Goal: Obtain resource: Obtain resource

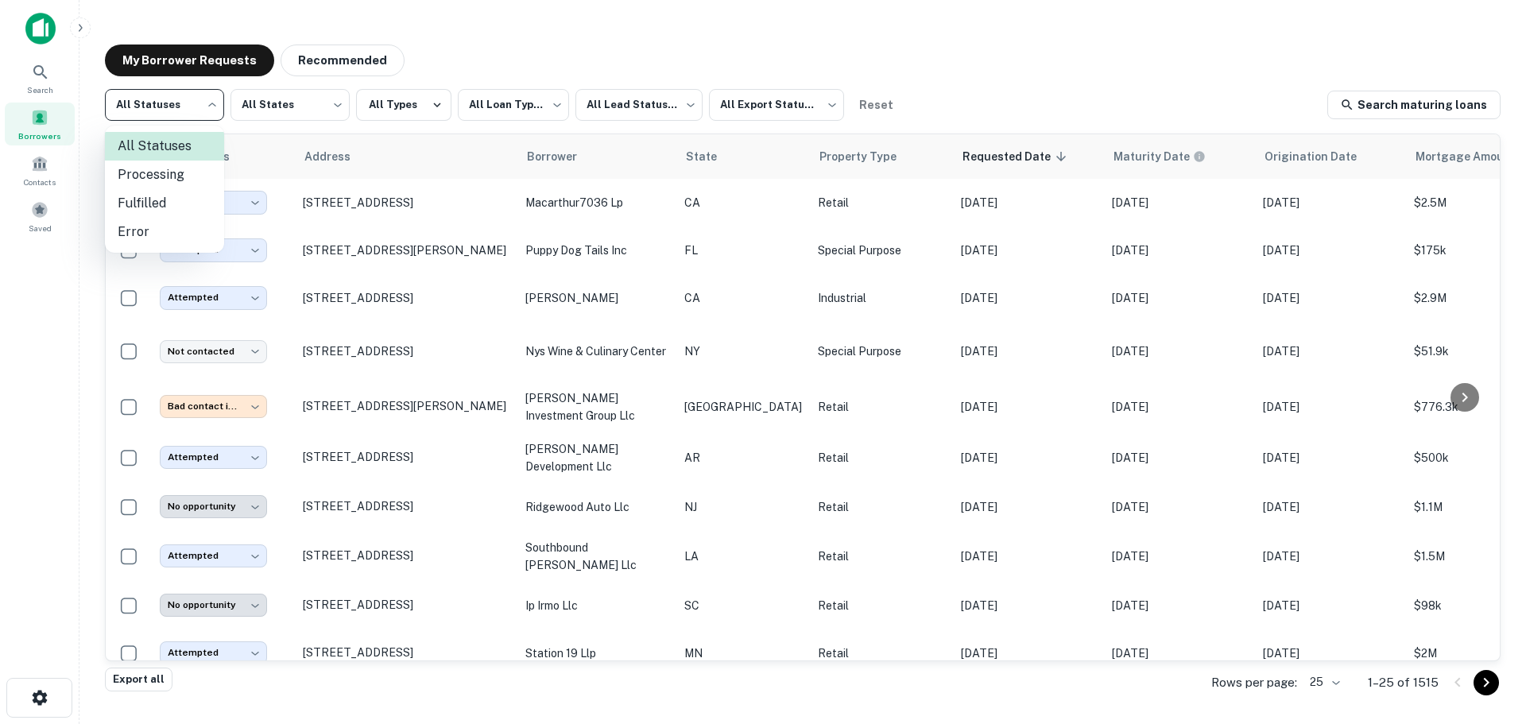
click at [197, 110] on body "**********" at bounding box center [763, 362] width 1526 height 724
click at [192, 207] on li "Fulfilled" at bounding box center [164, 203] width 119 height 29
type input "*********"
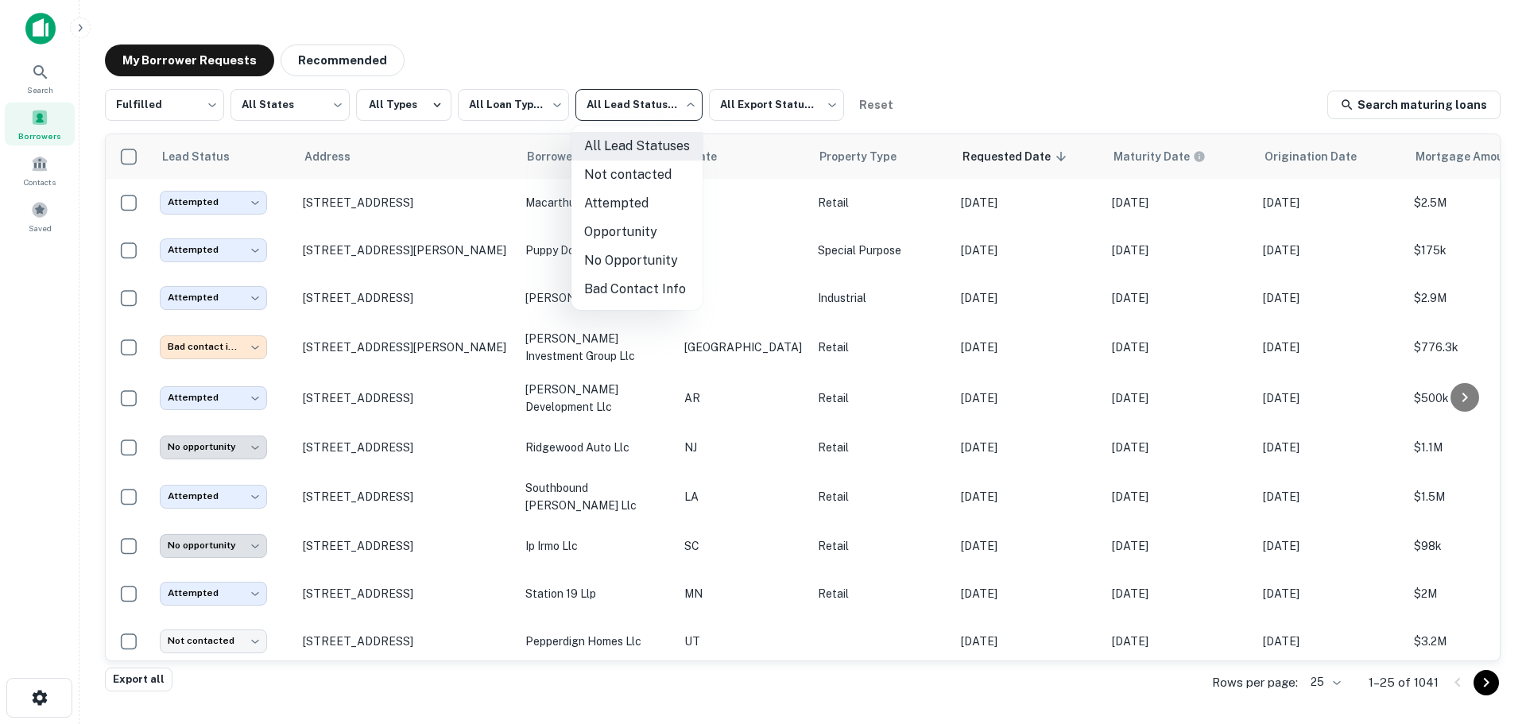
click at [654, 119] on body "**********" at bounding box center [763, 362] width 1526 height 724
click at [649, 184] on li "Not contacted" at bounding box center [636, 175] width 131 height 29
type input "****"
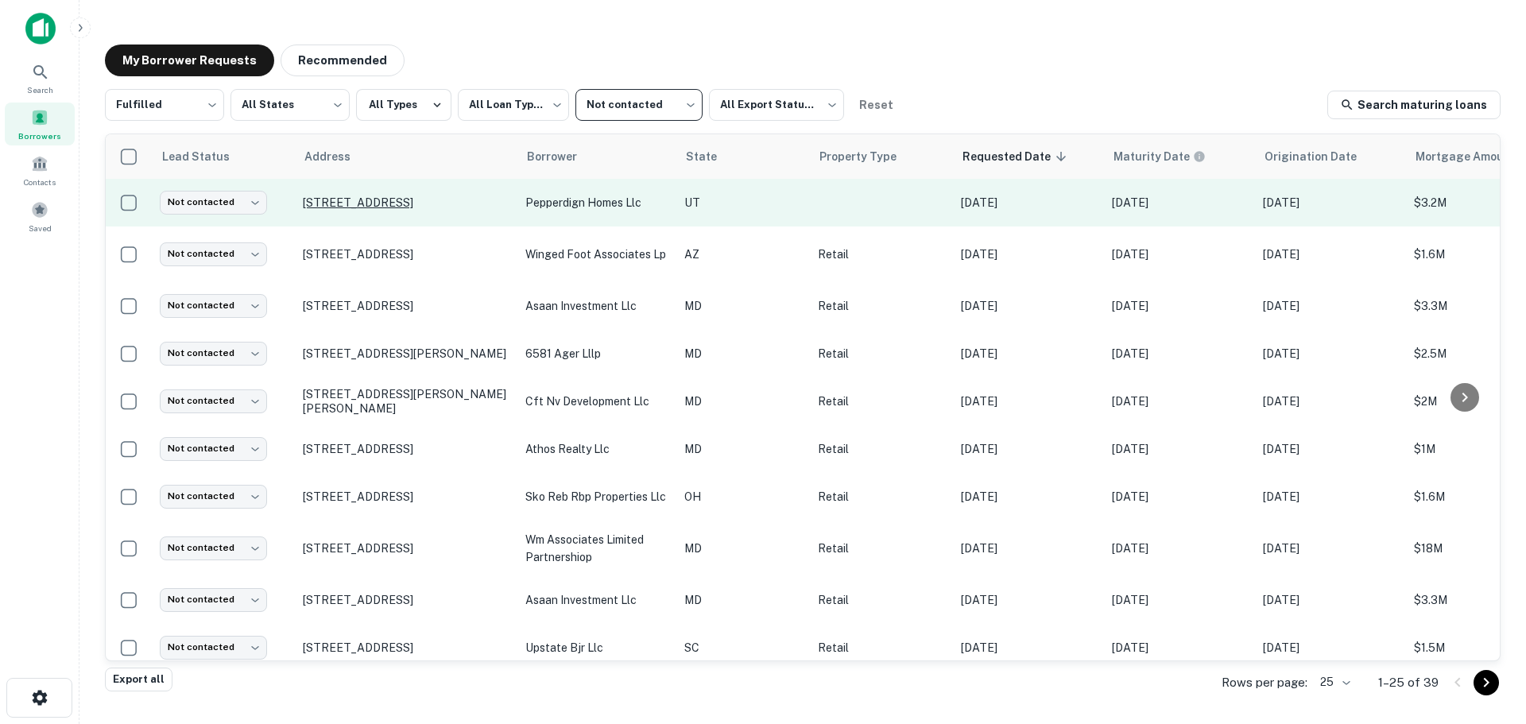
click at [397, 200] on p "[STREET_ADDRESS]" at bounding box center [406, 202] width 207 height 14
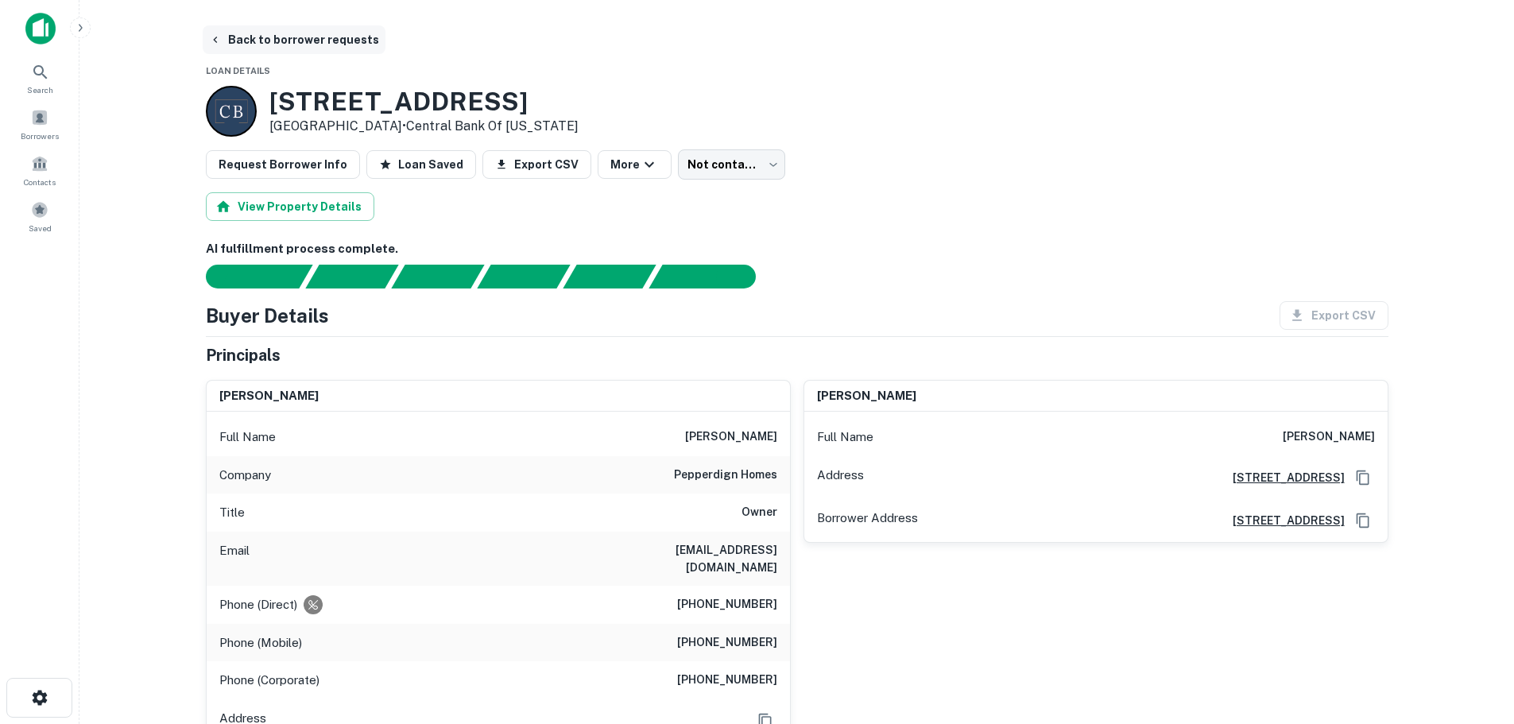
click at [288, 45] on button "Back to borrower requests" at bounding box center [294, 39] width 183 height 29
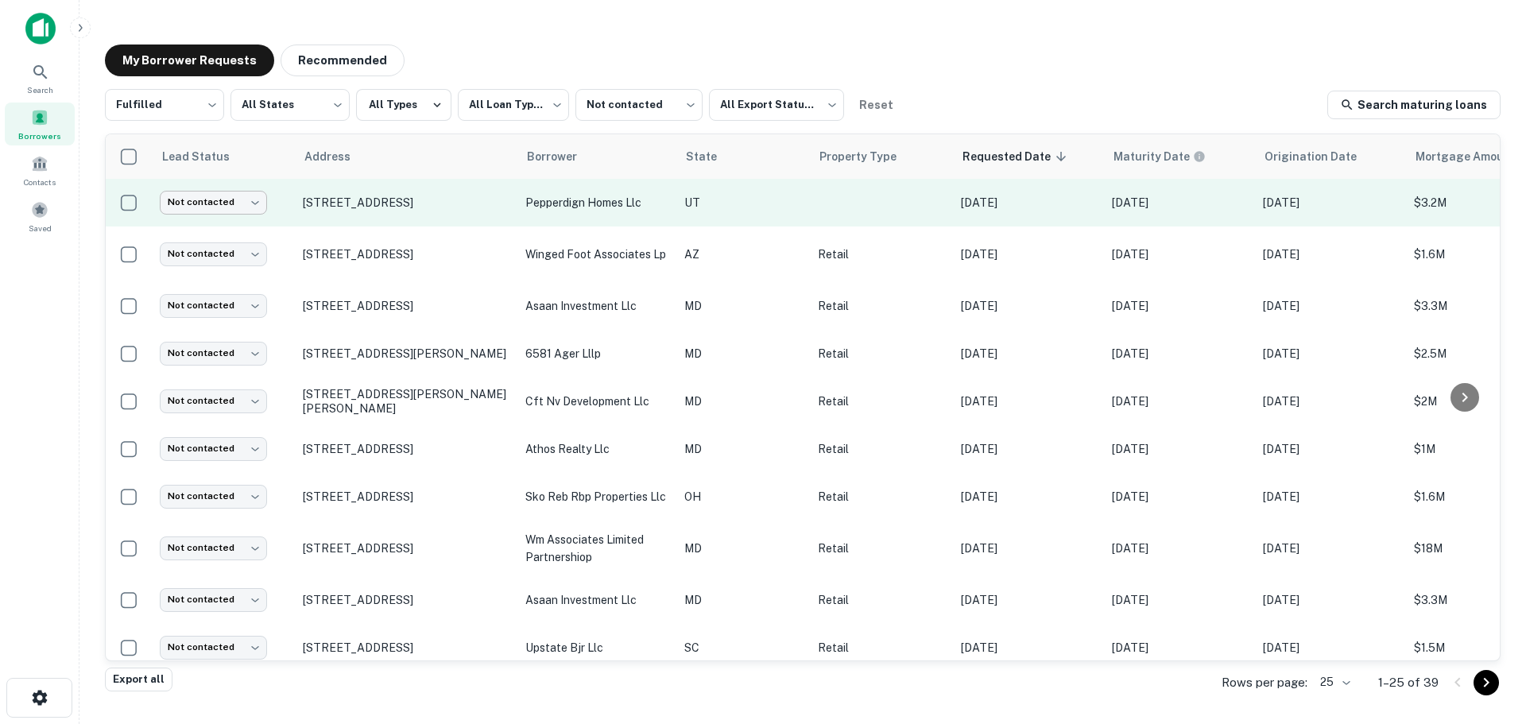
click at [234, 208] on body "**********" at bounding box center [763, 362] width 1526 height 724
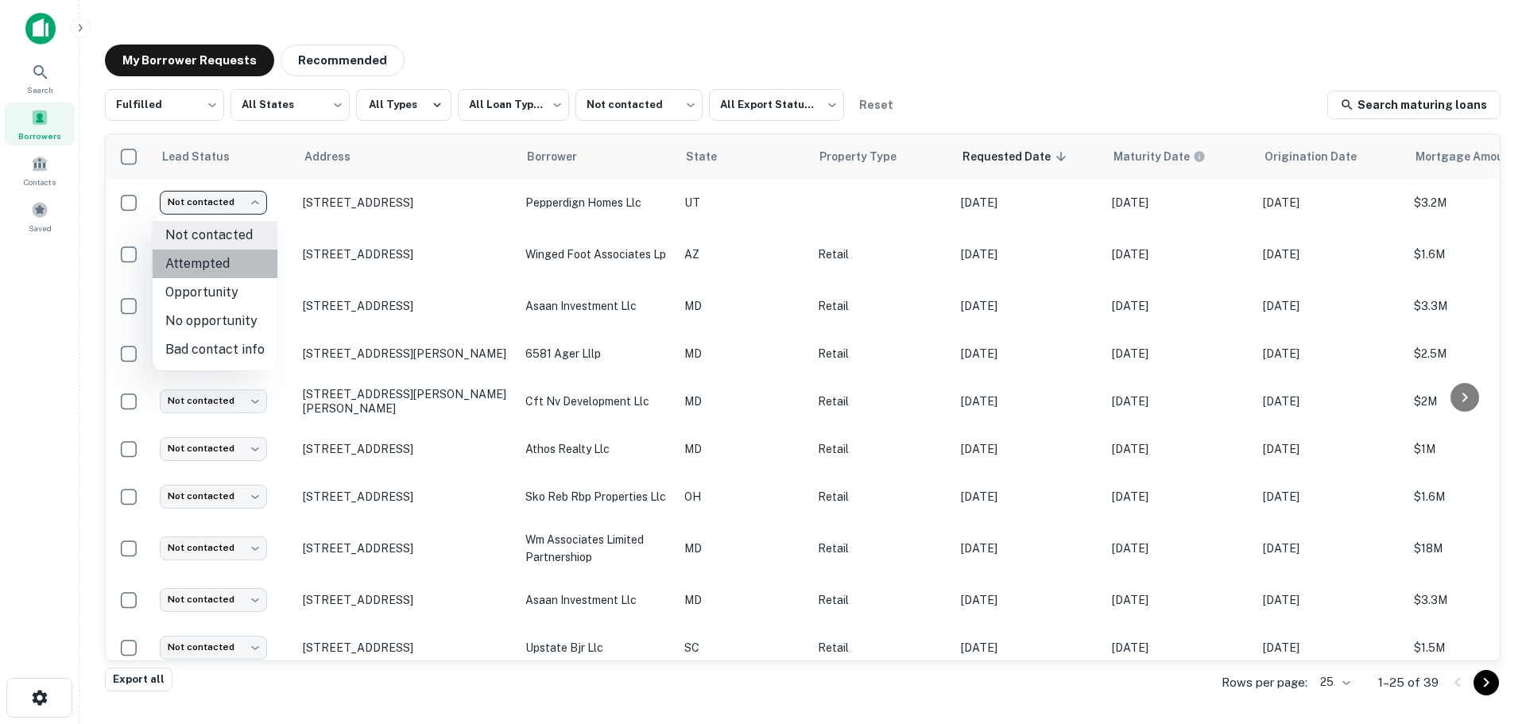
click at [259, 266] on li "Attempted" at bounding box center [215, 264] width 125 height 29
type input "*********"
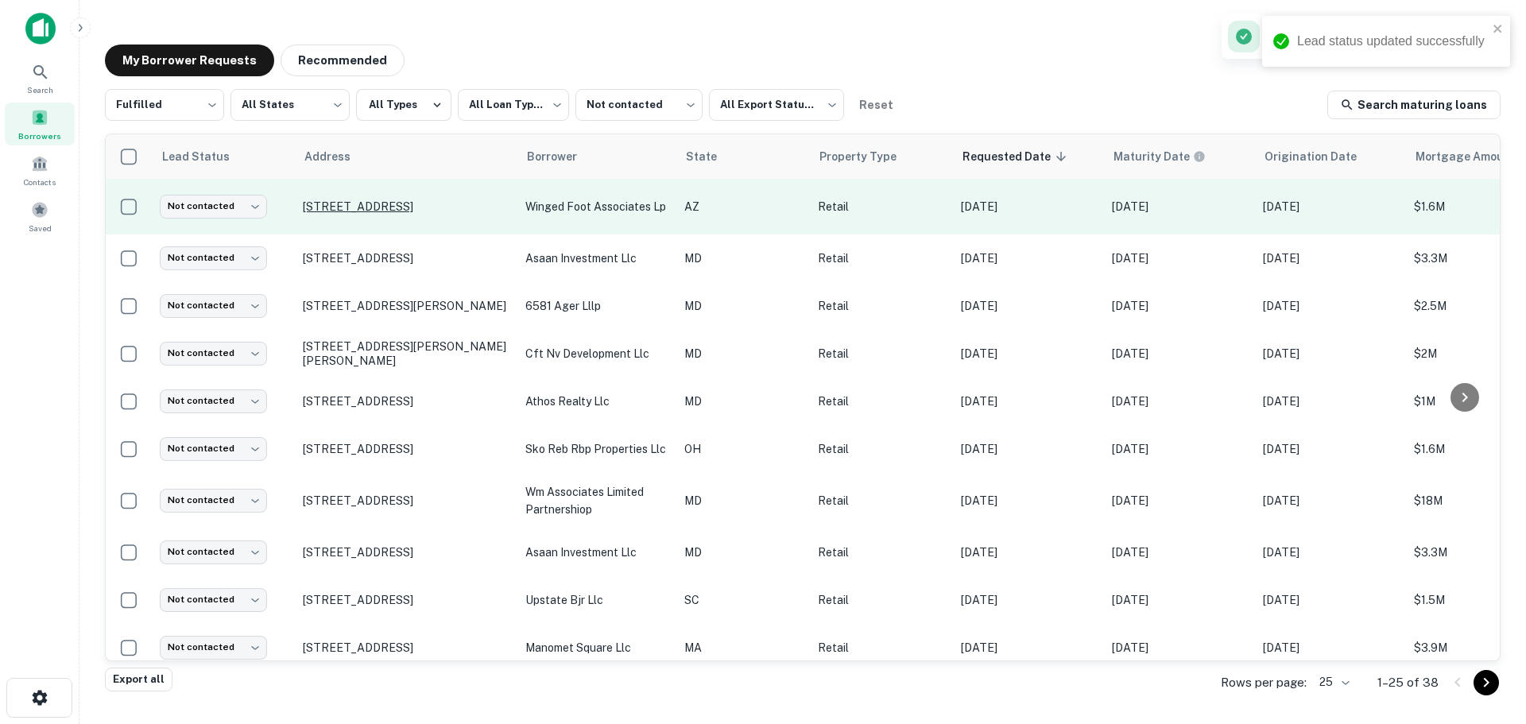
click at [438, 201] on p "[STREET_ADDRESS]" at bounding box center [406, 206] width 207 height 14
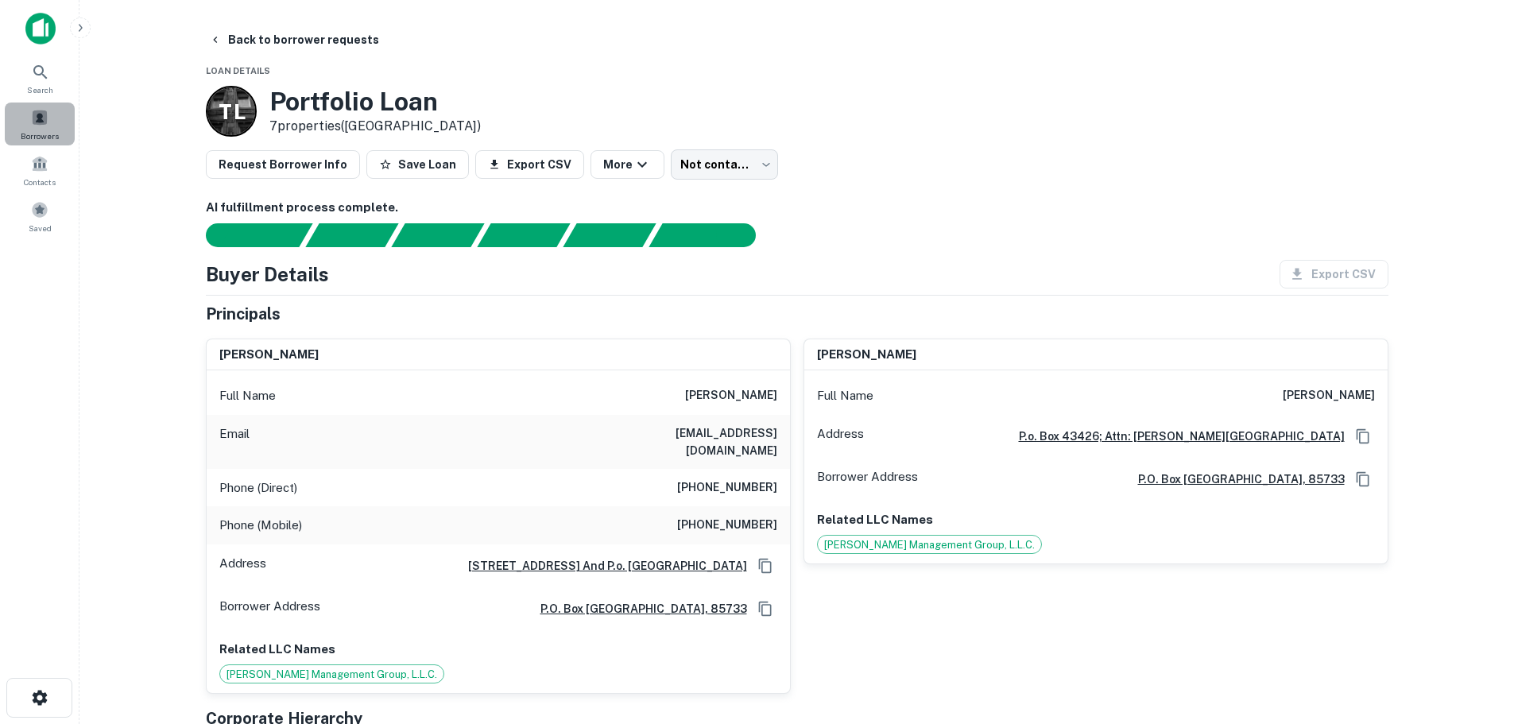
click at [39, 136] on span "Borrowers" at bounding box center [40, 136] width 38 height 13
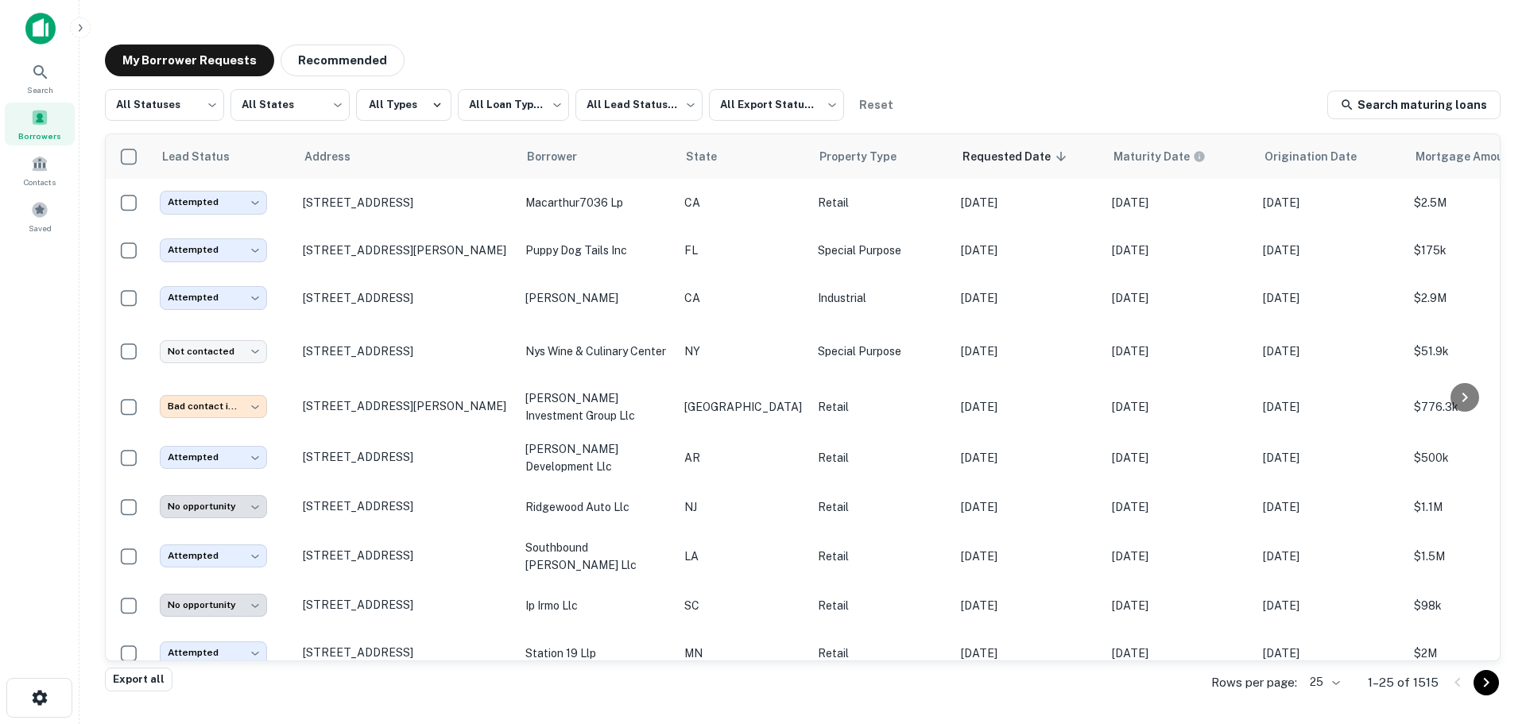
click at [37, 43] on img at bounding box center [40, 29] width 30 height 32
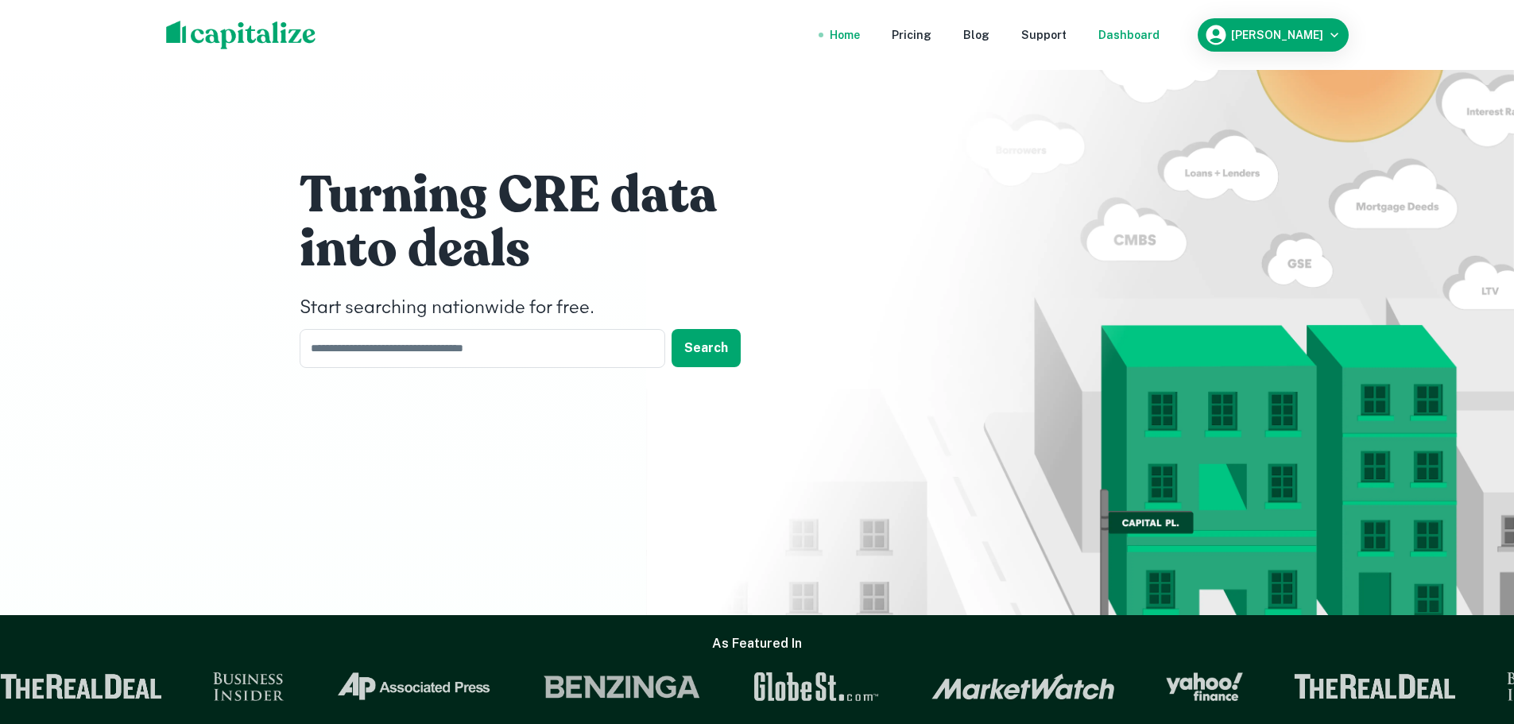
click at [1147, 35] on div "Dashboard" at bounding box center [1128, 34] width 61 height 17
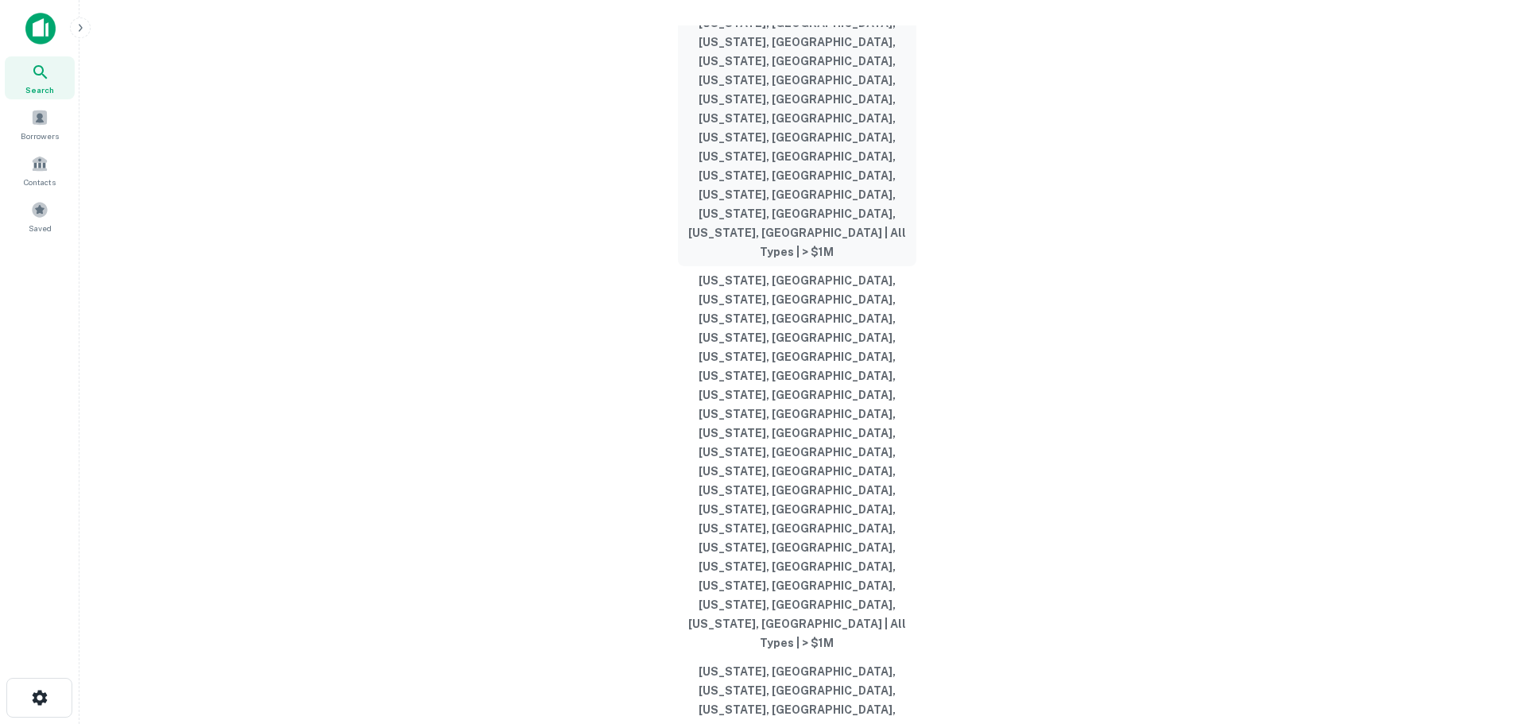
click at [749, 266] on button "Texas, USA, Florida, USA, Utah, USA, Arizona, USA, Colorado, USA, Massachusetts…" at bounding box center [797, 70] width 238 height 391
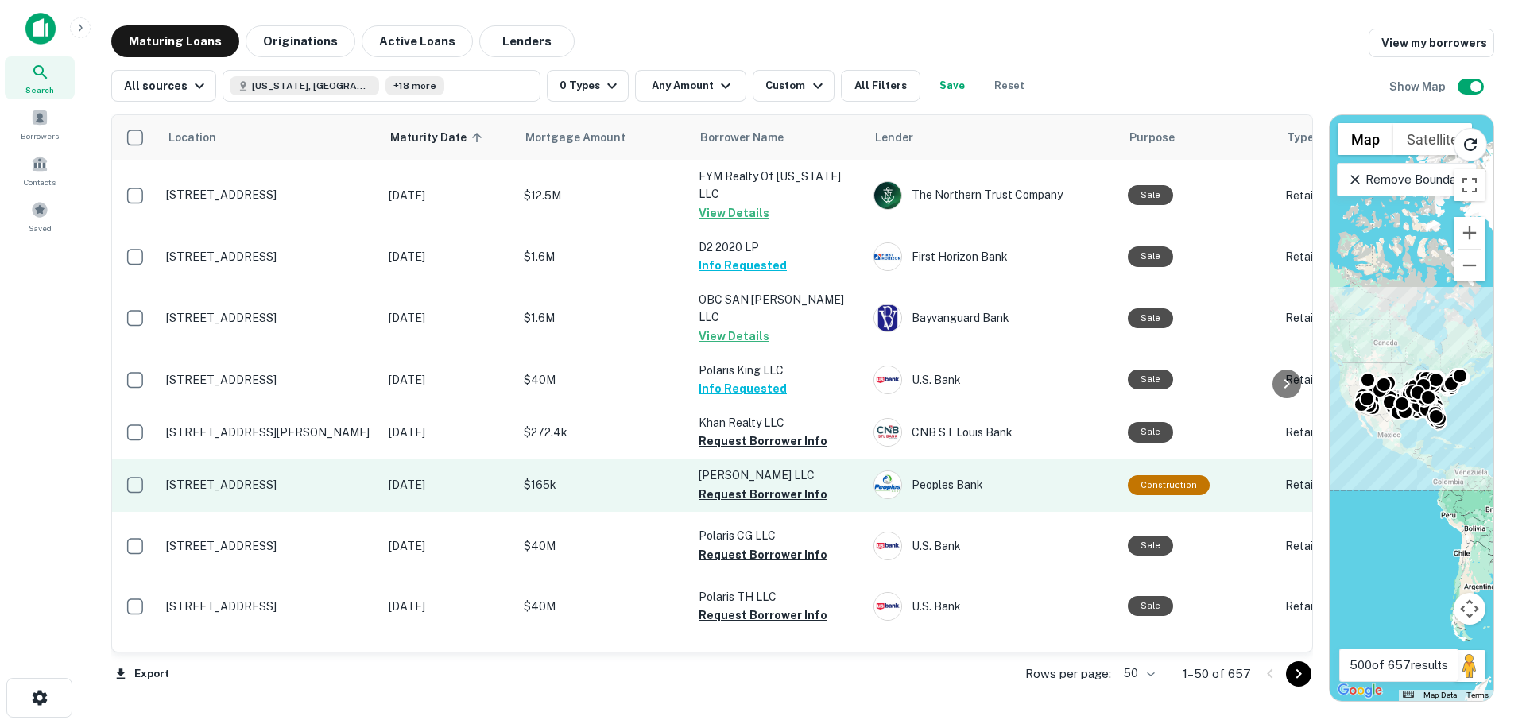
scroll to position [79, 0]
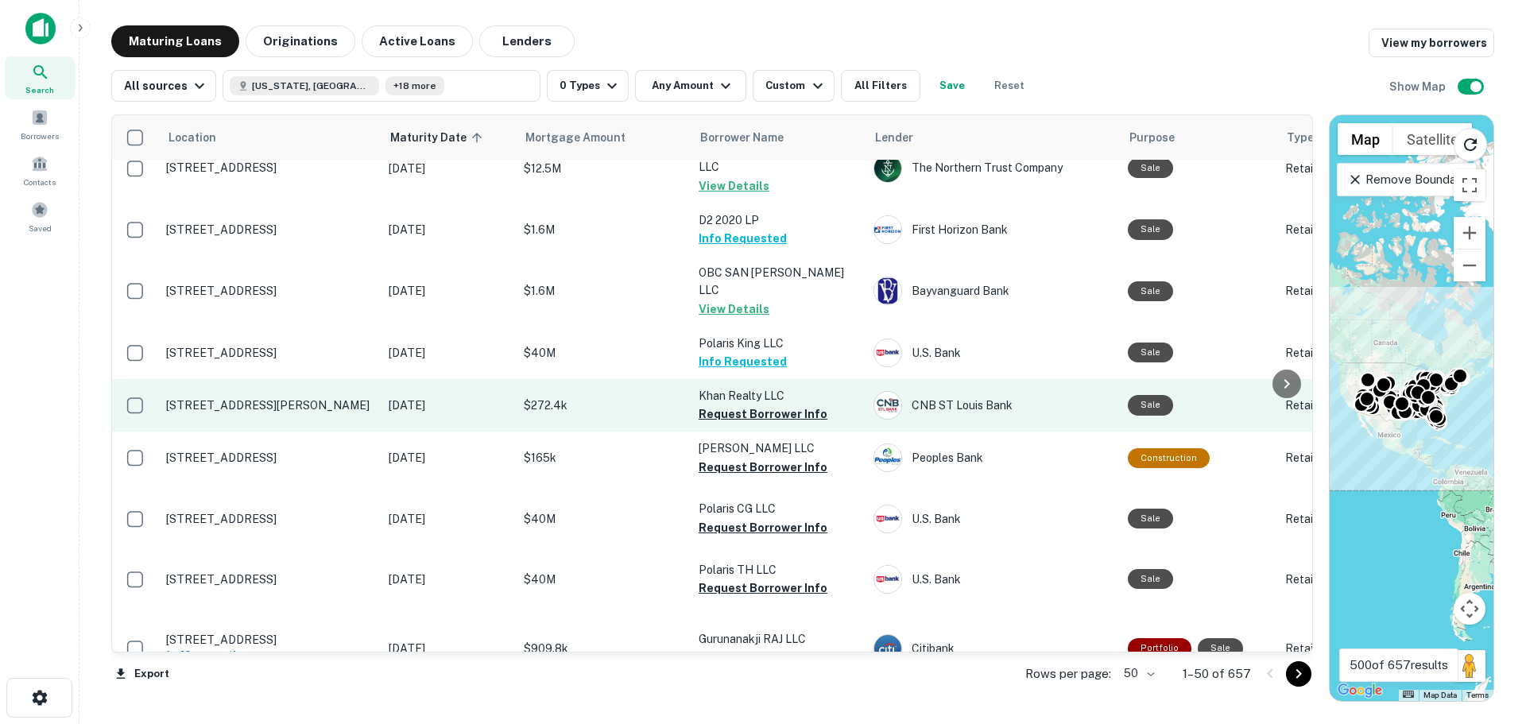
click at [784, 432] on td "Khan Realty LLC Request Borrower Info" at bounding box center [778, 405] width 175 height 52
click at [780, 424] on button "Request Borrower Info" at bounding box center [763, 413] width 129 height 19
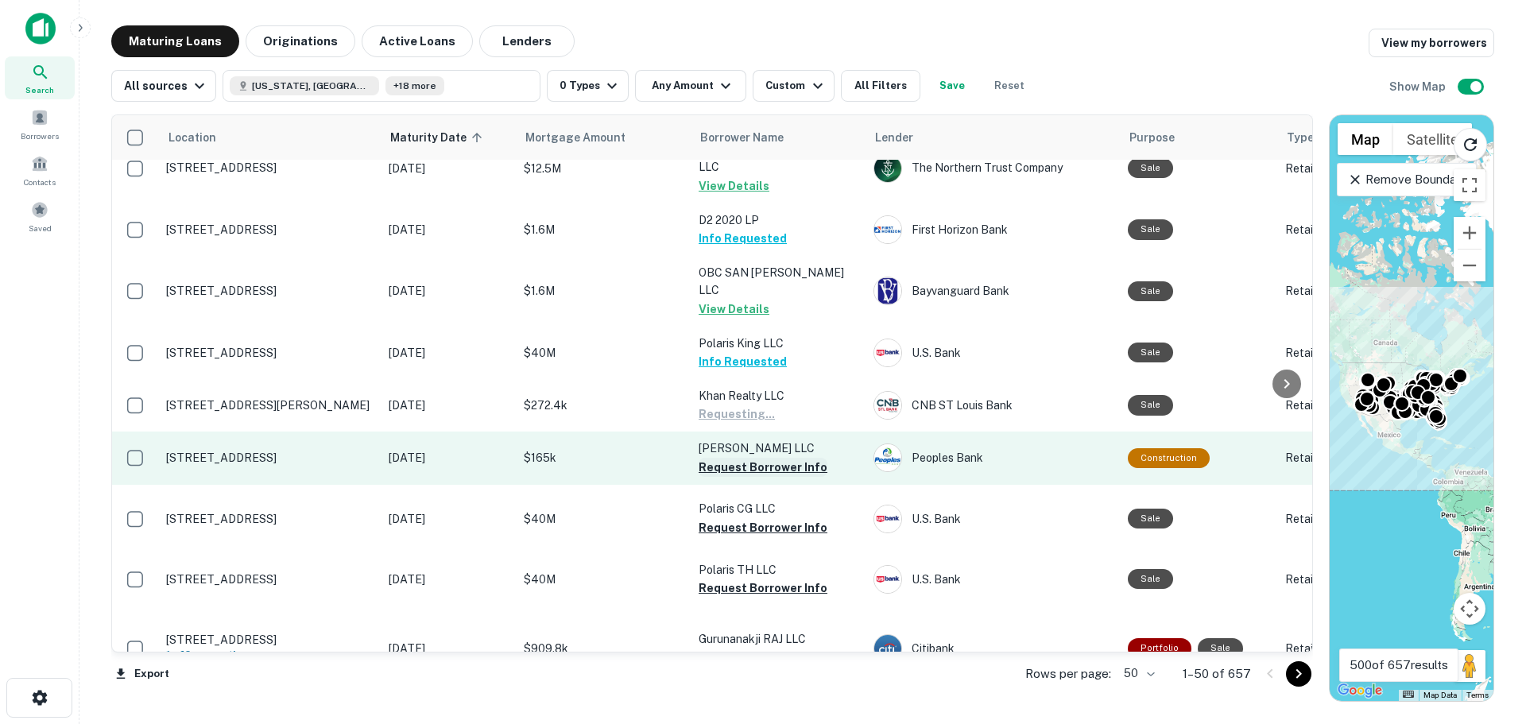
click at [771, 477] on button "Request Borrower Info" at bounding box center [763, 467] width 129 height 19
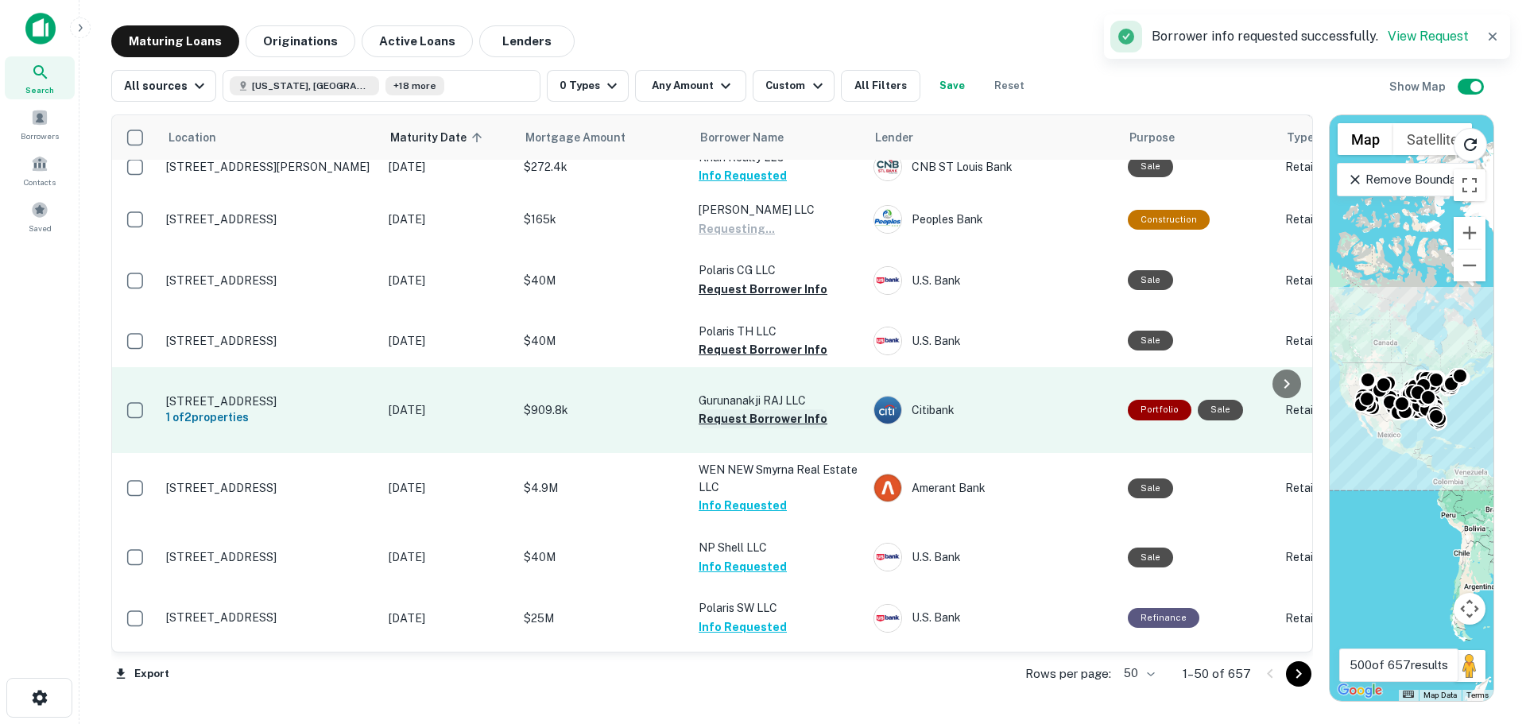
click at [783, 428] on button "Request Borrower Info" at bounding box center [763, 418] width 129 height 19
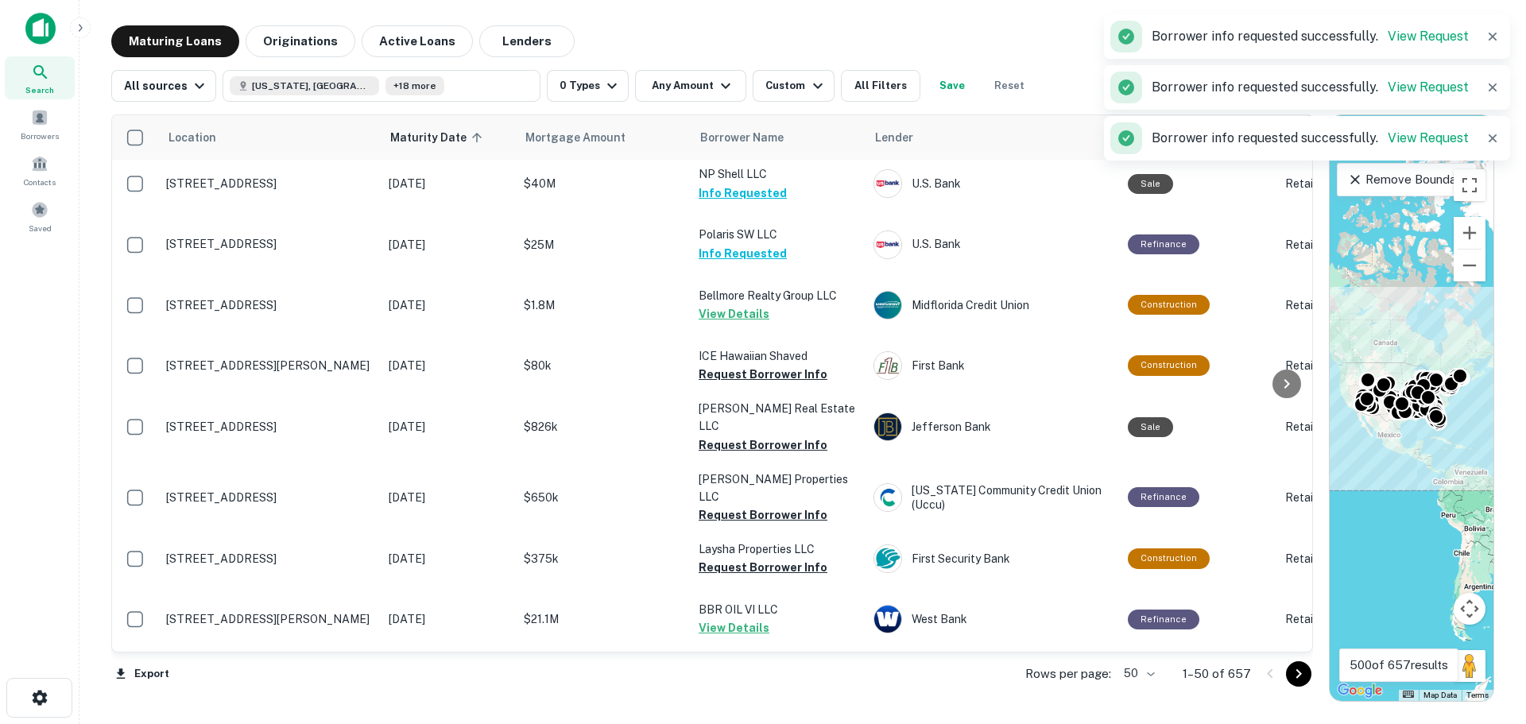
scroll to position [715, 0]
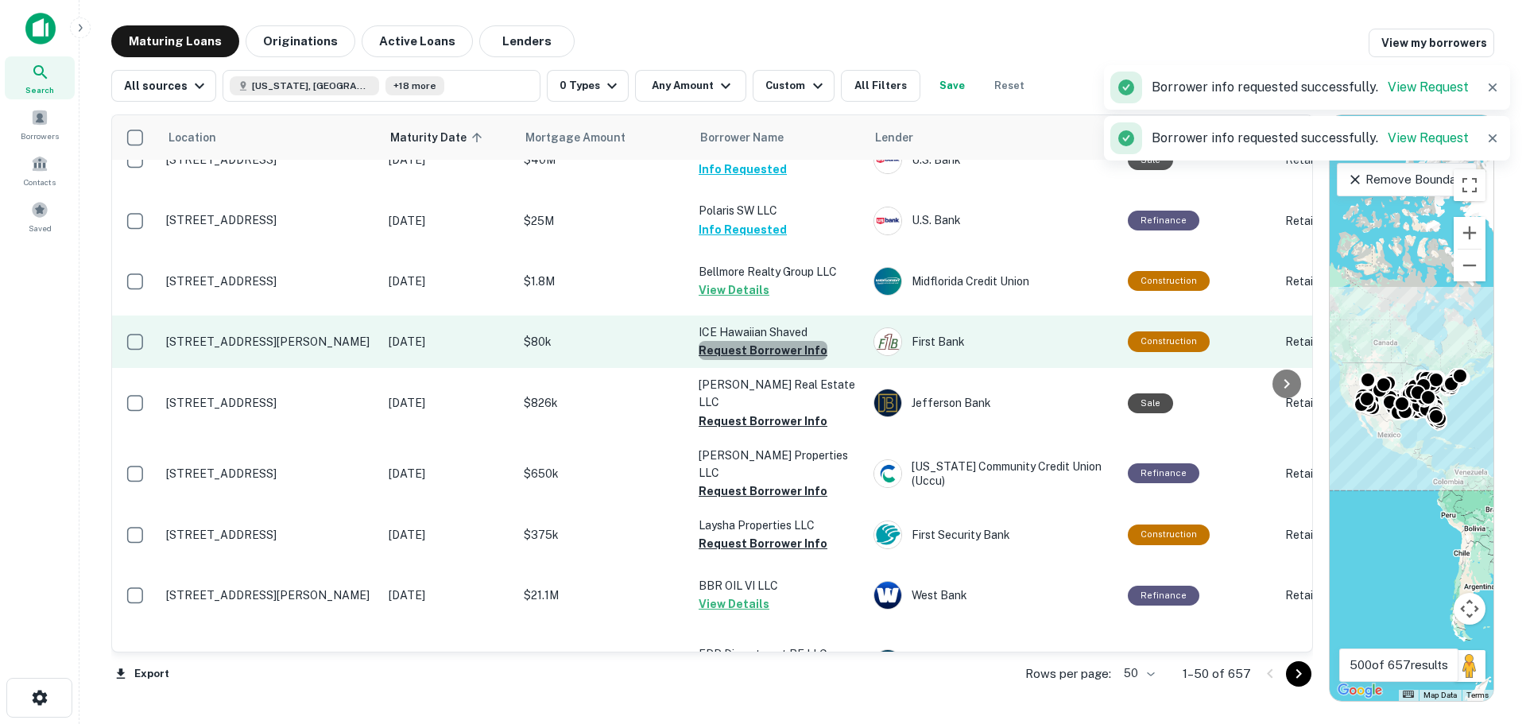
click at [784, 360] on button "Request Borrower Info" at bounding box center [763, 350] width 129 height 19
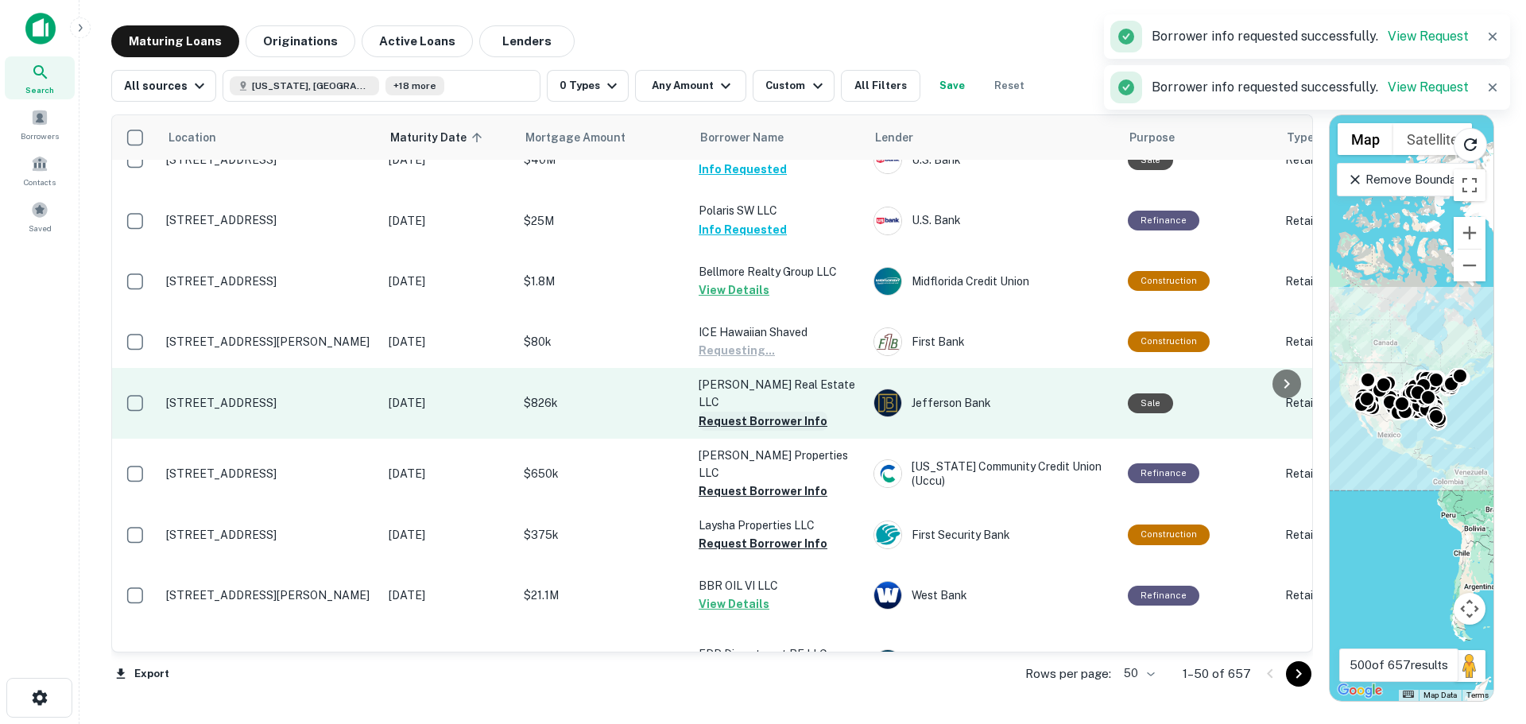
click at [753, 431] on button "Request Borrower Info" at bounding box center [763, 421] width 129 height 19
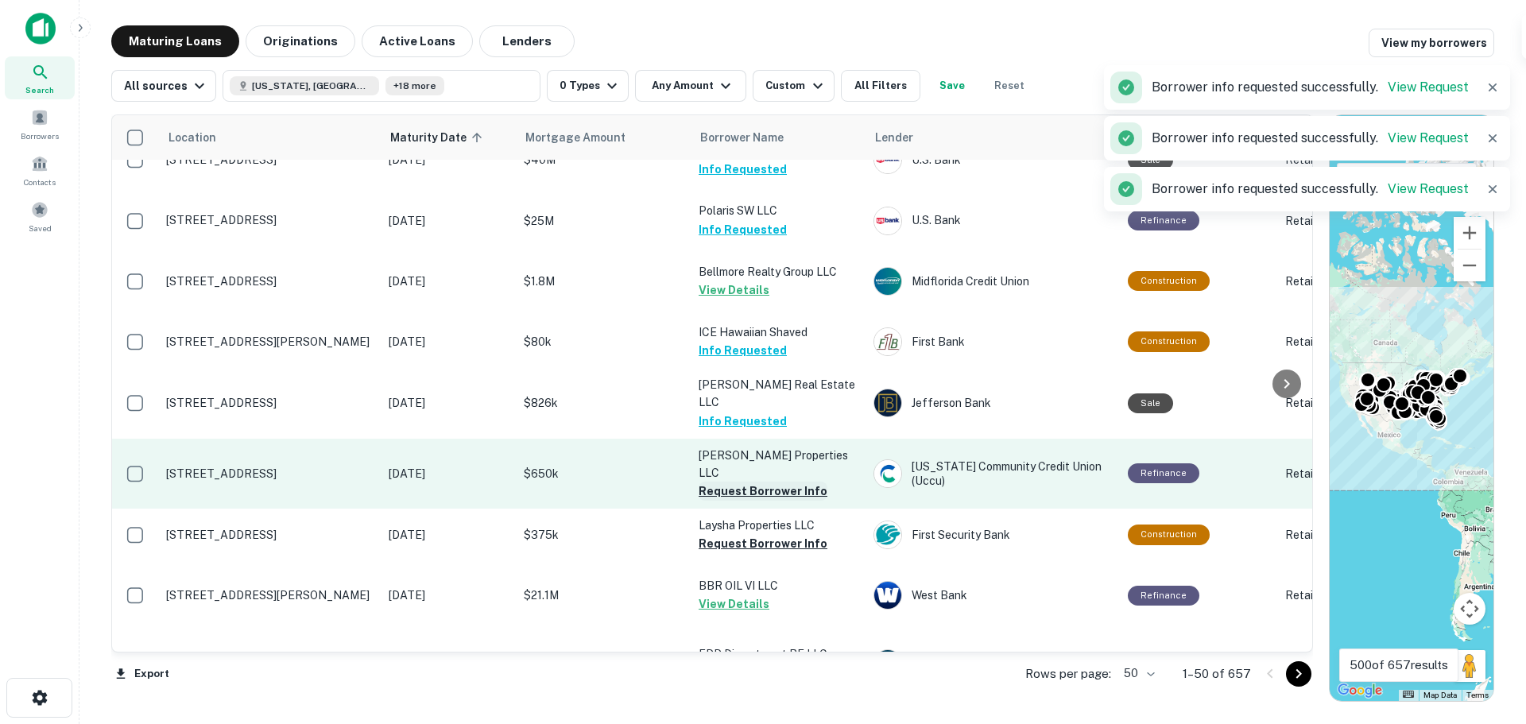
scroll to position [874, 0]
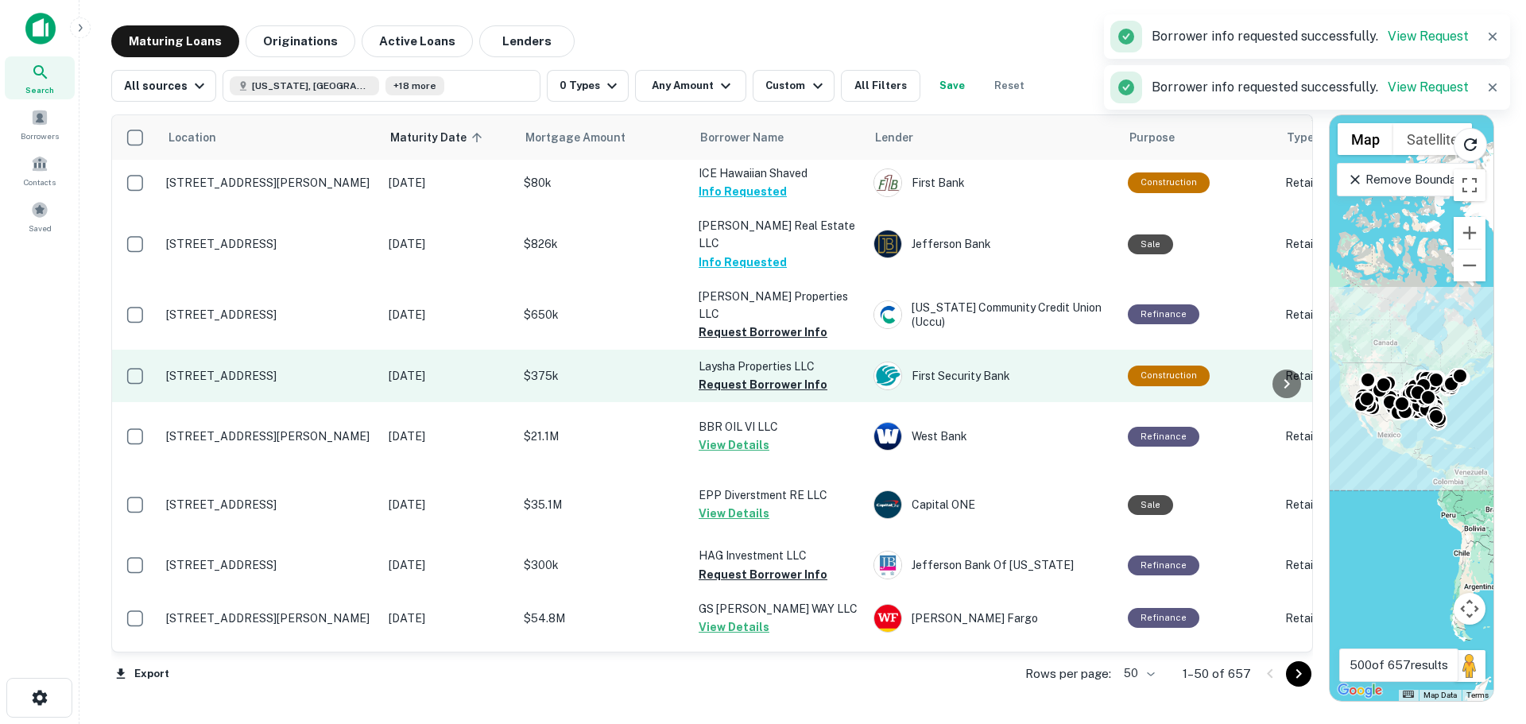
click at [768, 402] on td "Laysha Properties LLC Request Borrower Info" at bounding box center [778, 376] width 175 height 52
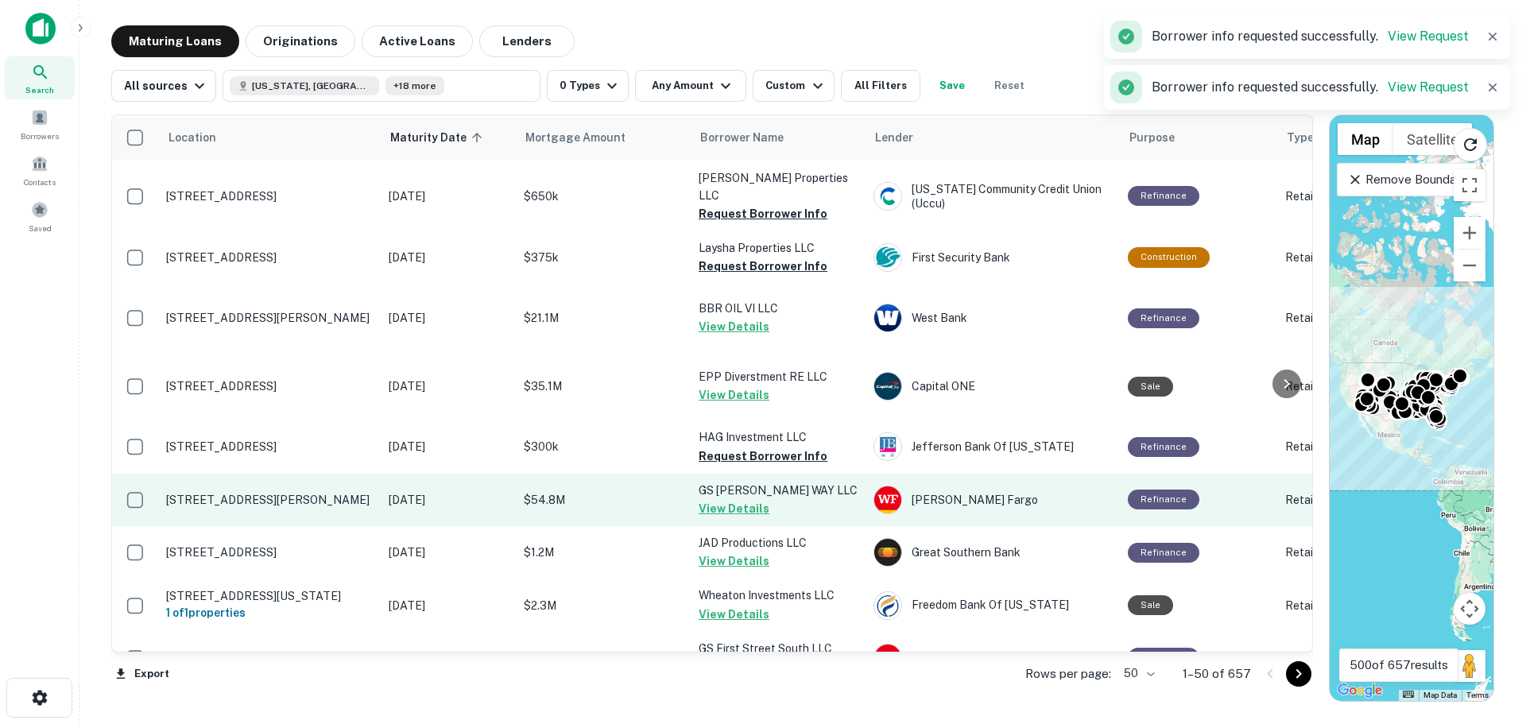
scroll to position [954, 0]
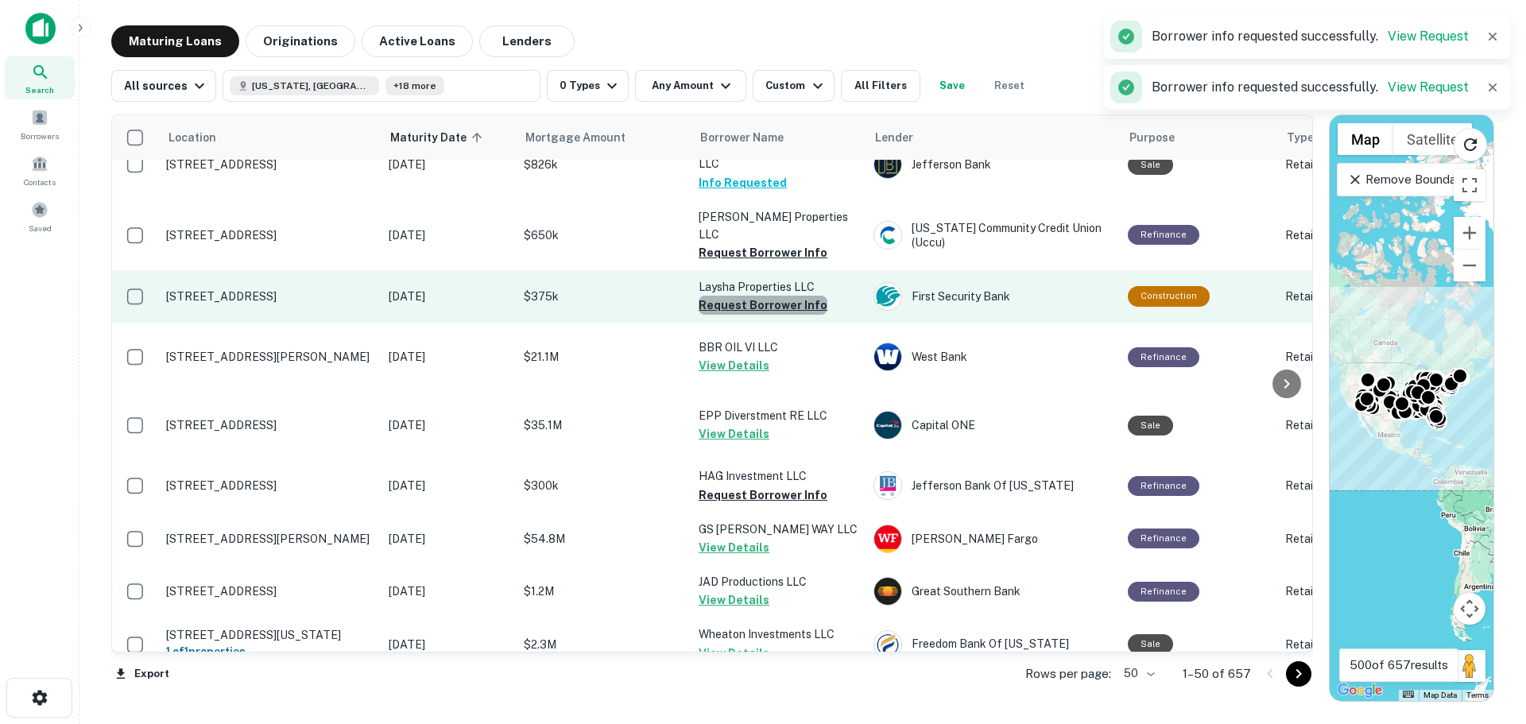
click at [775, 315] on button "Request Borrower Info" at bounding box center [763, 305] width 129 height 19
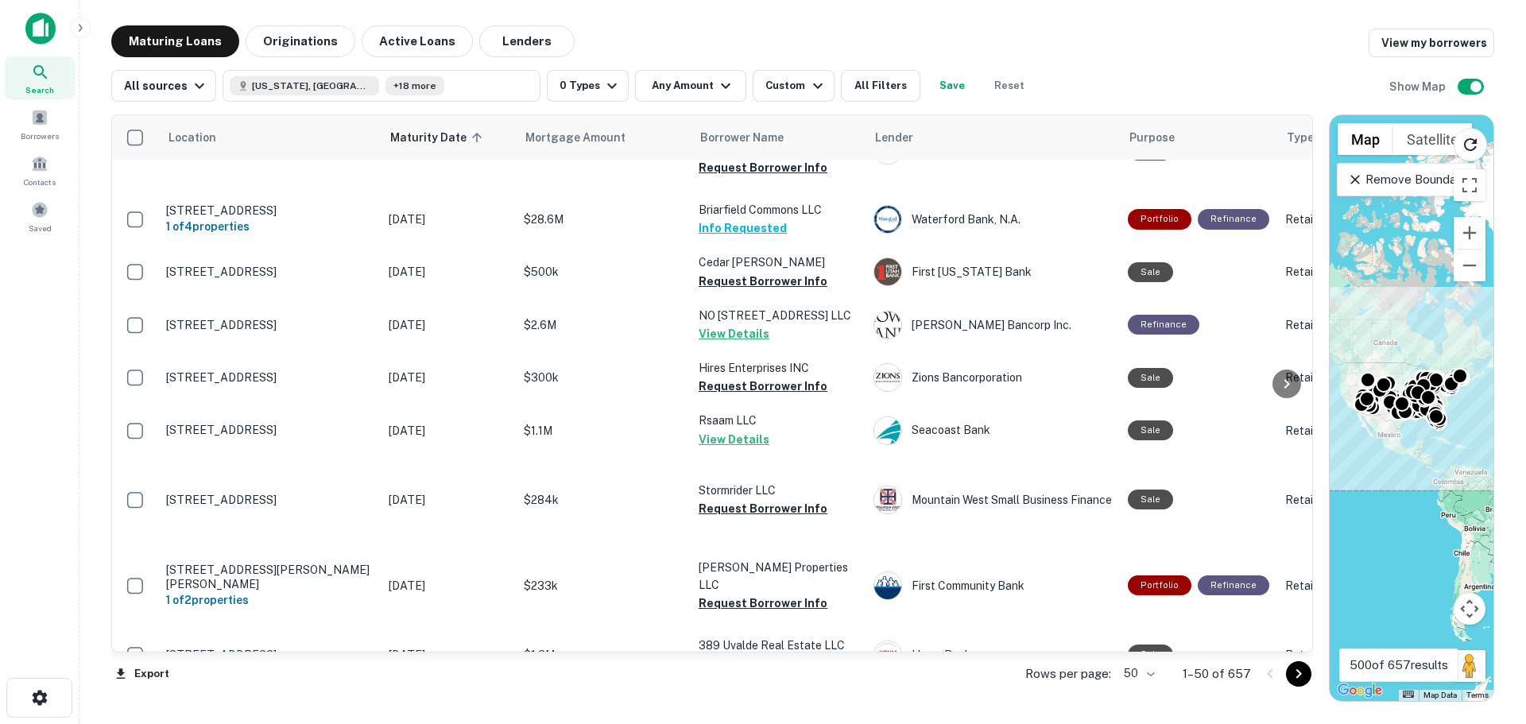
scroll to position [1669, 0]
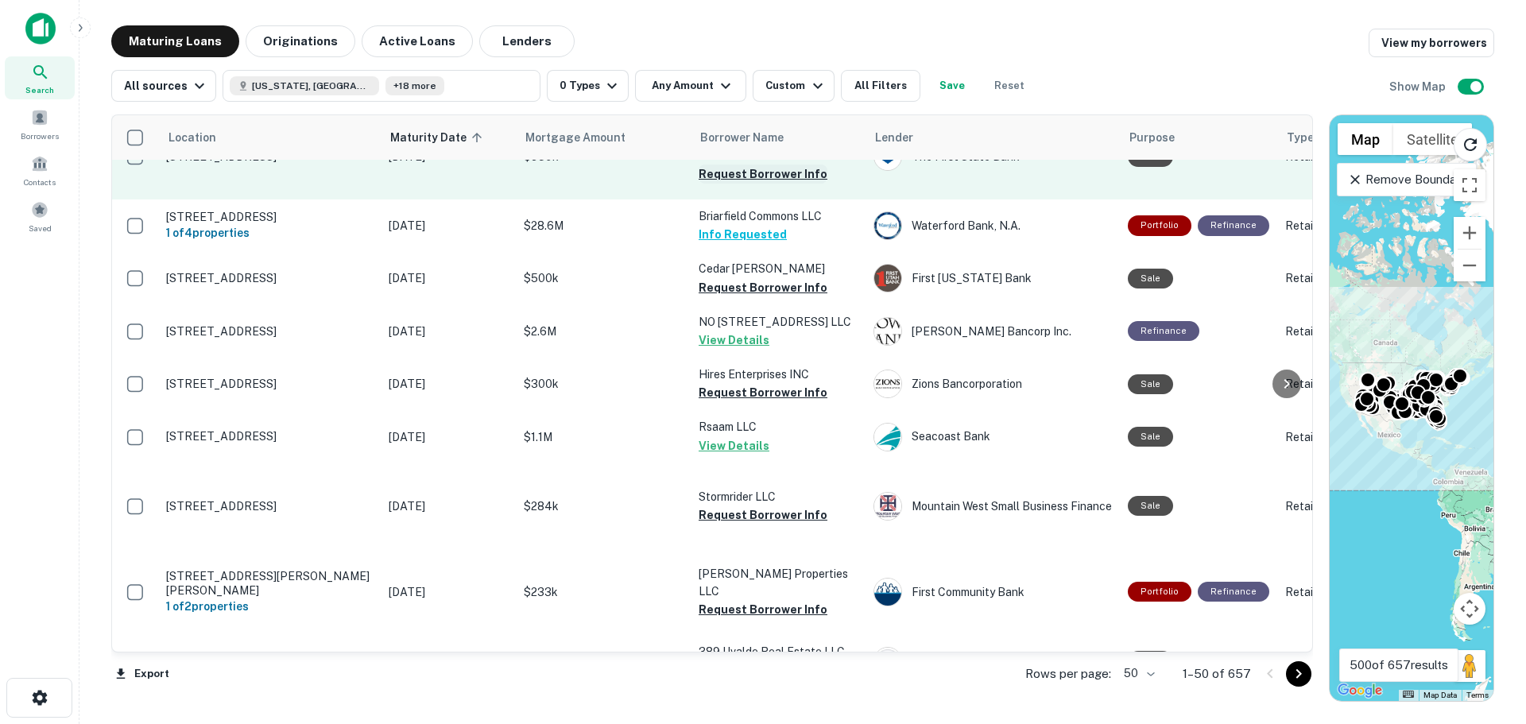
click at [792, 184] on button "Request Borrower Info" at bounding box center [763, 173] width 129 height 19
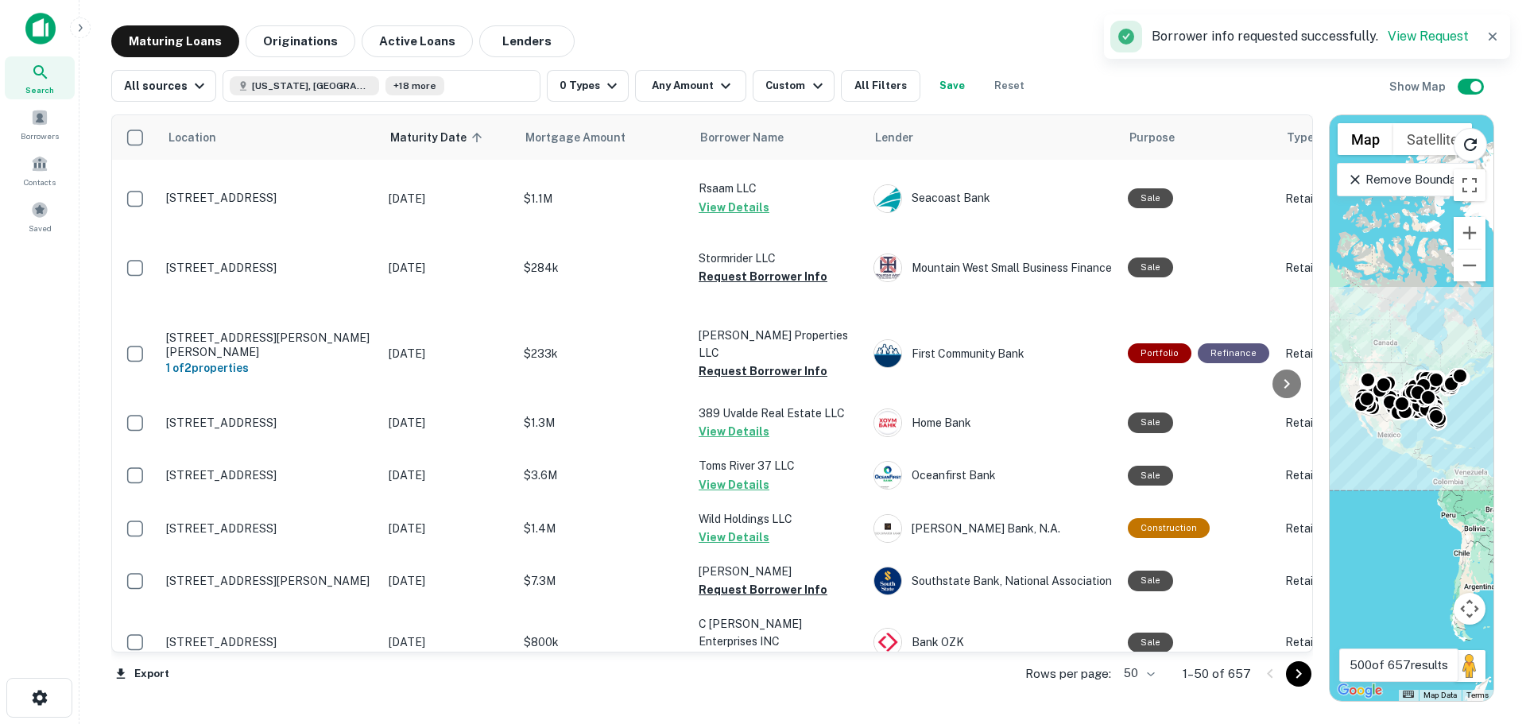
click at [784, 59] on button "Request Borrower Info" at bounding box center [763, 49] width 129 height 19
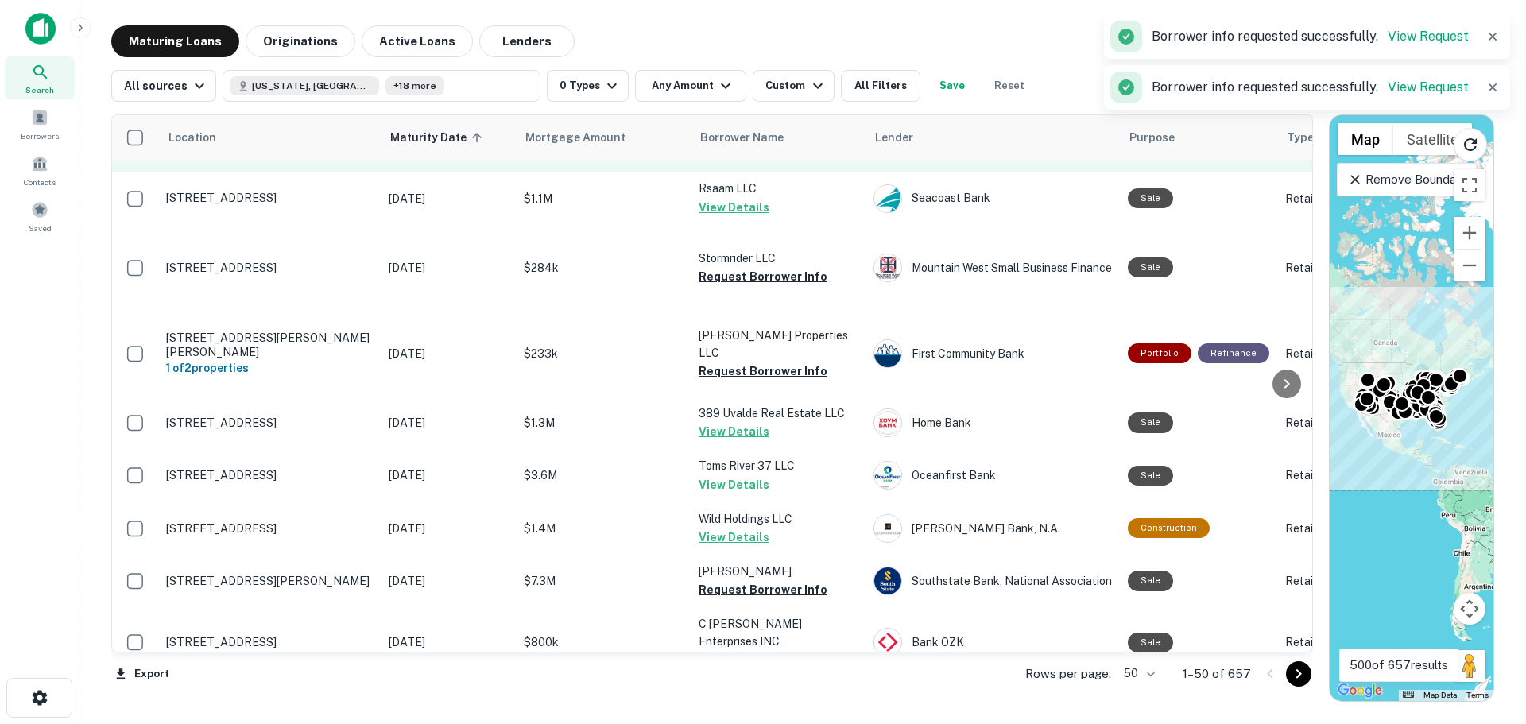
click at [773, 145] on p "Hires Enterprises INC" at bounding box center [778, 135] width 159 height 17
click at [780, 164] on button "Request Borrower Info" at bounding box center [763, 154] width 129 height 19
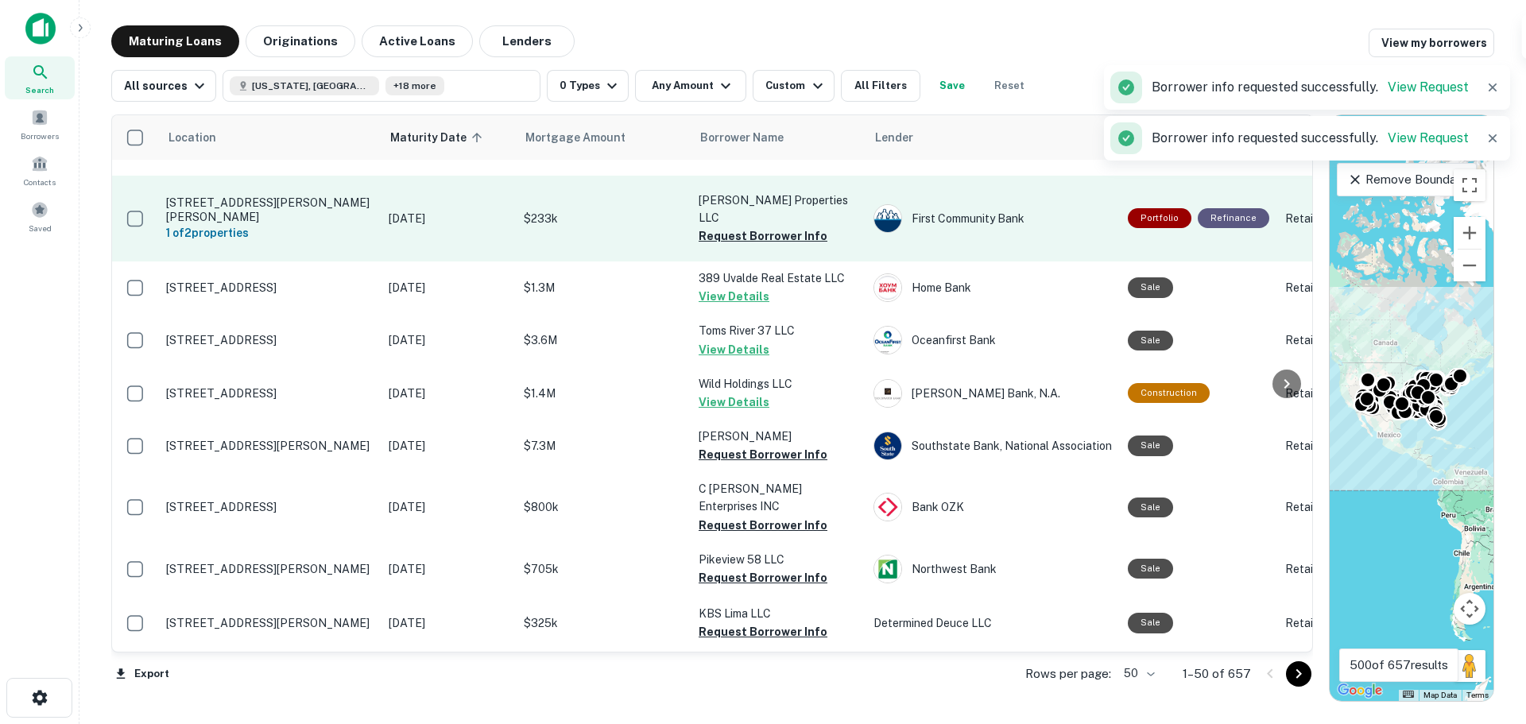
scroll to position [2066, 0]
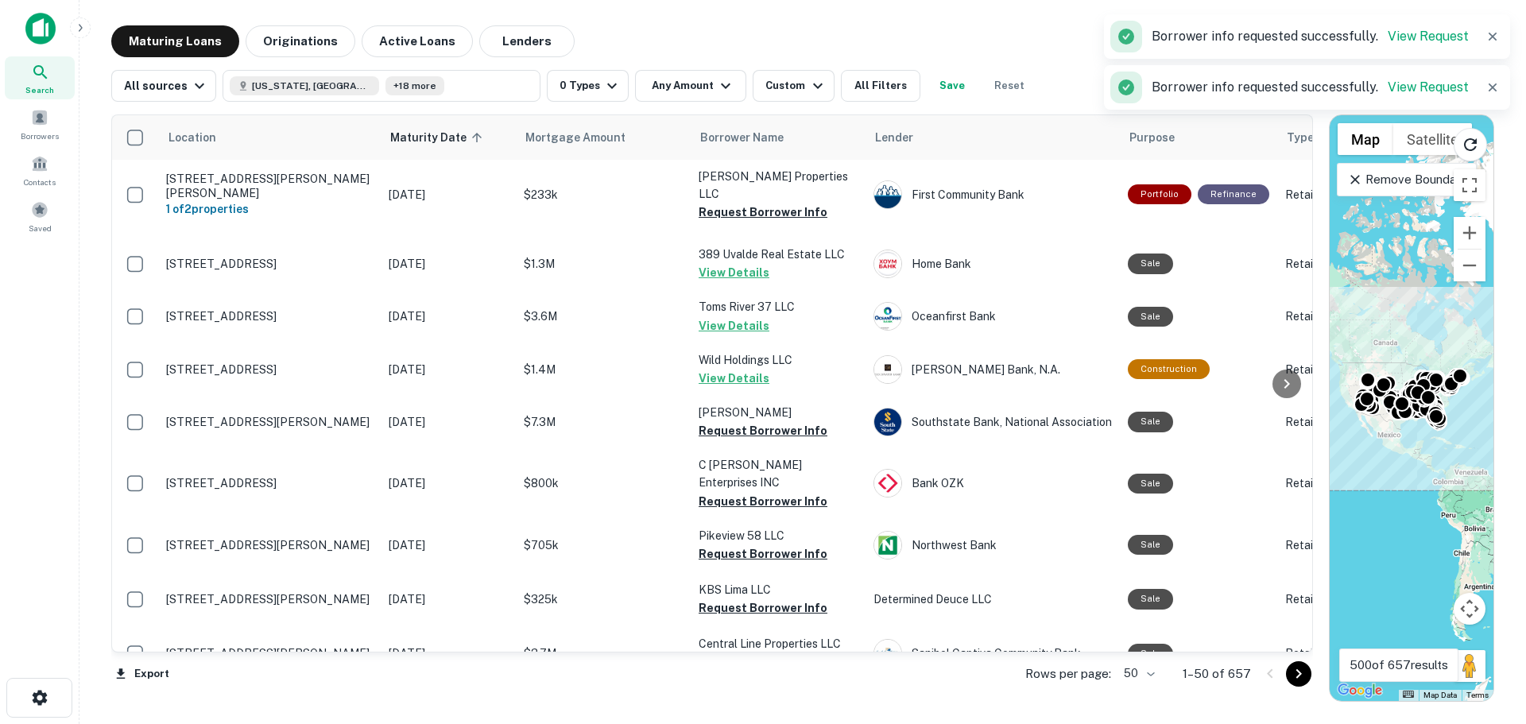
click at [788, 127] on button "Request Borrower Info" at bounding box center [763, 117] width 129 height 19
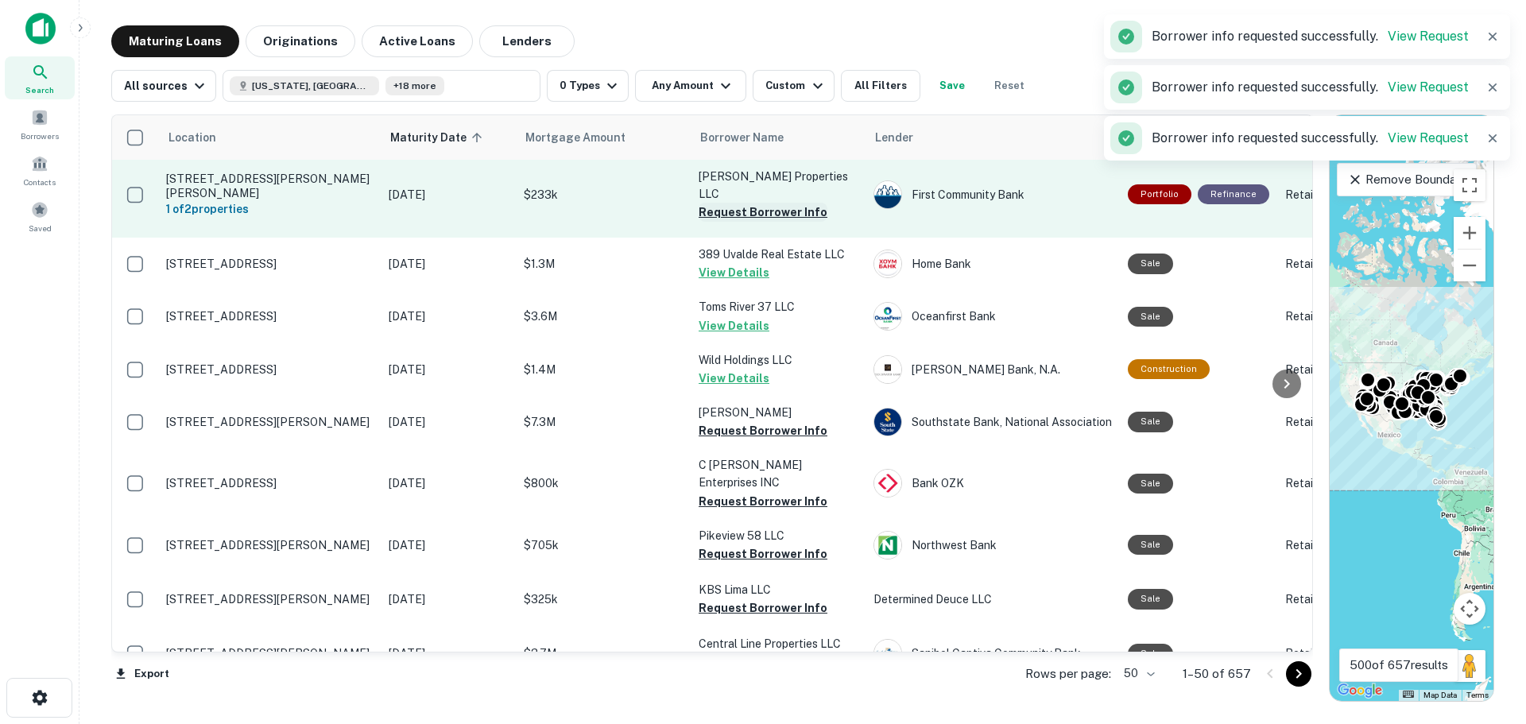
click at [785, 222] on button "Request Borrower Info" at bounding box center [763, 212] width 129 height 19
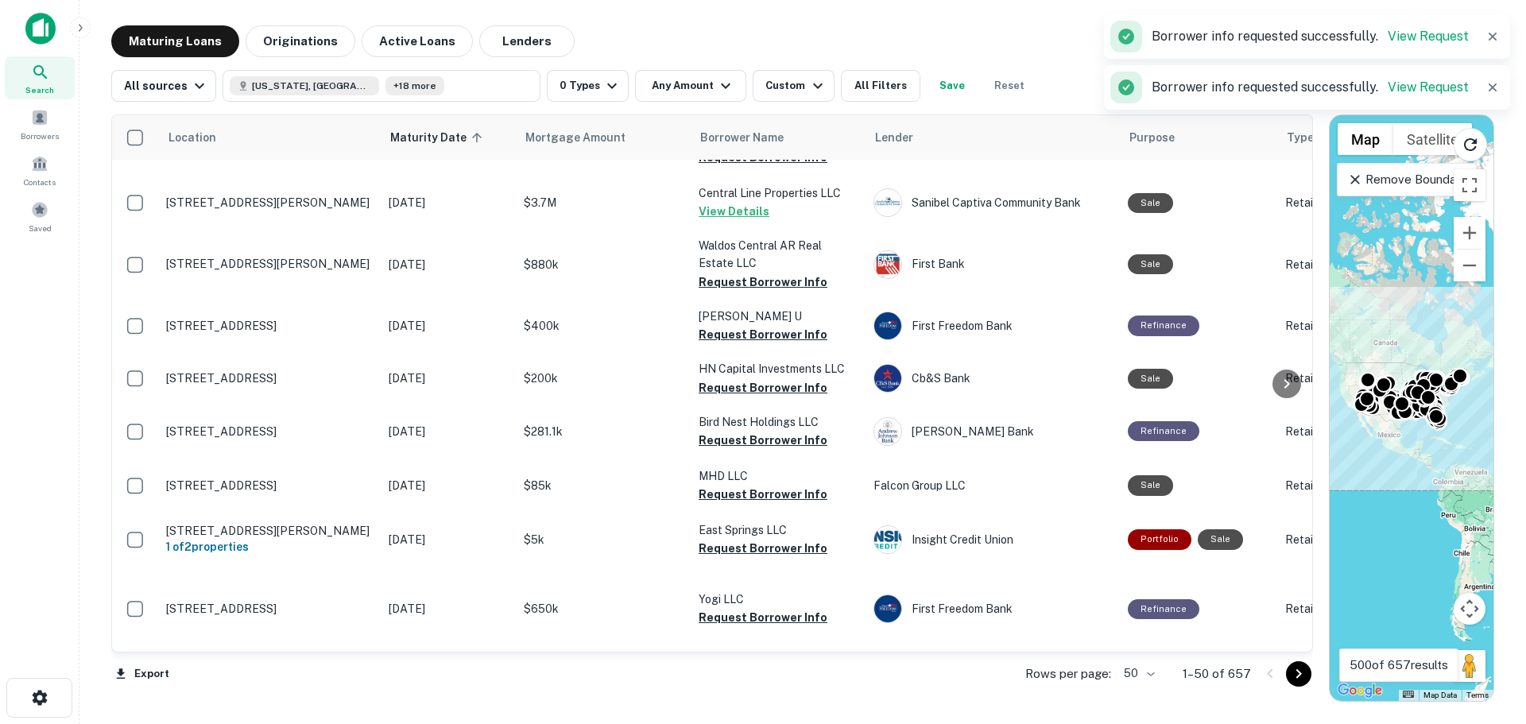
scroll to position [2543, 0]
click at [790, 60] on button "Request Borrower Info" at bounding box center [763, 50] width 129 height 19
click at [772, 113] on button "Request Borrower Info" at bounding box center [763, 103] width 129 height 19
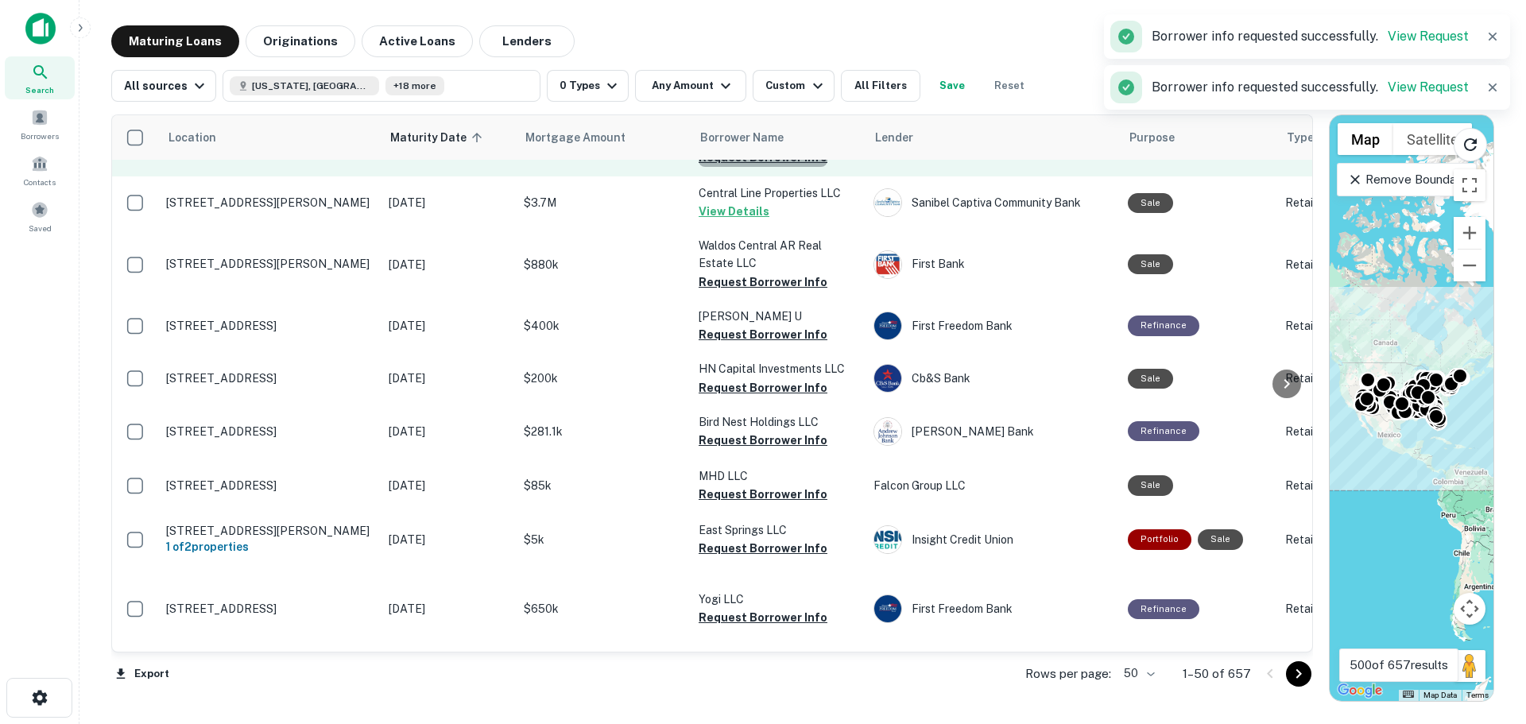
click at [764, 167] on button "Request Borrower Info" at bounding box center [763, 157] width 129 height 19
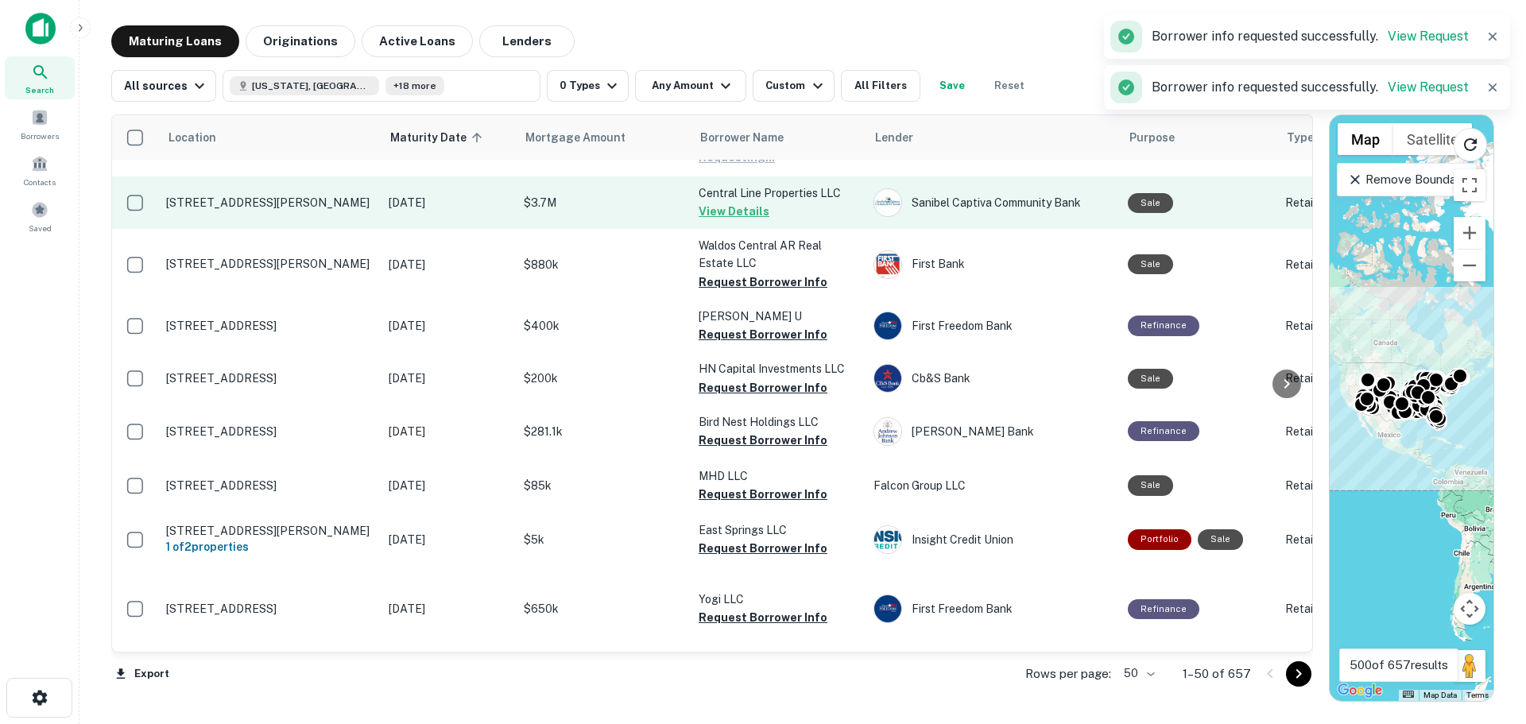
scroll to position [2861, 0]
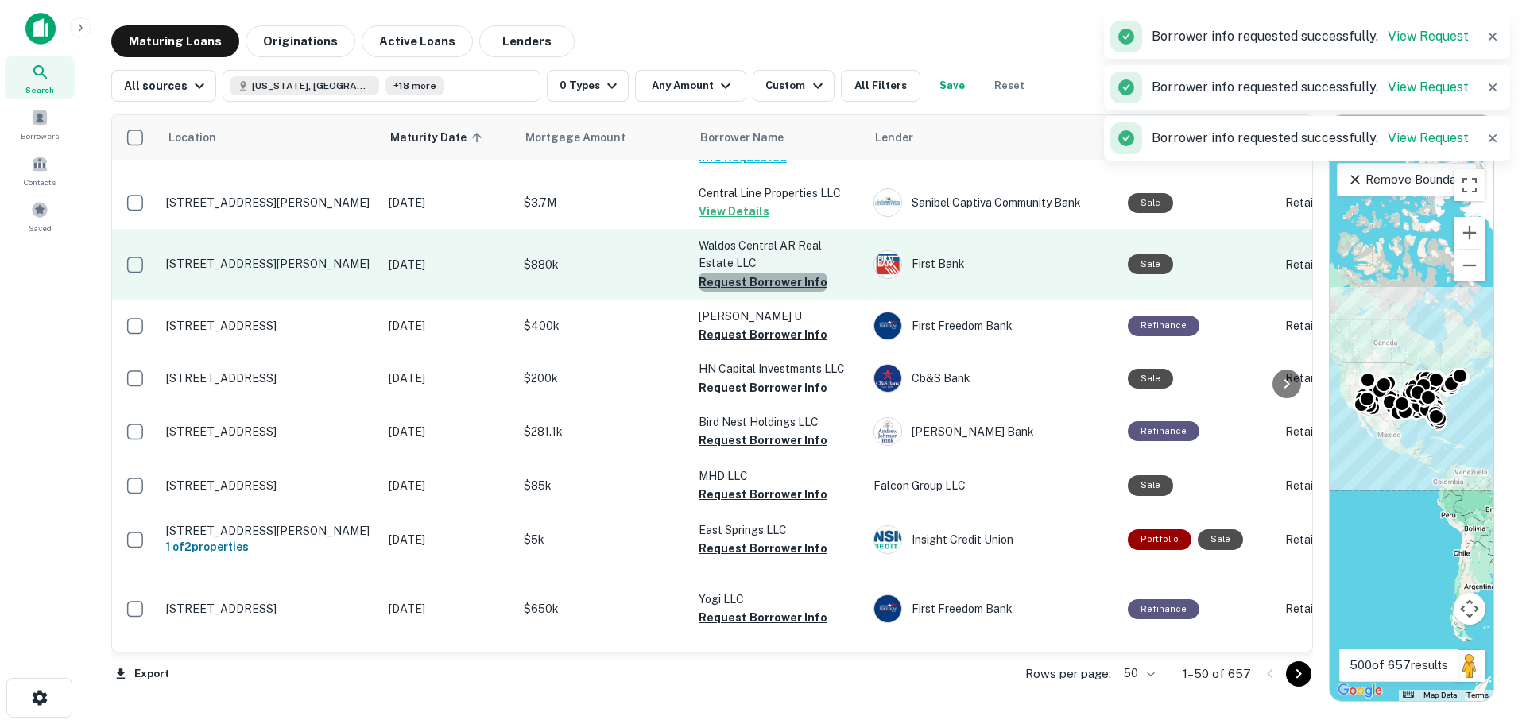
click at [776, 292] on button "Request Borrower Info" at bounding box center [763, 282] width 129 height 19
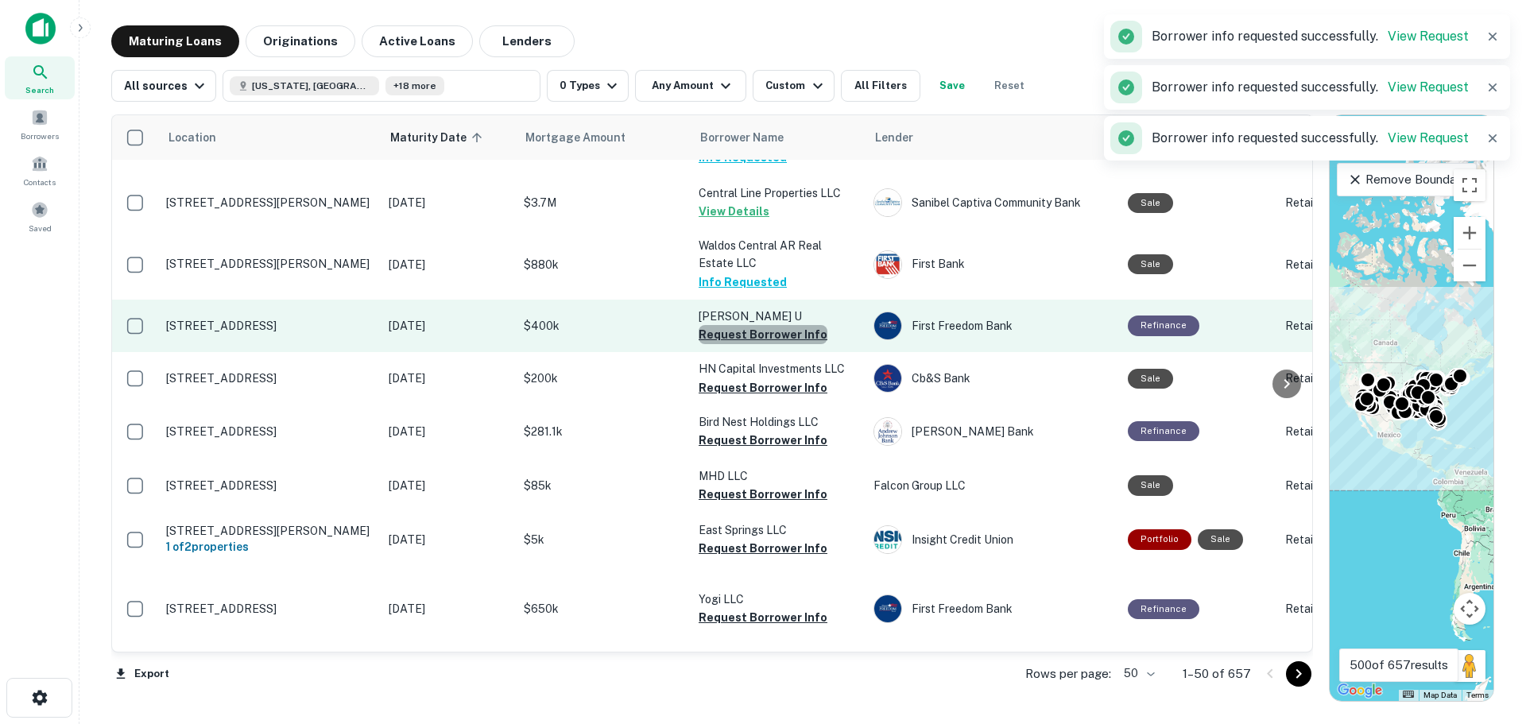
click at [781, 344] on button "Request Borrower Info" at bounding box center [763, 334] width 129 height 19
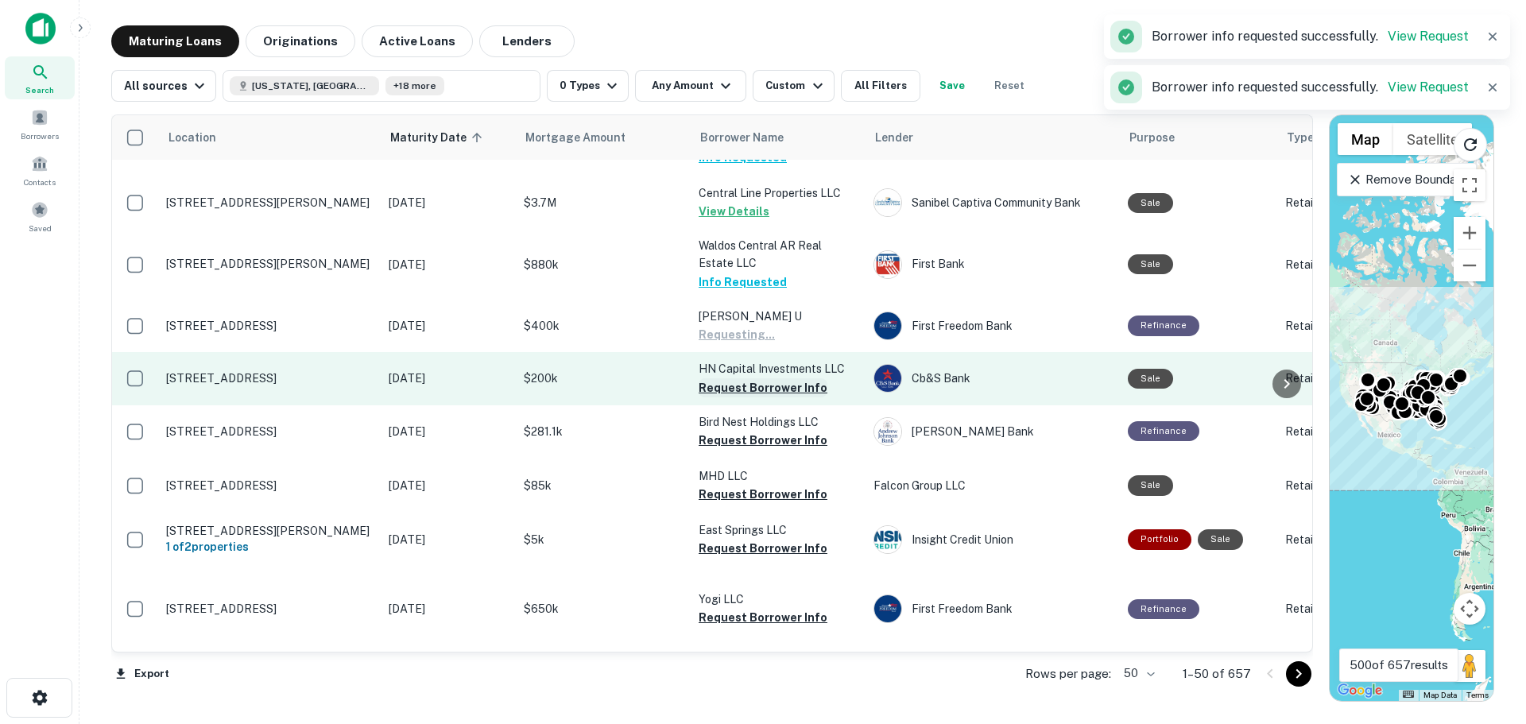
click at [745, 397] on button "Request Borrower Info" at bounding box center [763, 387] width 129 height 19
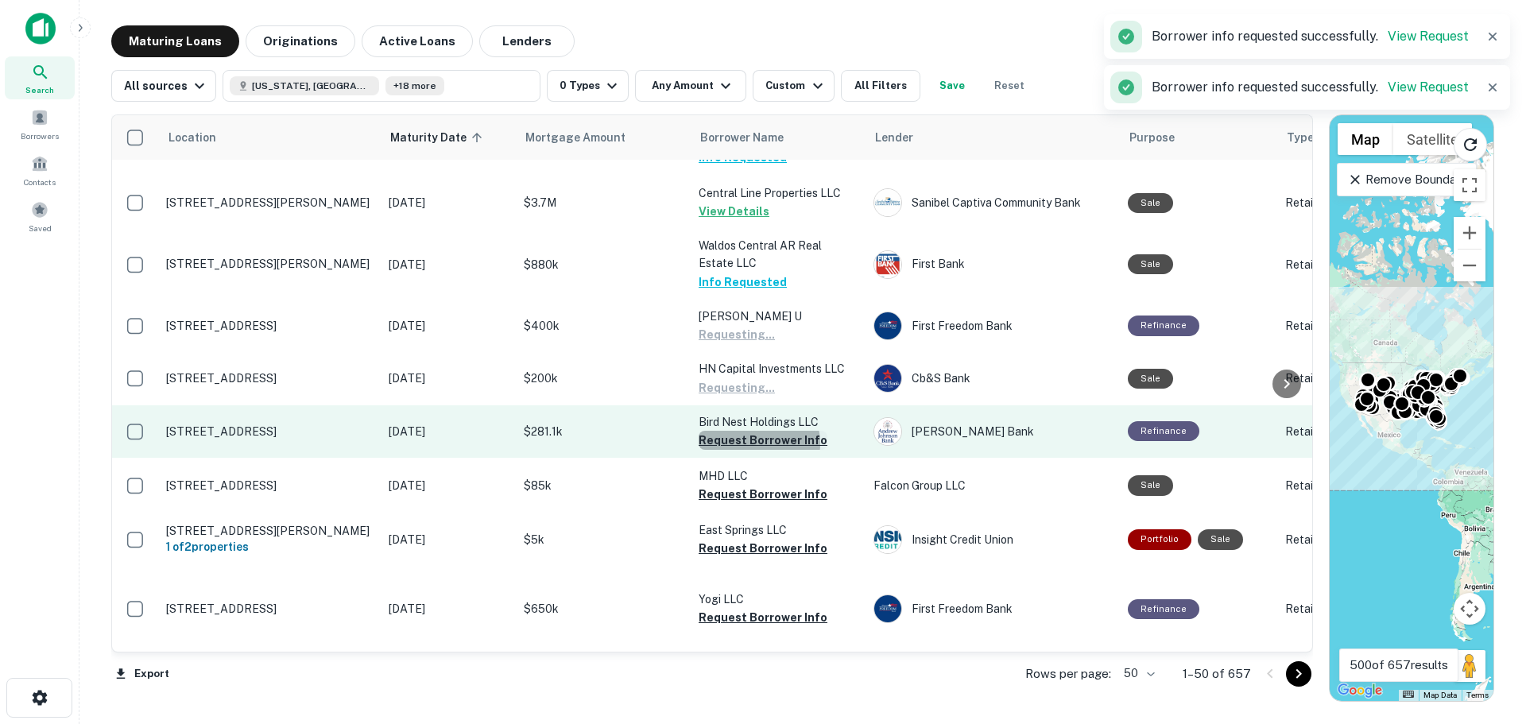
click at [751, 450] on button "Request Borrower Info" at bounding box center [763, 440] width 129 height 19
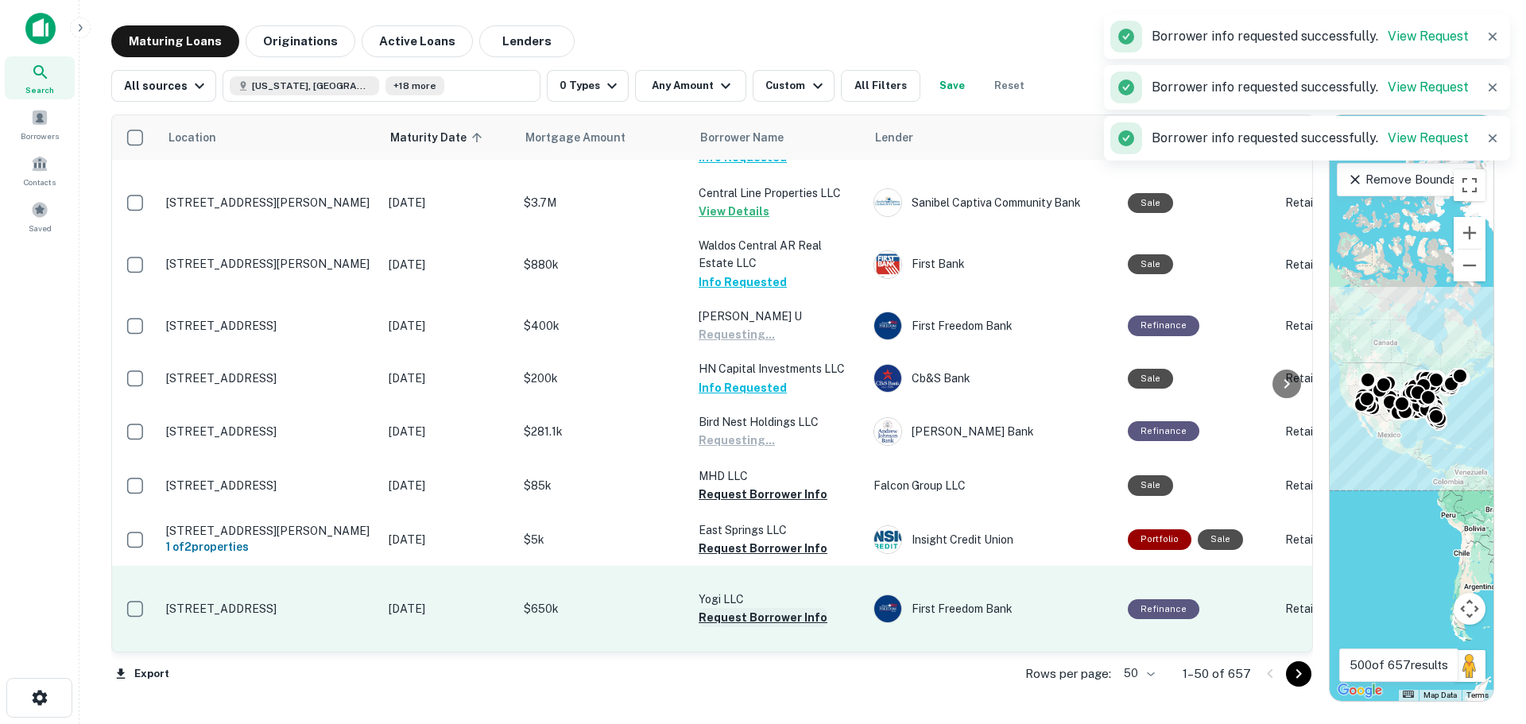
scroll to position [3073, 0]
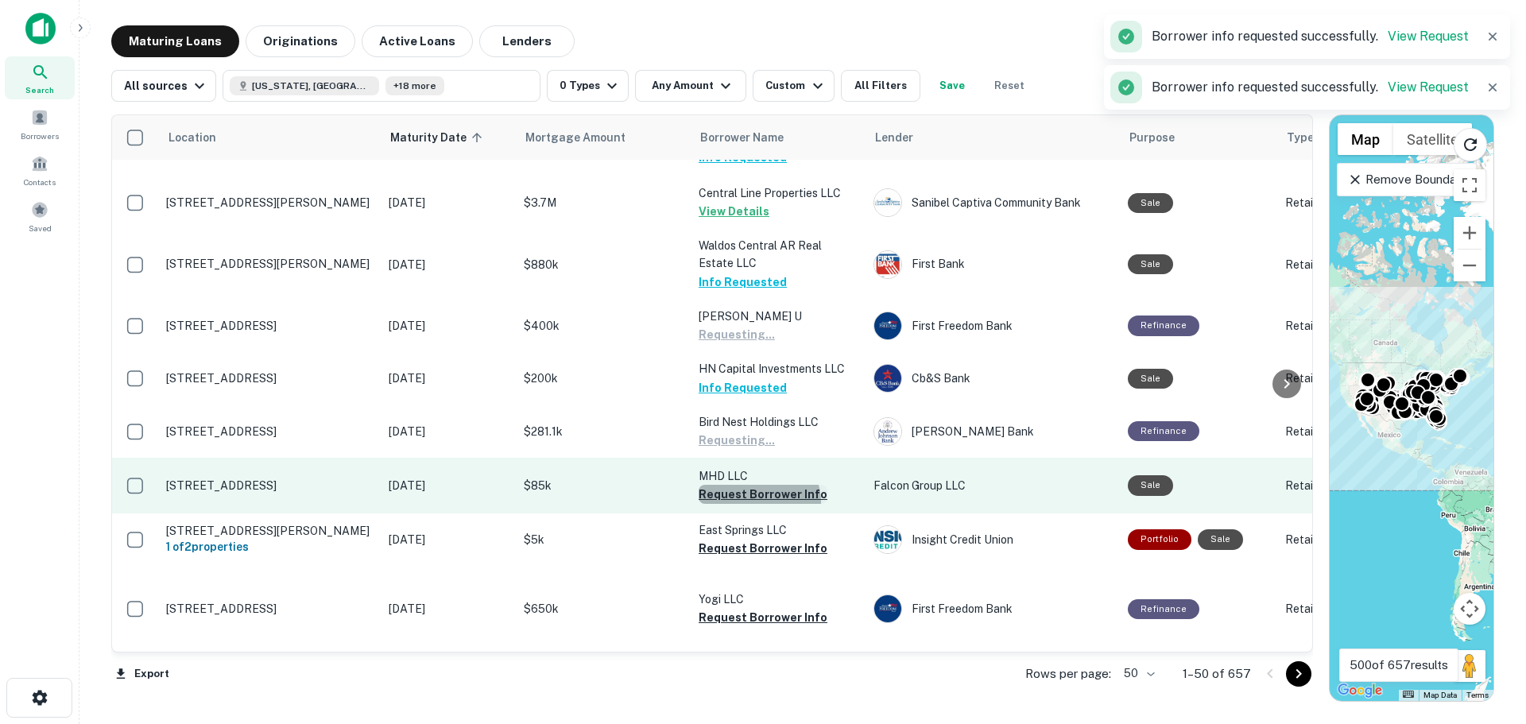
click at [757, 485] on button "Request Borrower Info" at bounding box center [763, 494] width 129 height 19
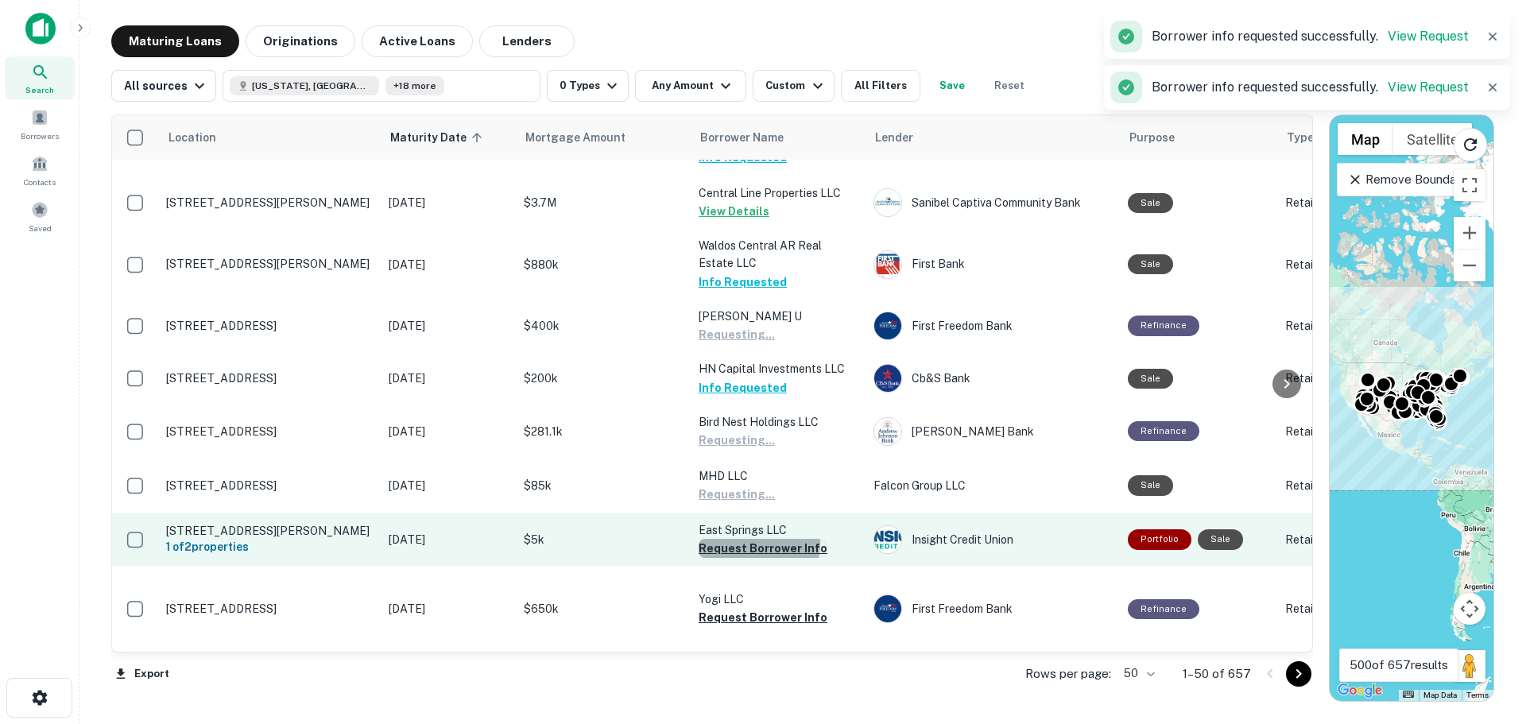
click at [753, 539] on button "Request Borrower Info" at bounding box center [763, 548] width 129 height 19
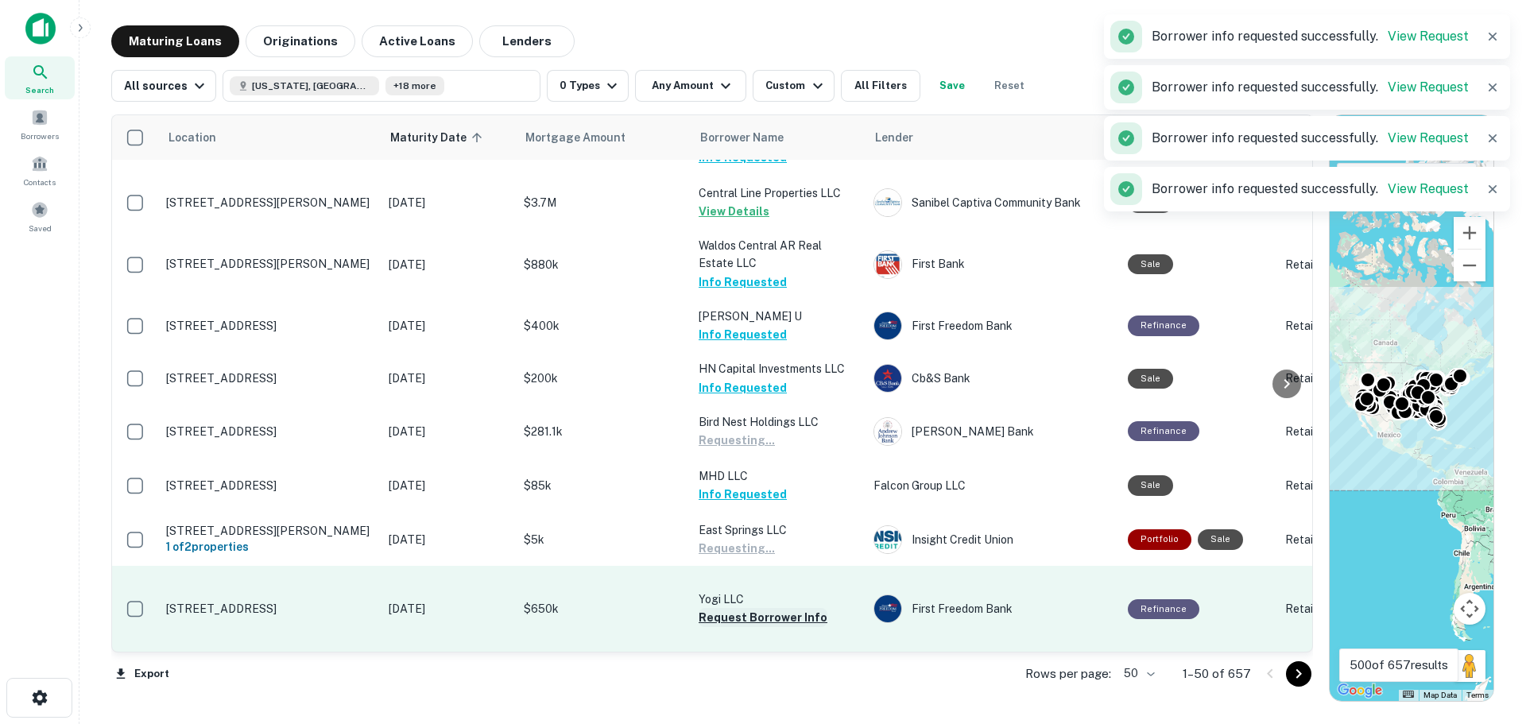
click at [751, 608] on button "Request Borrower Info" at bounding box center [763, 617] width 129 height 19
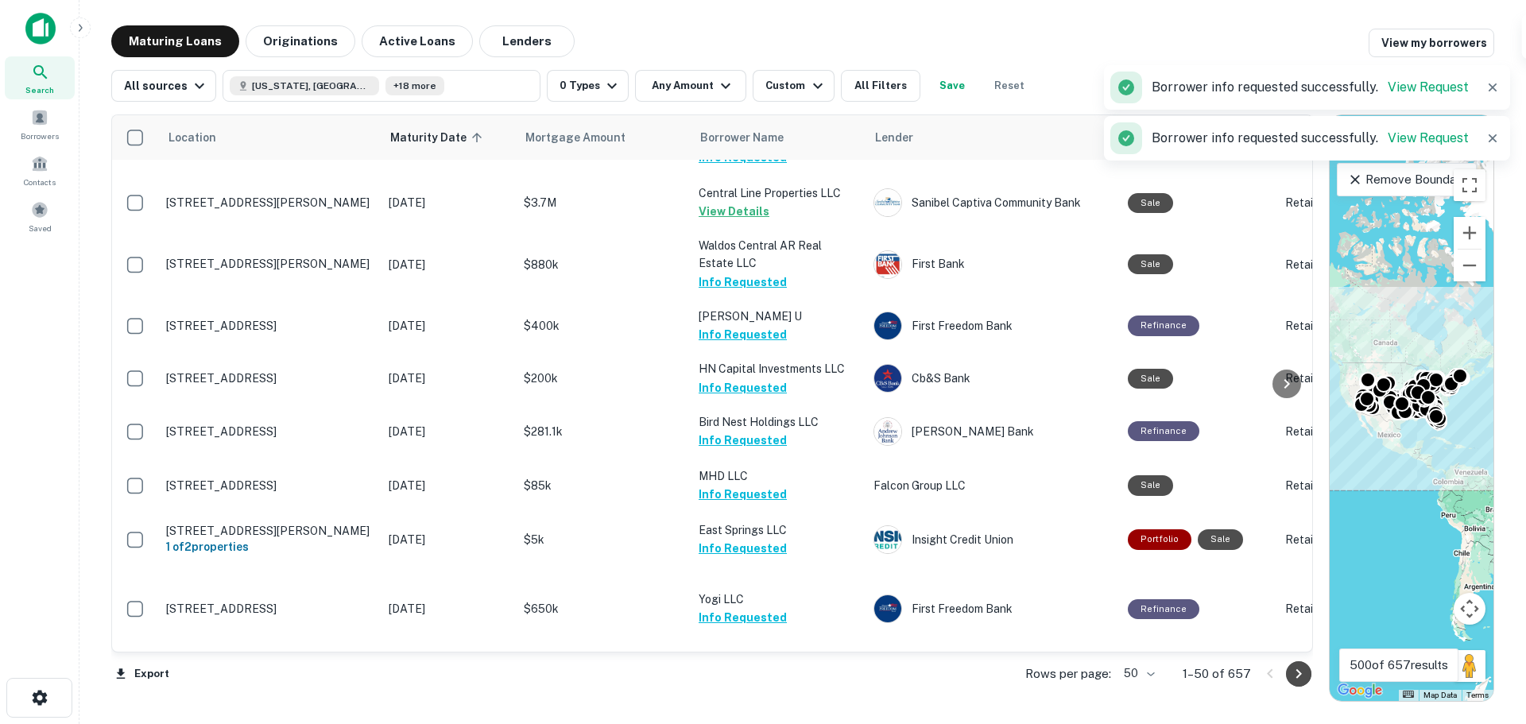
click at [1298, 671] on icon "Go to next page" at bounding box center [1298, 674] width 6 height 10
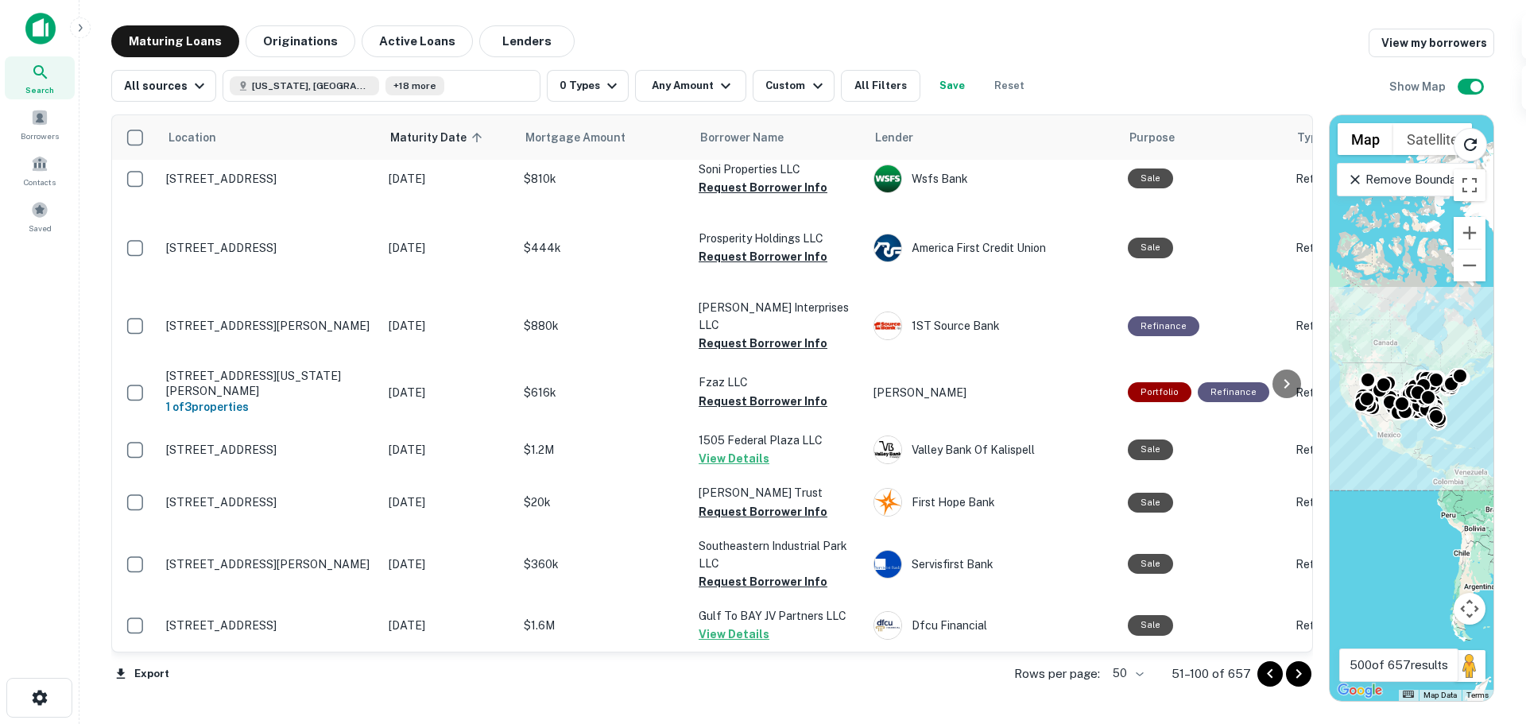
click at [805, 145] on button "Request Borrower Info" at bounding box center [763, 135] width 129 height 19
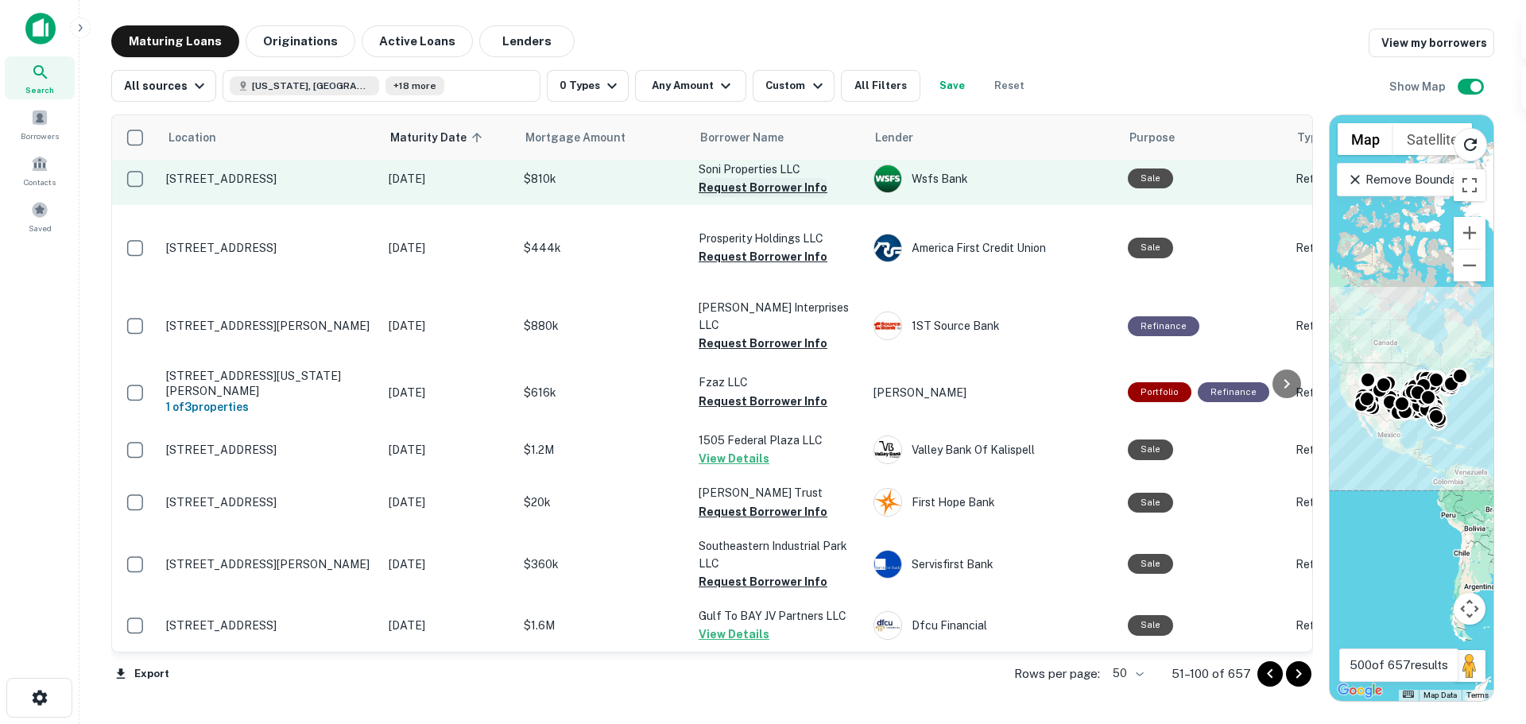
click at [796, 197] on button "Request Borrower Info" at bounding box center [763, 187] width 129 height 19
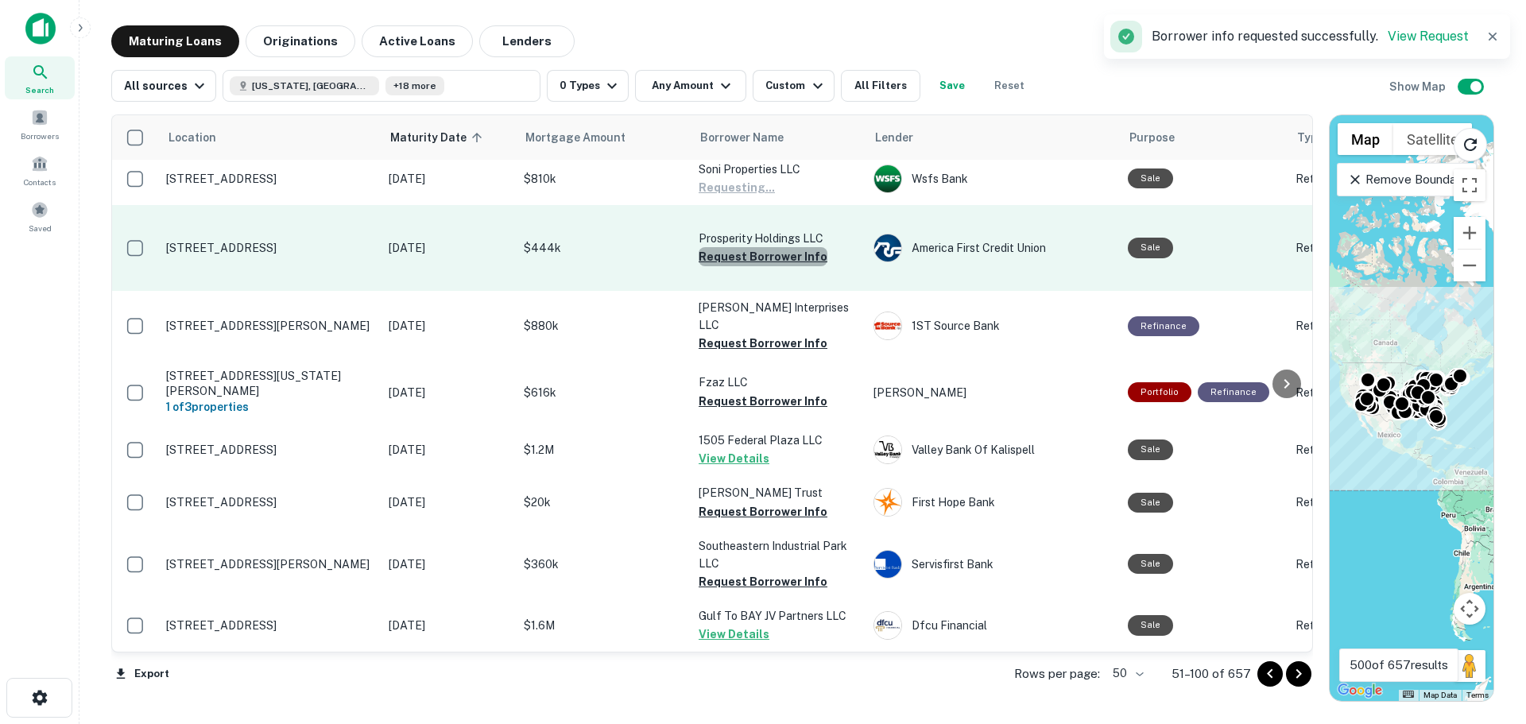
click at [772, 266] on button "Request Borrower Info" at bounding box center [763, 256] width 129 height 19
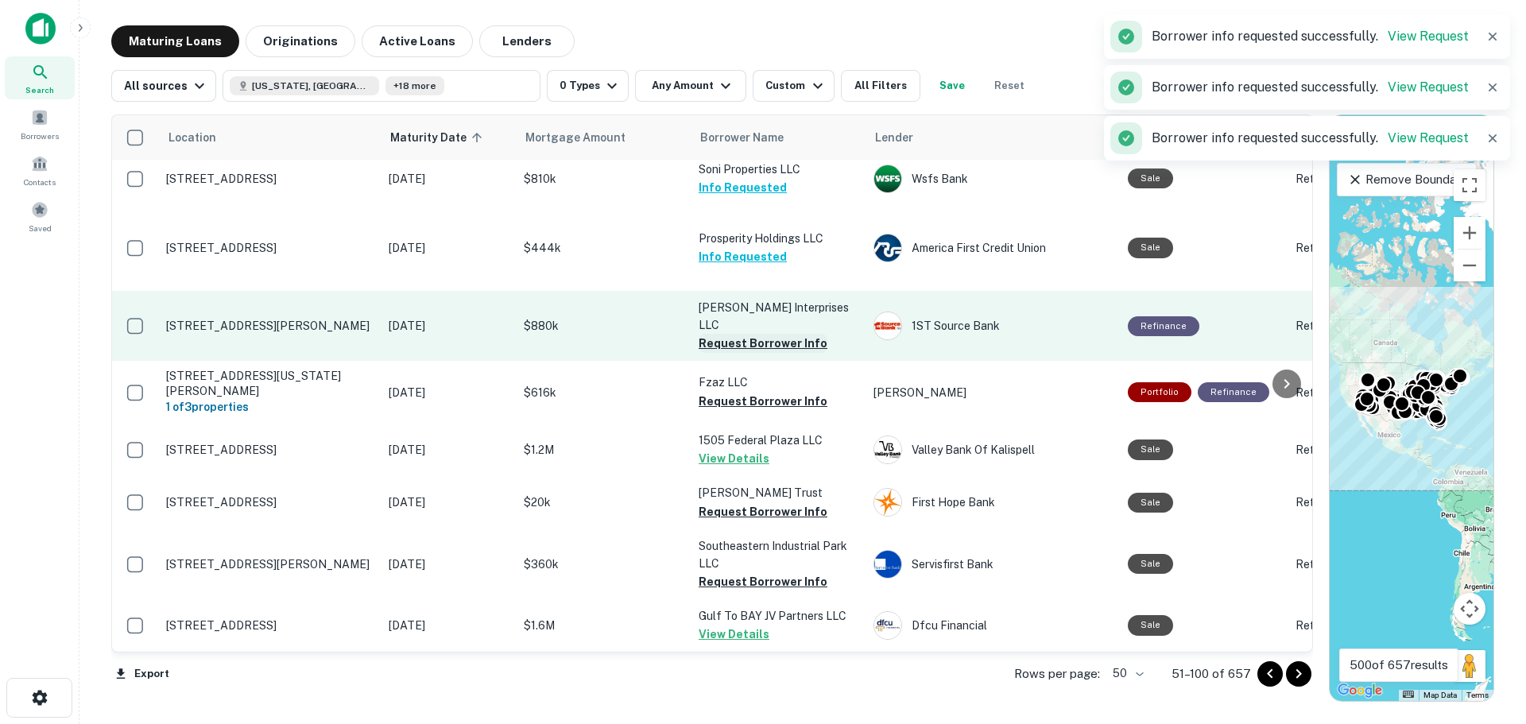
click at [758, 353] on button "Request Borrower Info" at bounding box center [763, 343] width 129 height 19
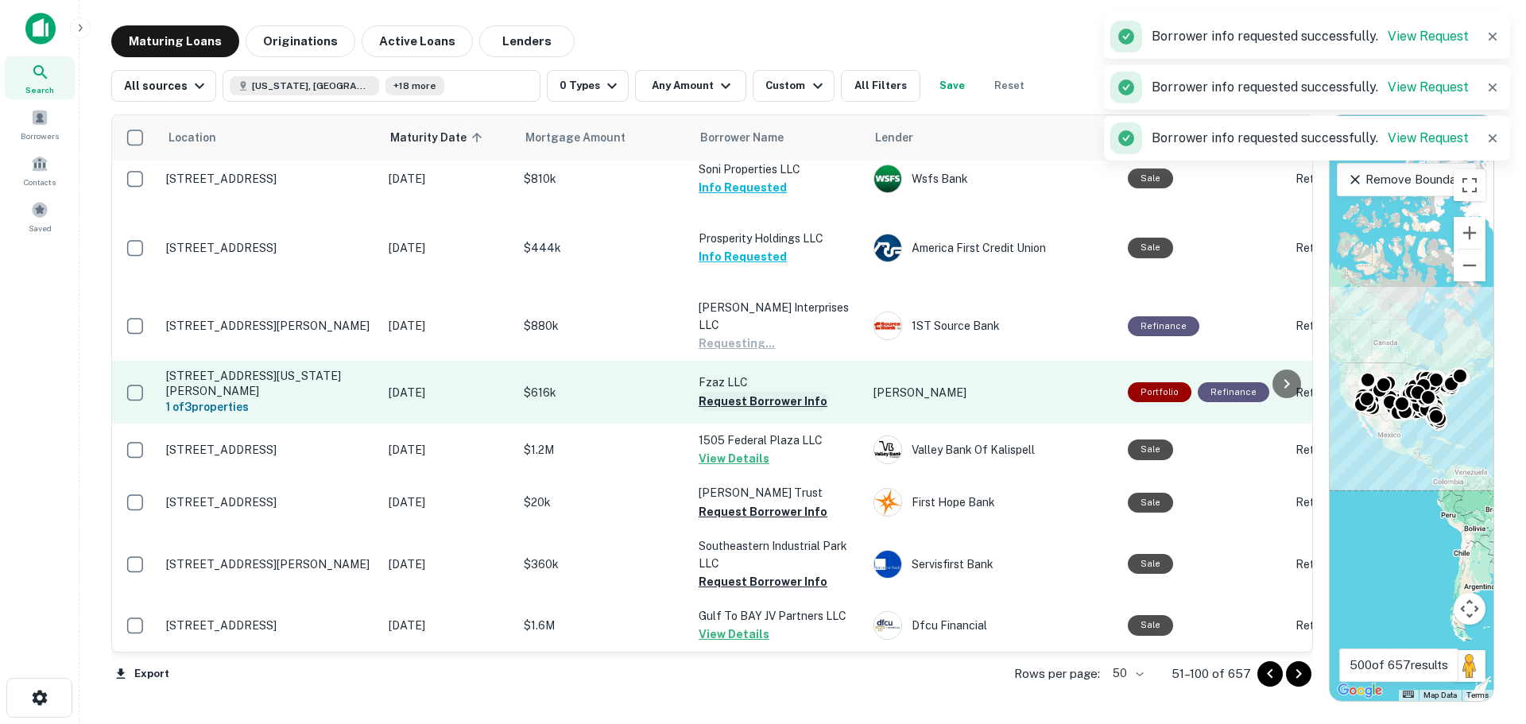
click at [731, 411] on button "Request Borrower Info" at bounding box center [763, 401] width 129 height 19
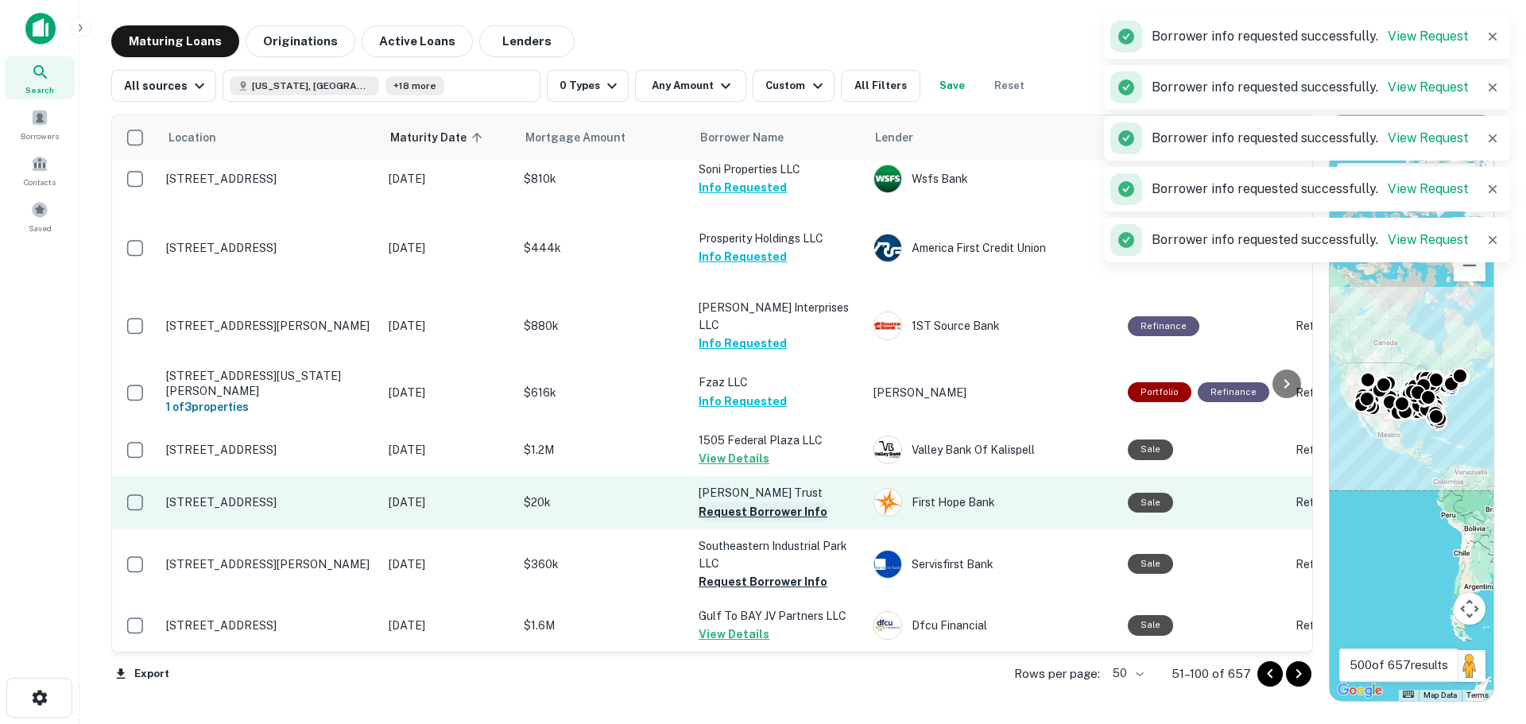
click at [738, 502] on button "Request Borrower Info" at bounding box center [763, 511] width 129 height 19
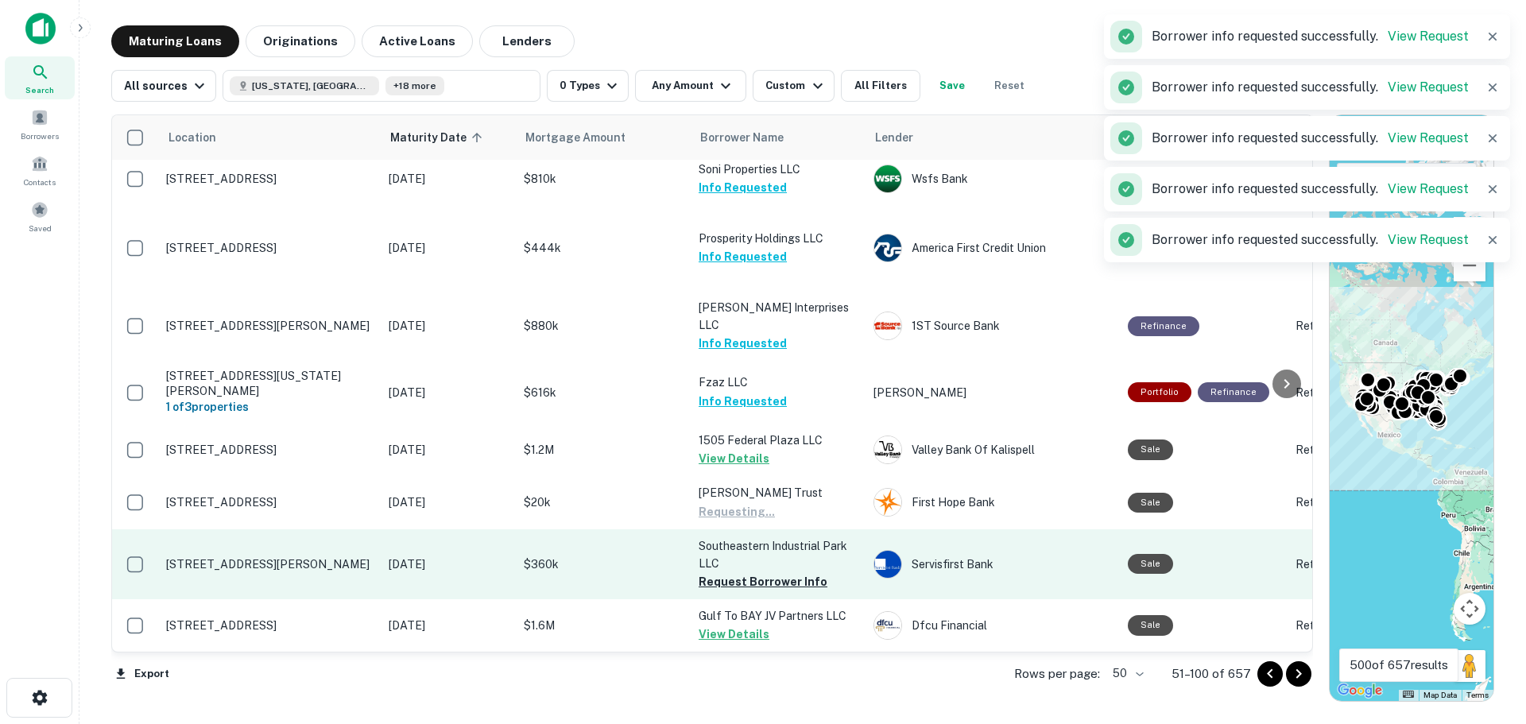
scroll to position [3269, 0]
click at [765, 539] on td "Southeastern Industrial Park LLC Request Borrower Info" at bounding box center [778, 564] width 175 height 70
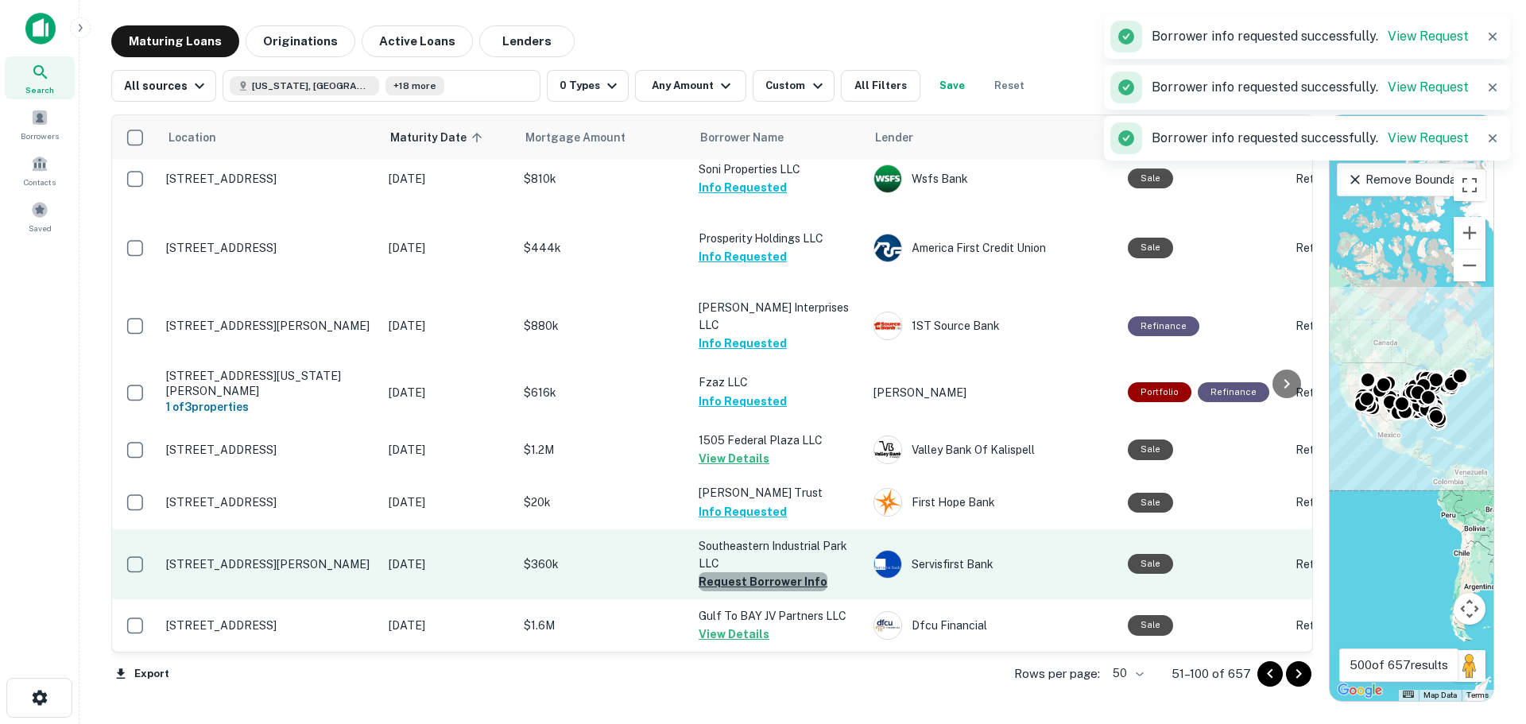
click at [774, 572] on button "Request Borrower Info" at bounding box center [763, 581] width 129 height 19
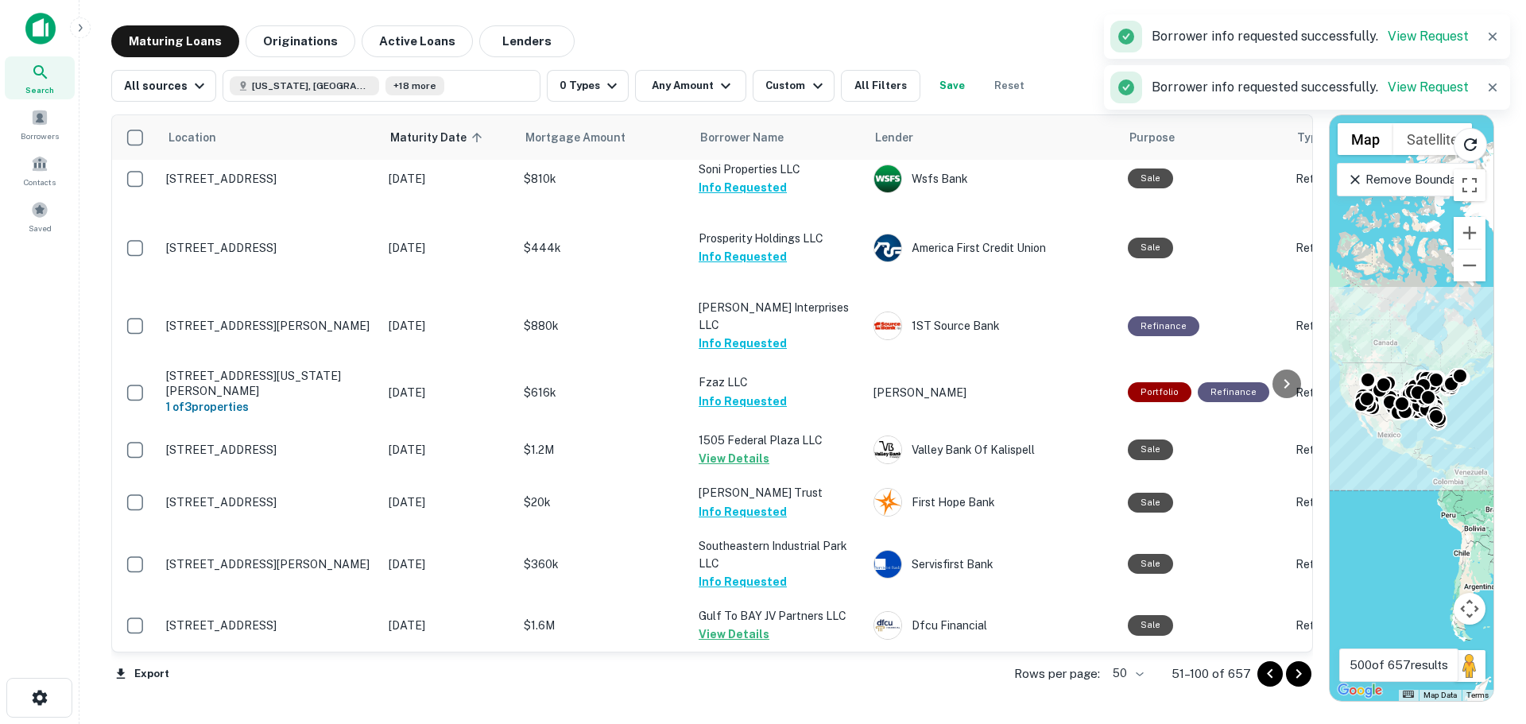
click at [1310, 678] on button "Go to next page" at bounding box center [1298, 673] width 25 height 25
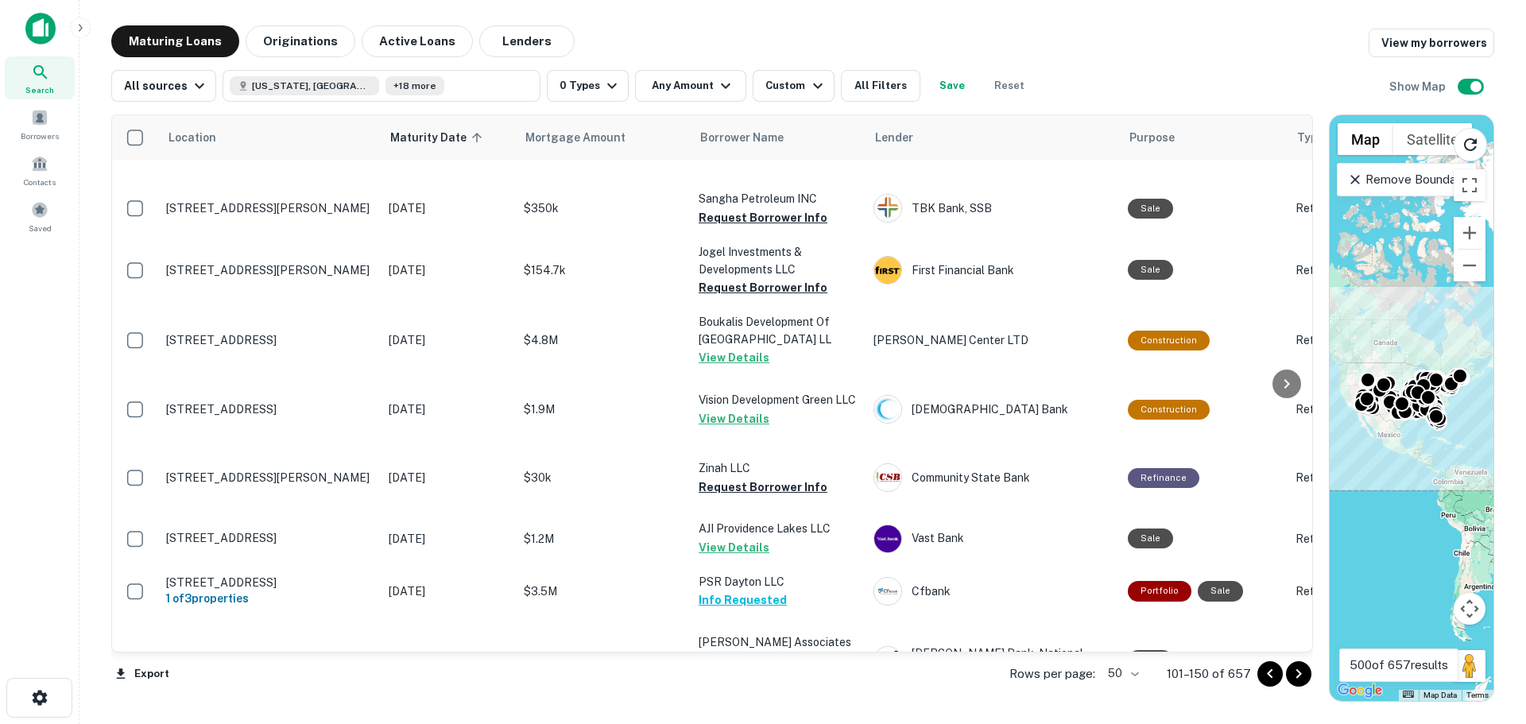
scroll to position [1262, 0]
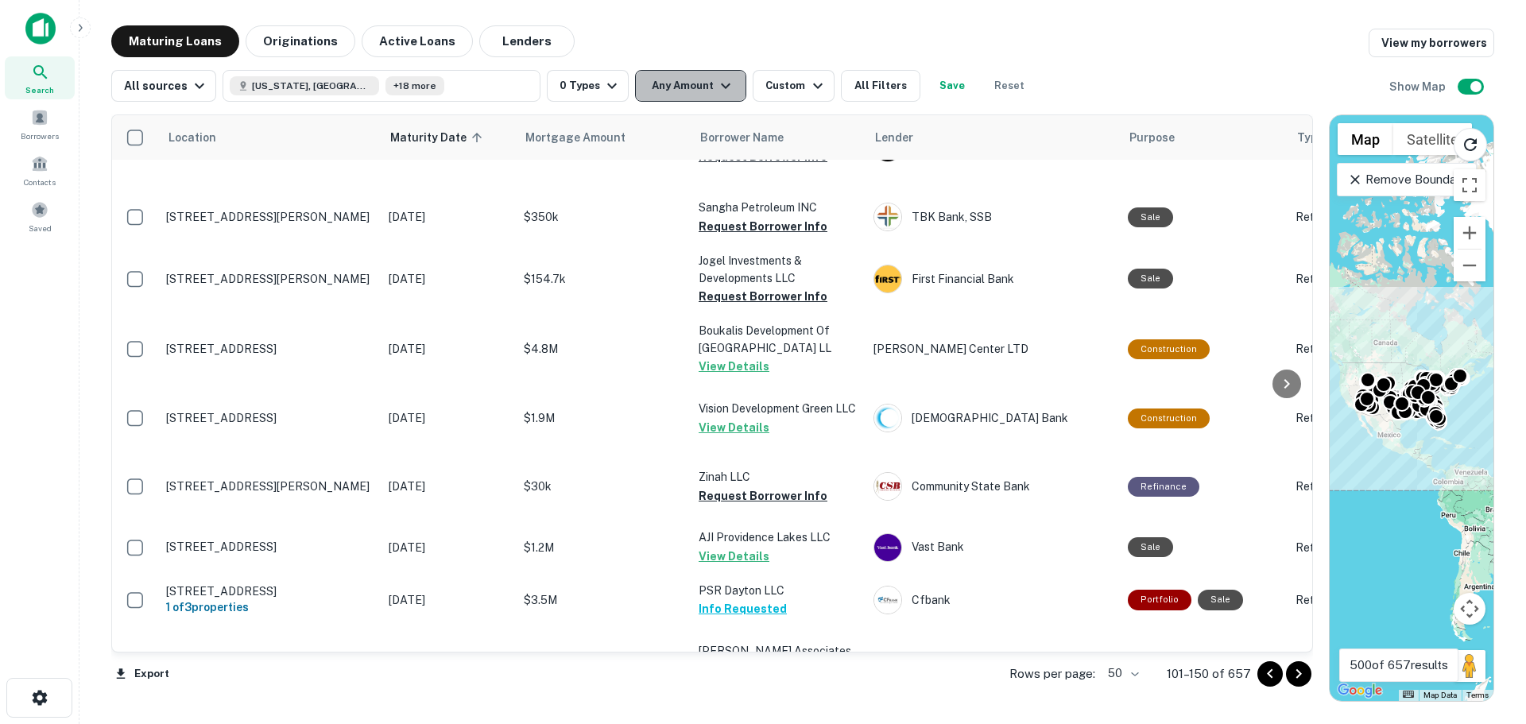
click at [716, 100] on button "Any Amount" at bounding box center [690, 86] width 111 height 32
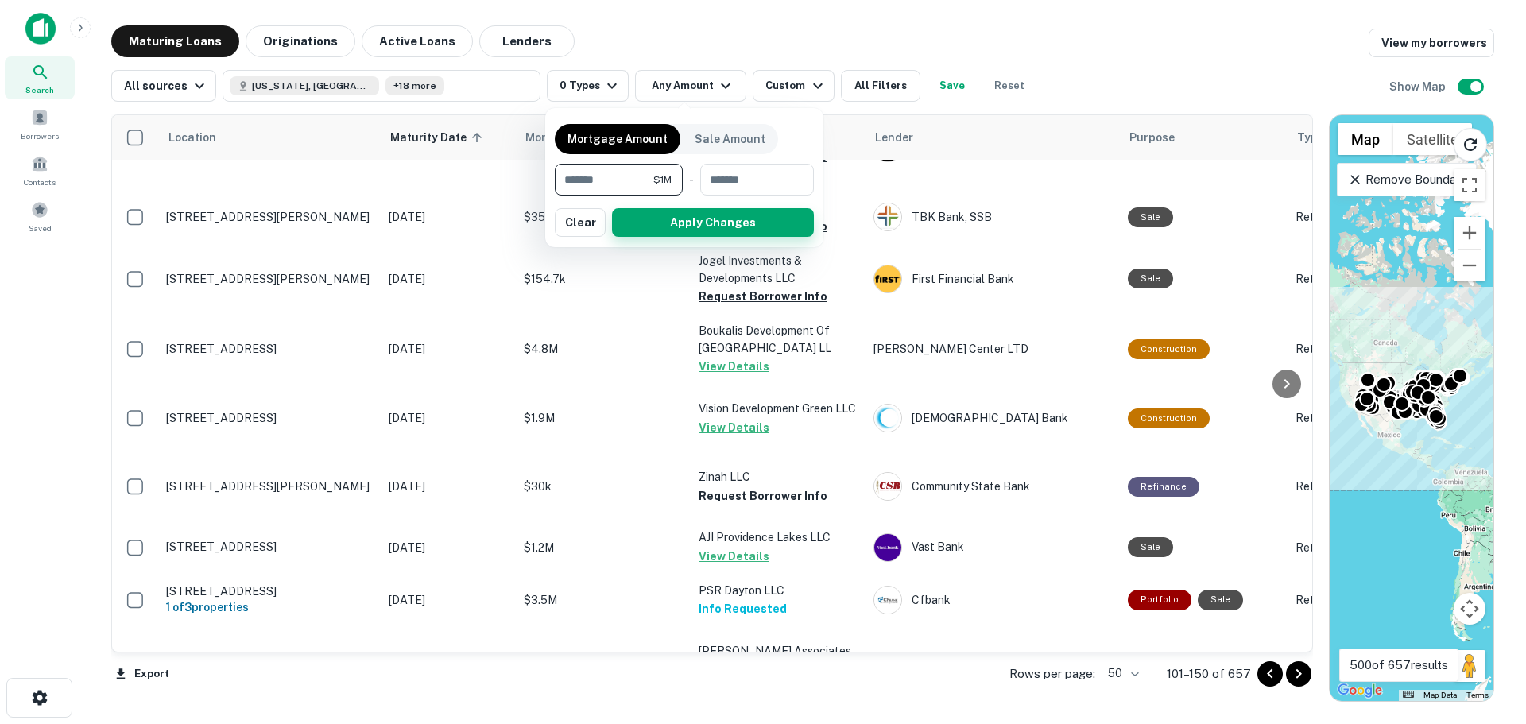
type input "*******"
click at [683, 214] on button "Apply Changes" at bounding box center [713, 222] width 202 height 29
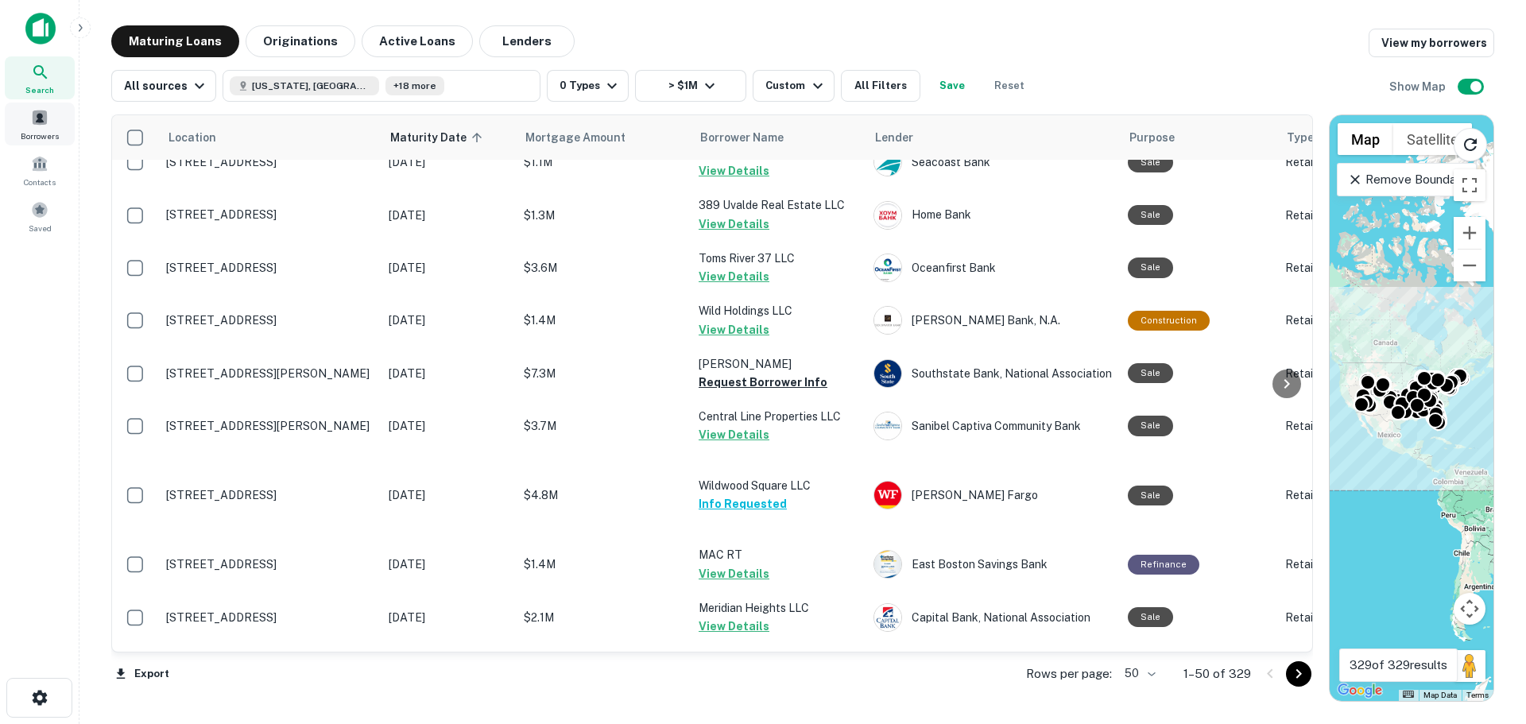
click at [45, 118] on span at bounding box center [39, 117] width 17 height 17
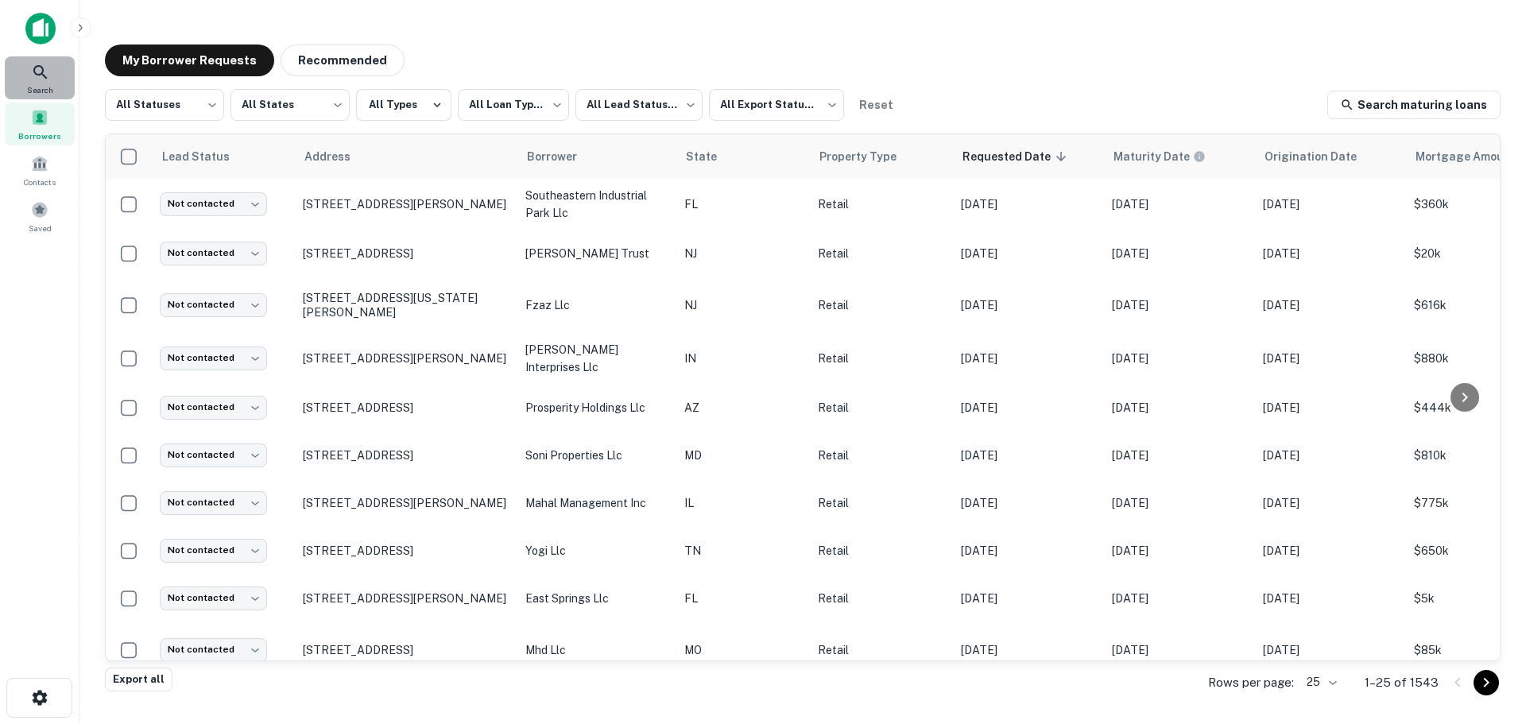
click at [29, 60] on div "Search" at bounding box center [40, 77] width 70 height 43
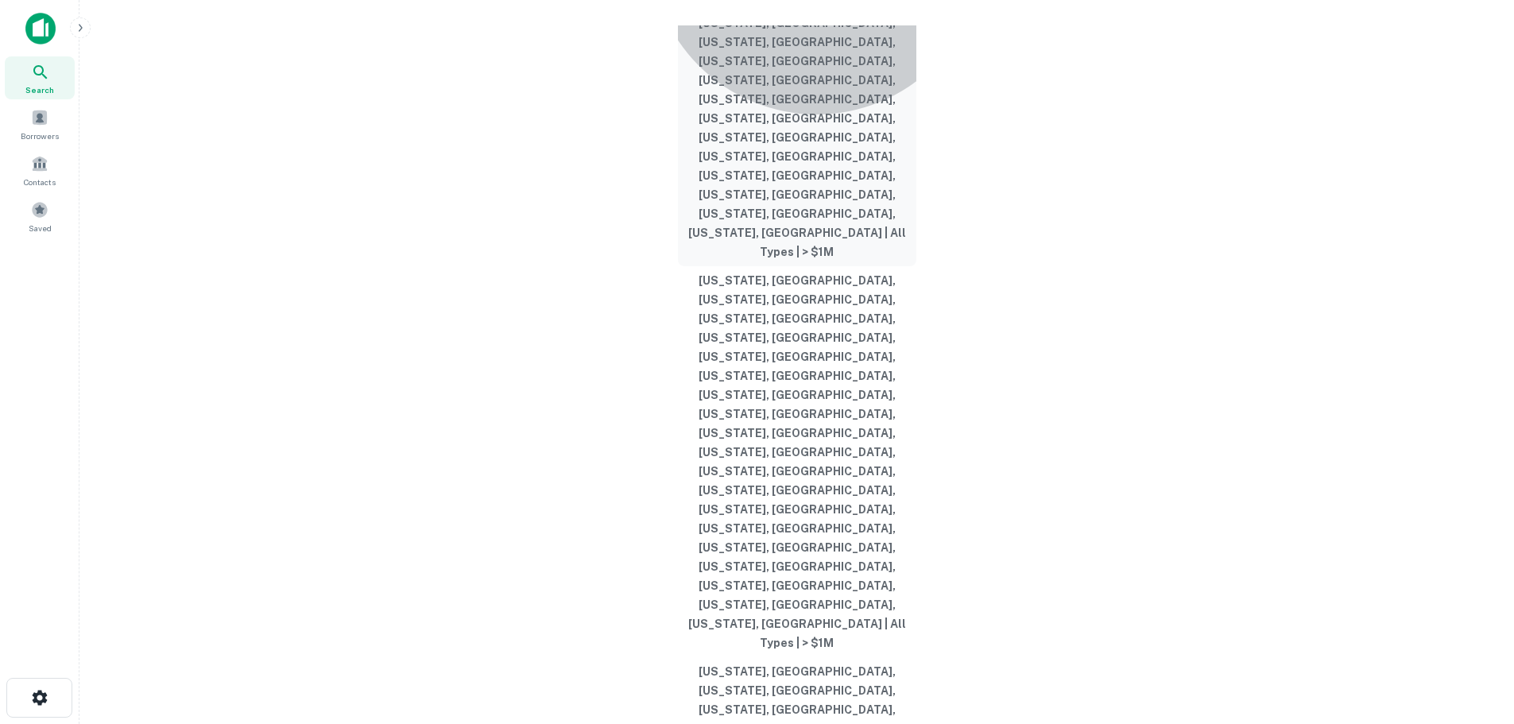
click at [816, 266] on button "[US_STATE], [GEOGRAPHIC_DATA], [US_STATE], [GEOGRAPHIC_DATA], [US_STATE], [GEOG…" at bounding box center [797, 70] width 238 height 391
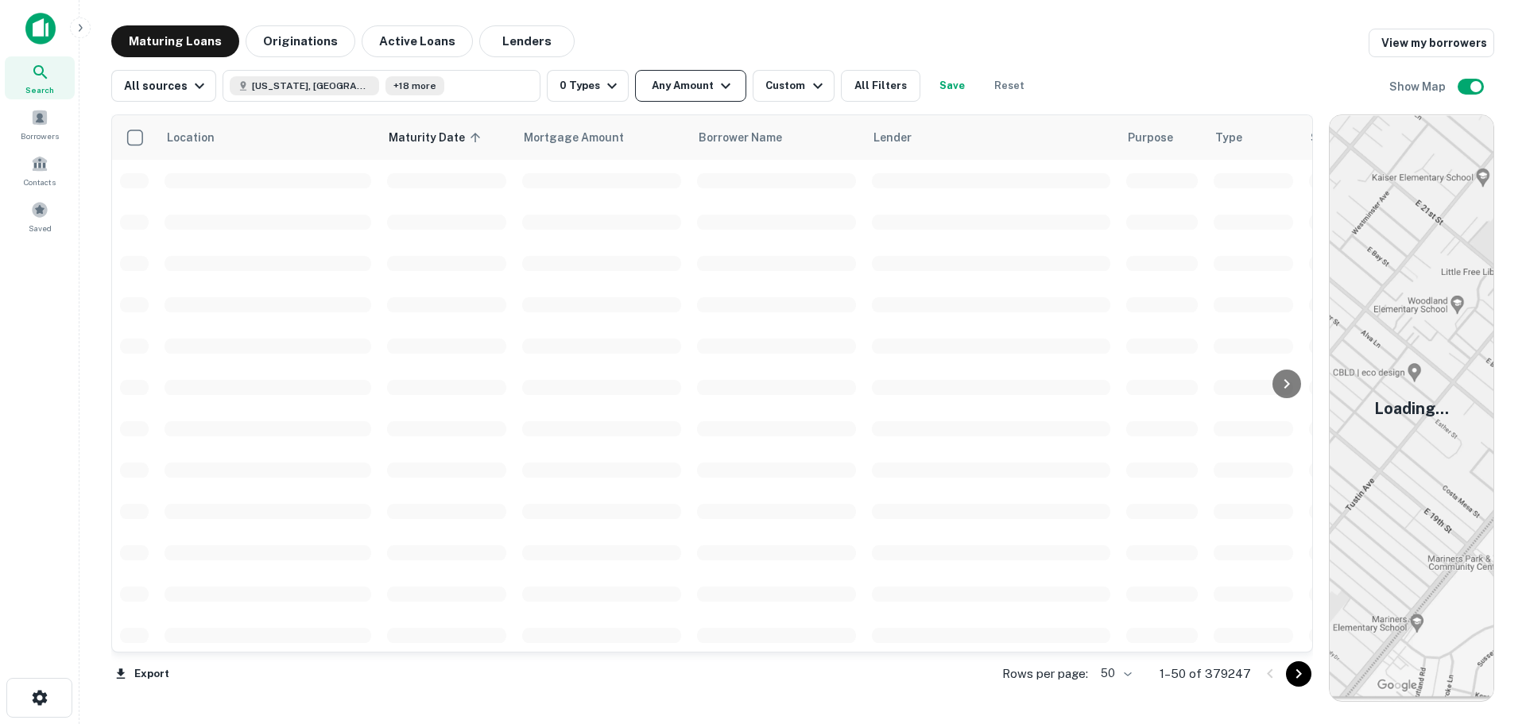
click at [685, 82] on button "Any Amount" at bounding box center [690, 86] width 111 height 32
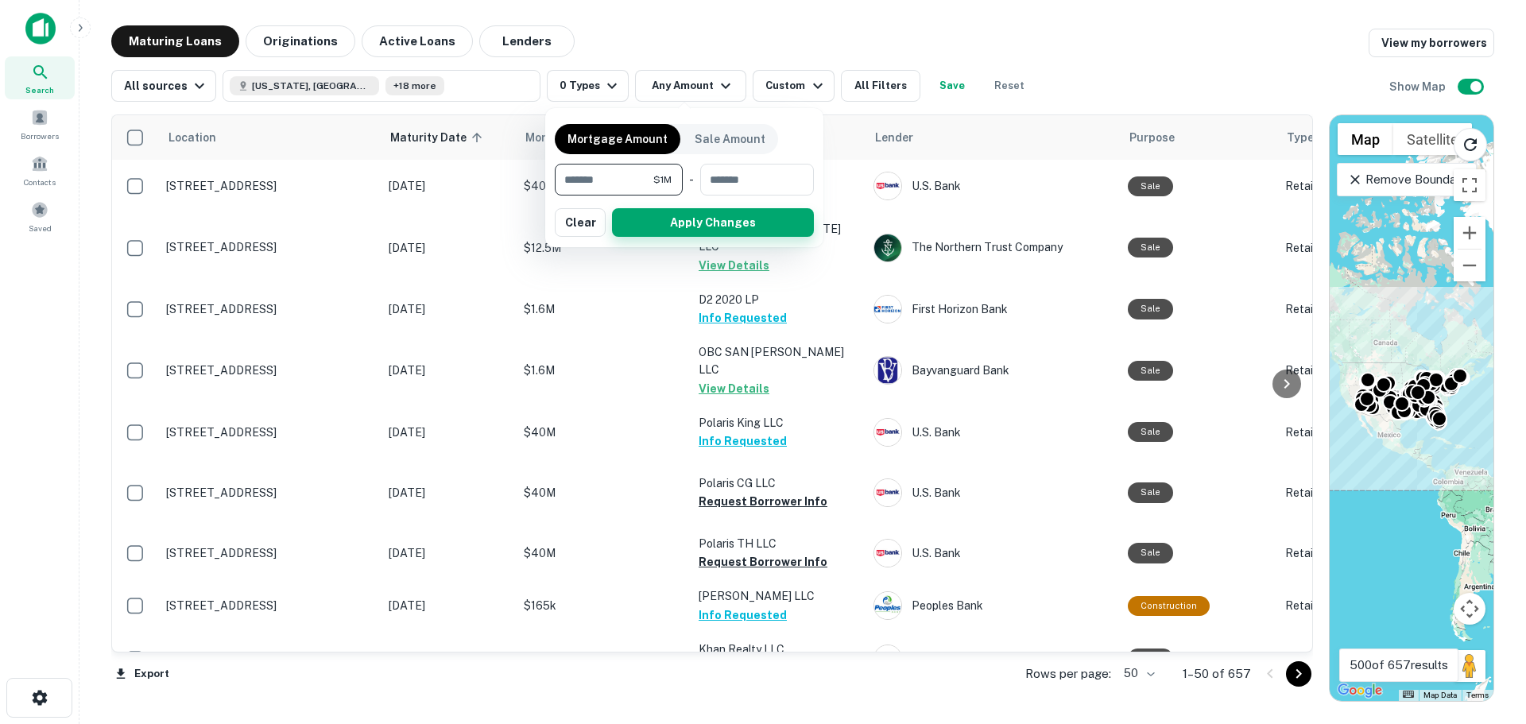
type input "*******"
click at [753, 232] on button "Apply Changes" at bounding box center [713, 222] width 202 height 29
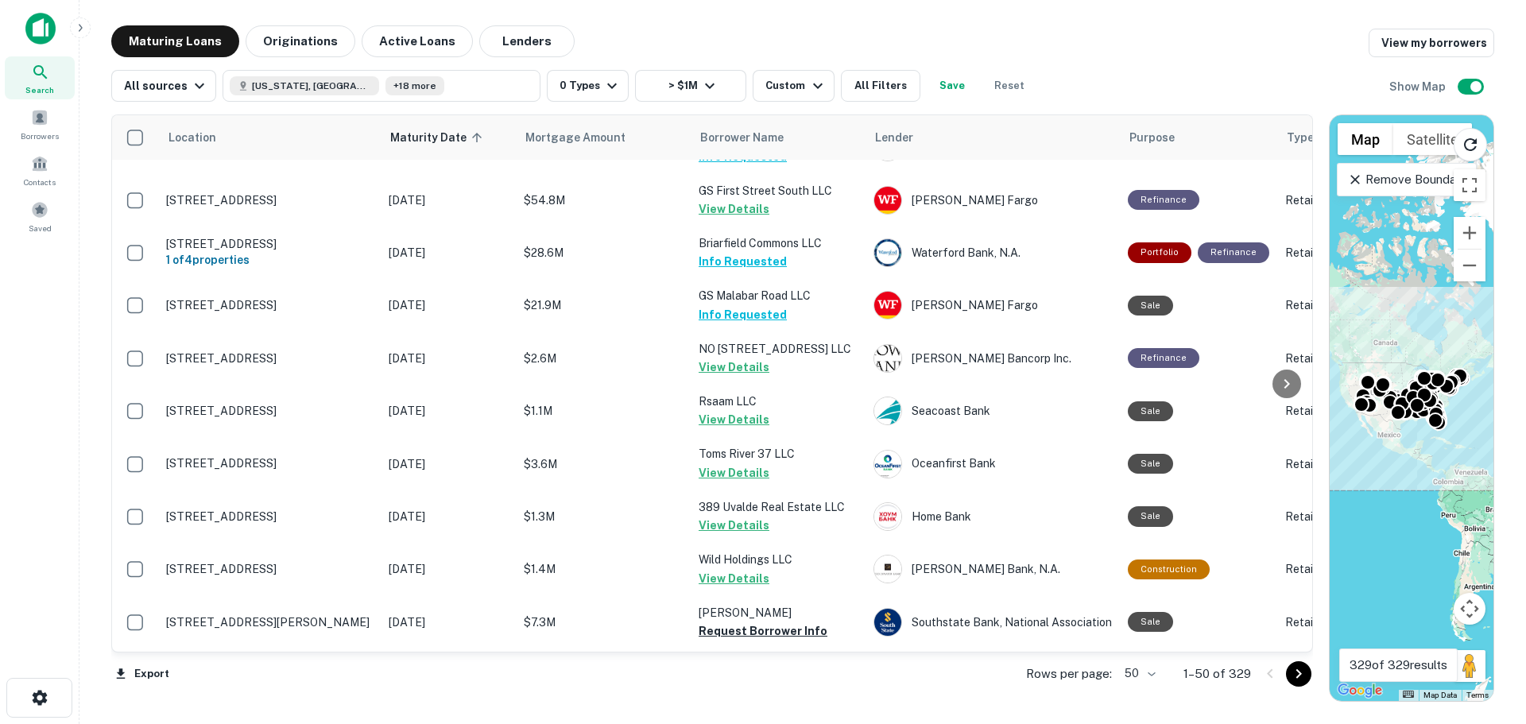
scroll to position [1033, 0]
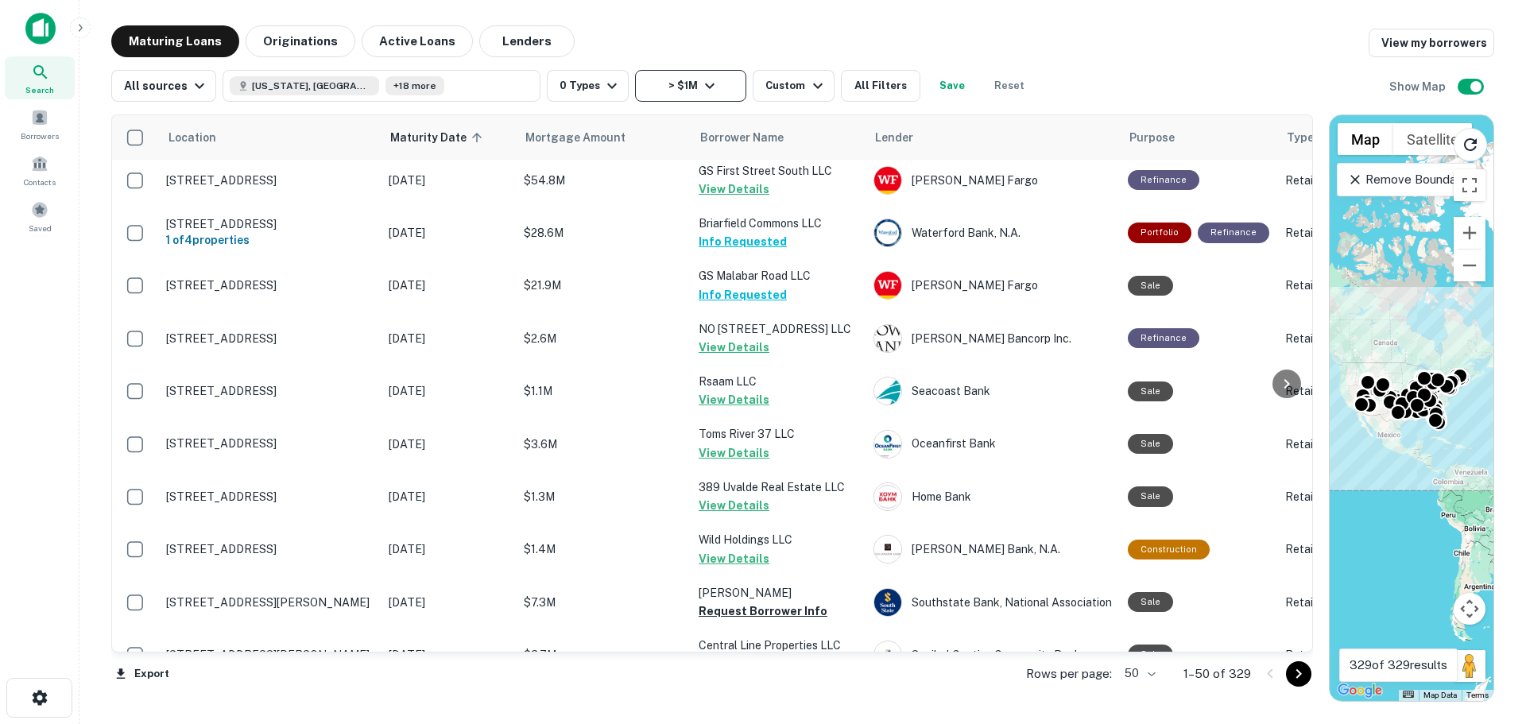
click at [675, 78] on button "> $1M" at bounding box center [690, 86] width 111 height 32
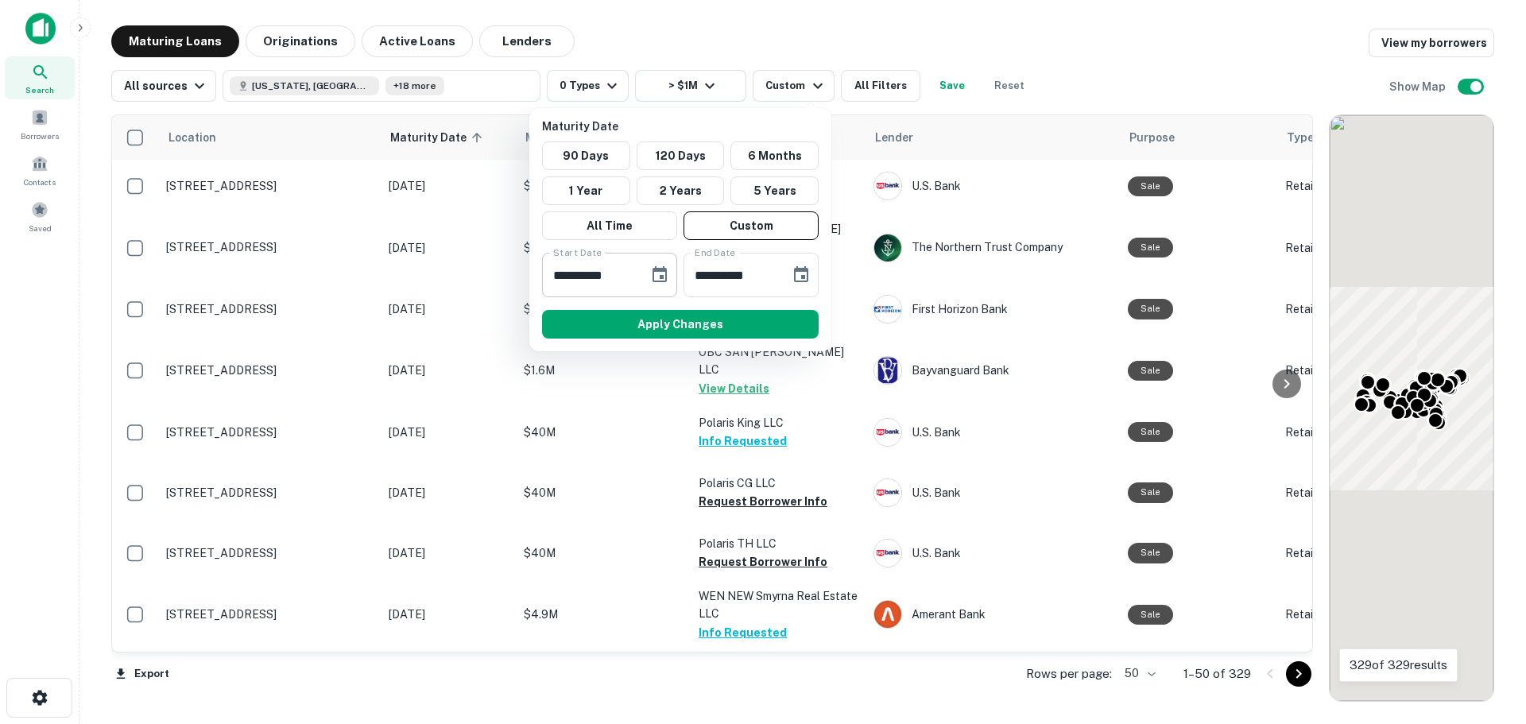
click at [660, 284] on icon "Choose date, selected date is Jan 7, 2026" at bounding box center [659, 274] width 19 height 19
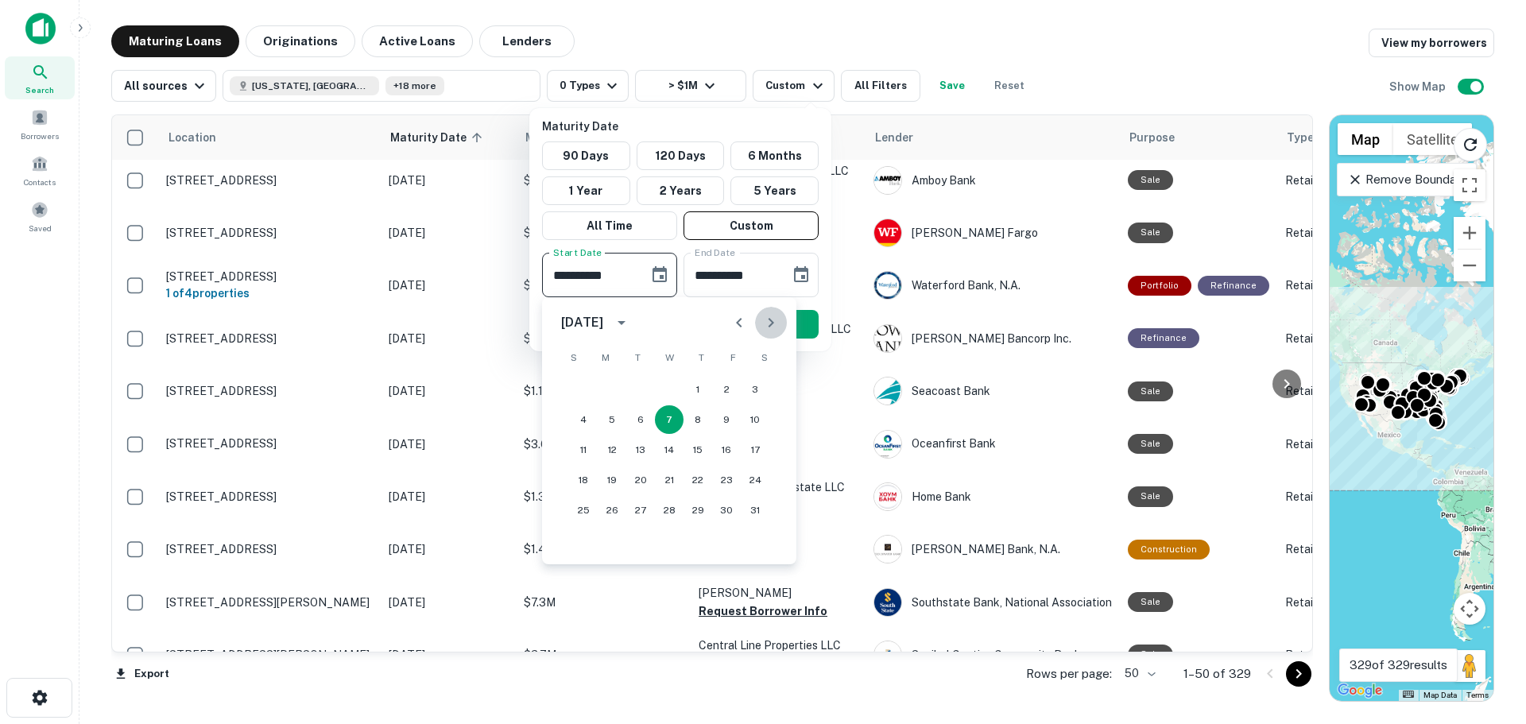
click at [779, 319] on icon "Next month" at bounding box center [770, 322] width 19 height 19
click at [743, 314] on icon "Previous month" at bounding box center [739, 322] width 19 height 19
click at [678, 505] on button "28" at bounding box center [669, 510] width 29 height 29
type input "**********"
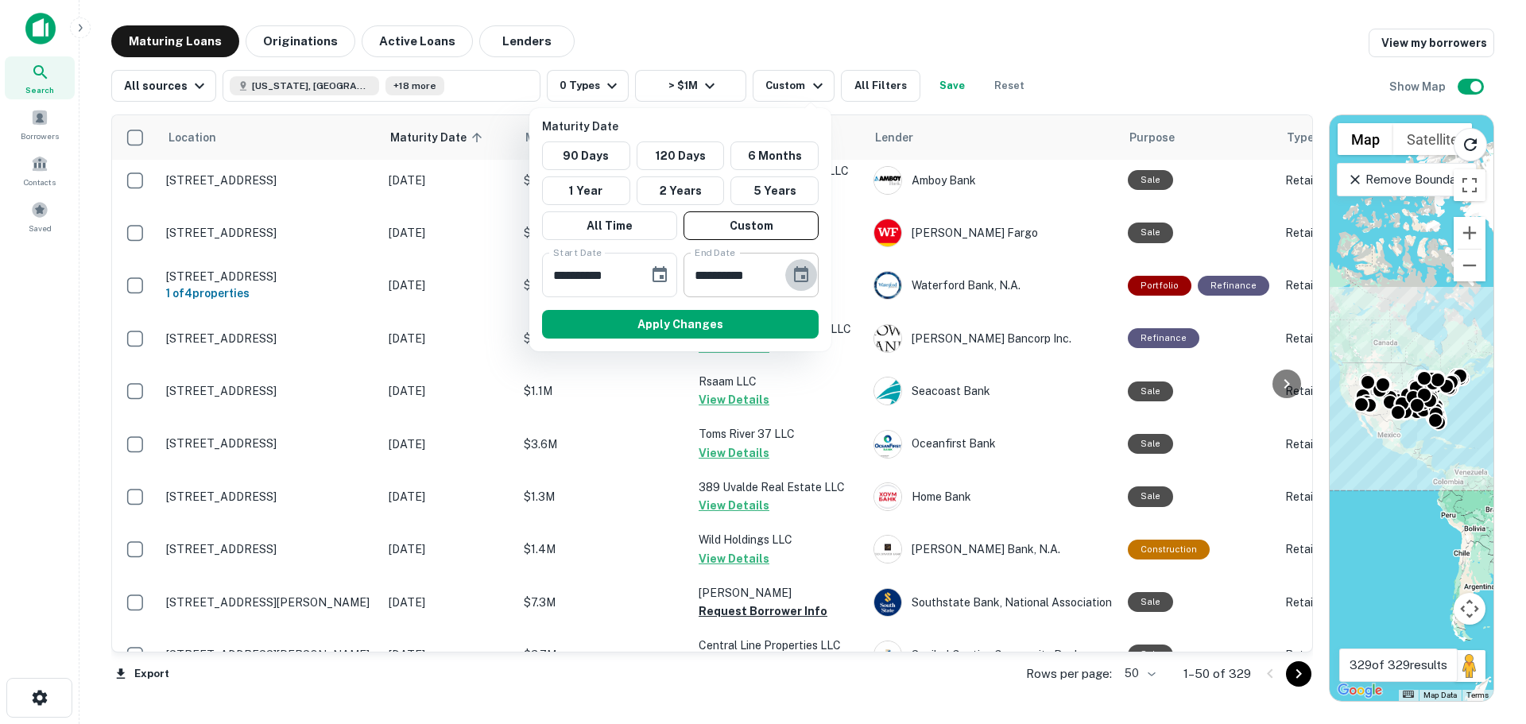
click at [809, 273] on icon "Choose date, selected date is Mar 24, 2026" at bounding box center [801, 274] width 19 height 19
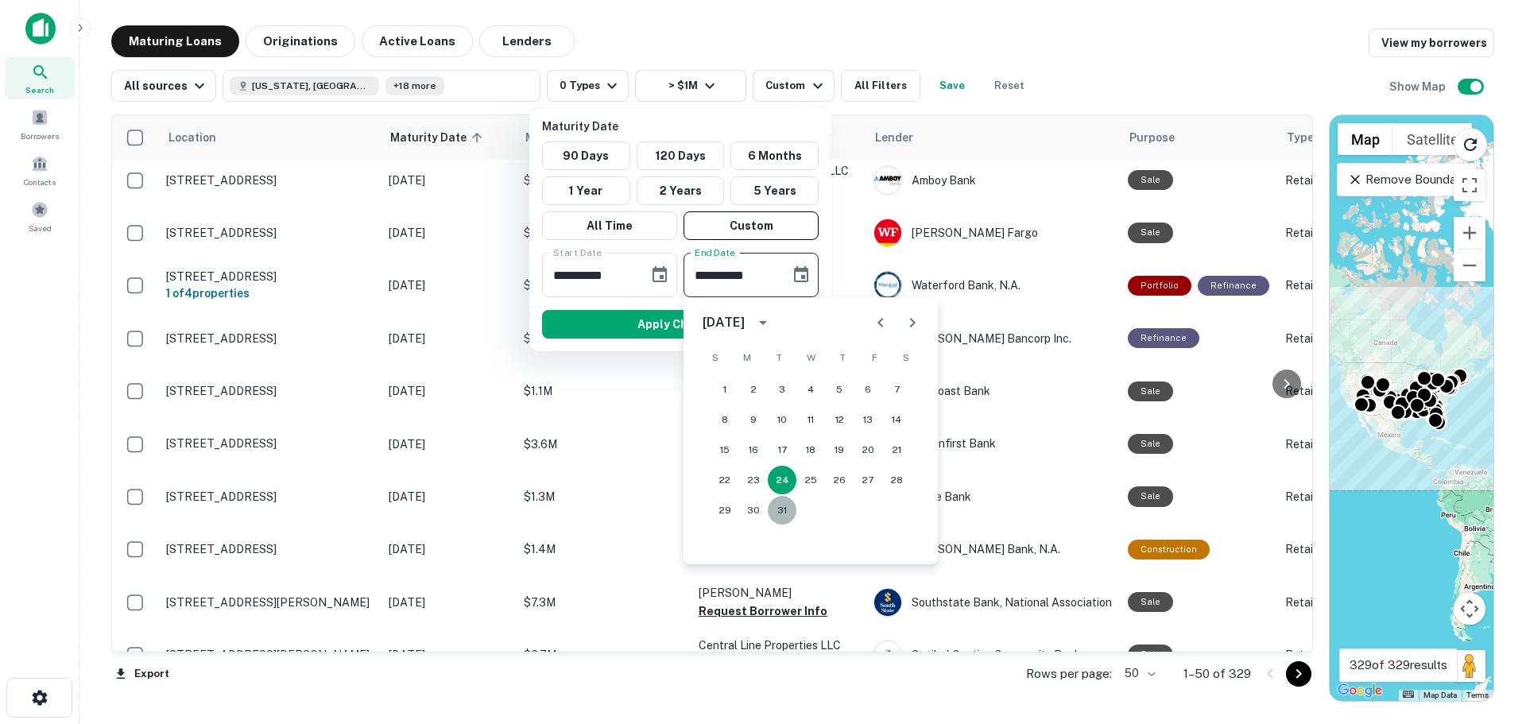
click at [783, 513] on button "31" at bounding box center [782, 510] width 29 height 29
type input "**********"
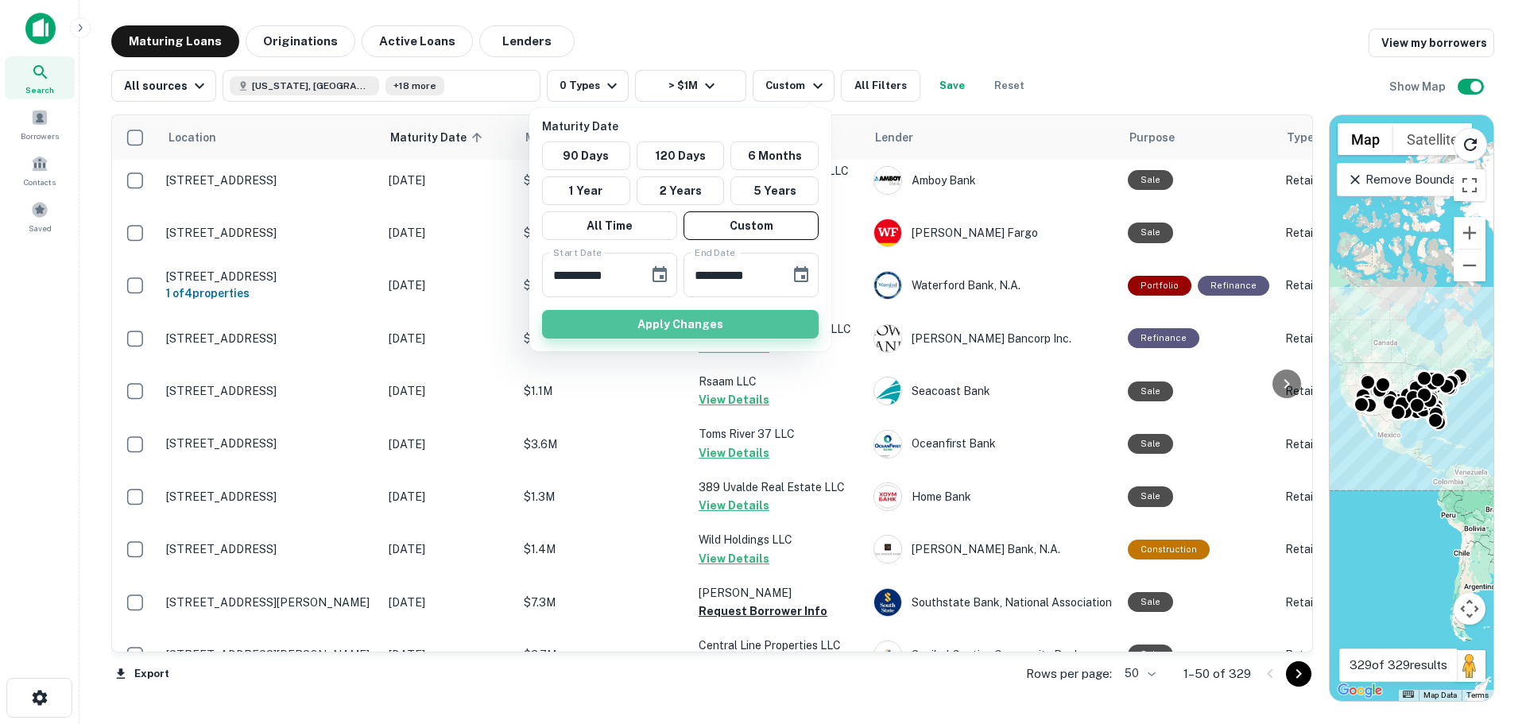
click at [760, 318] on button "Apply Changes" at bounding box center [680, 324] width 277 height 29
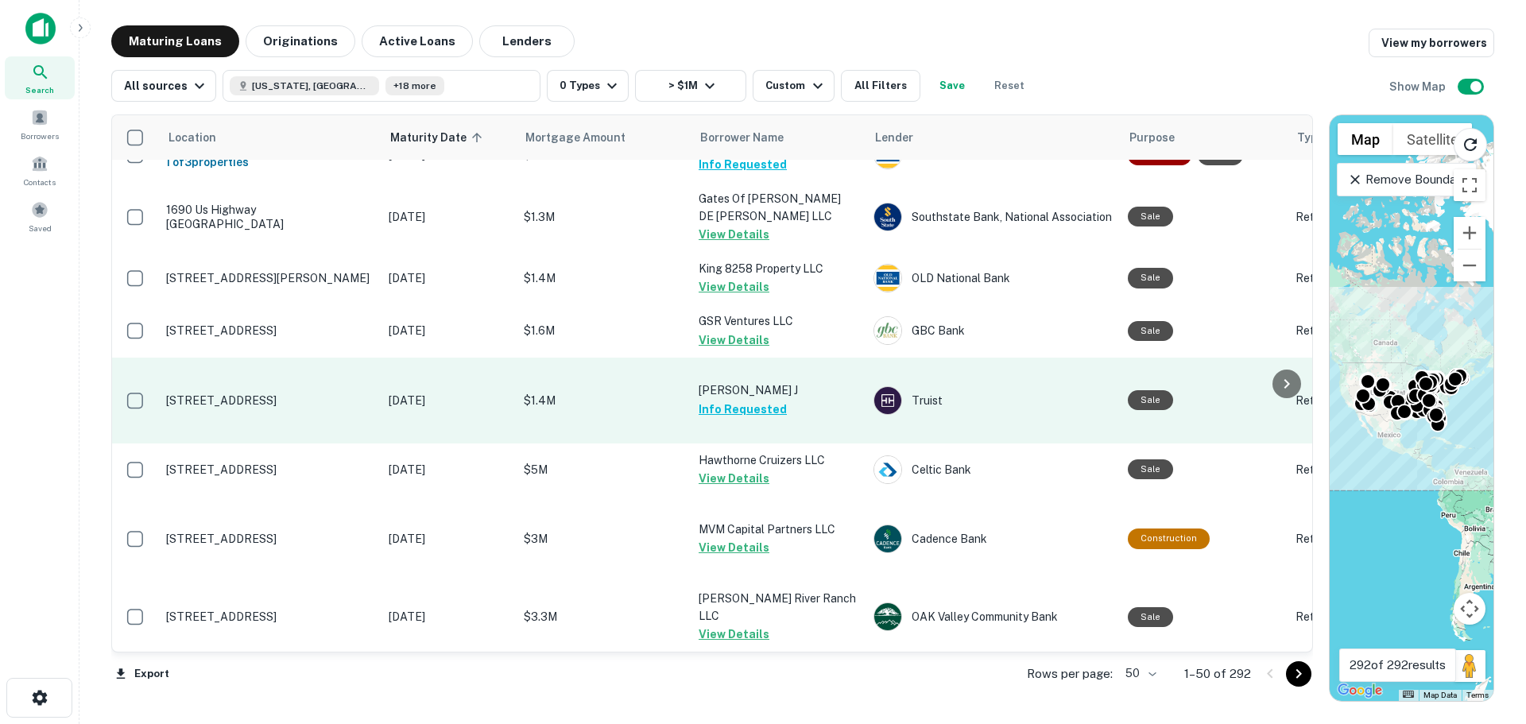
scroll to position [3455, 0]
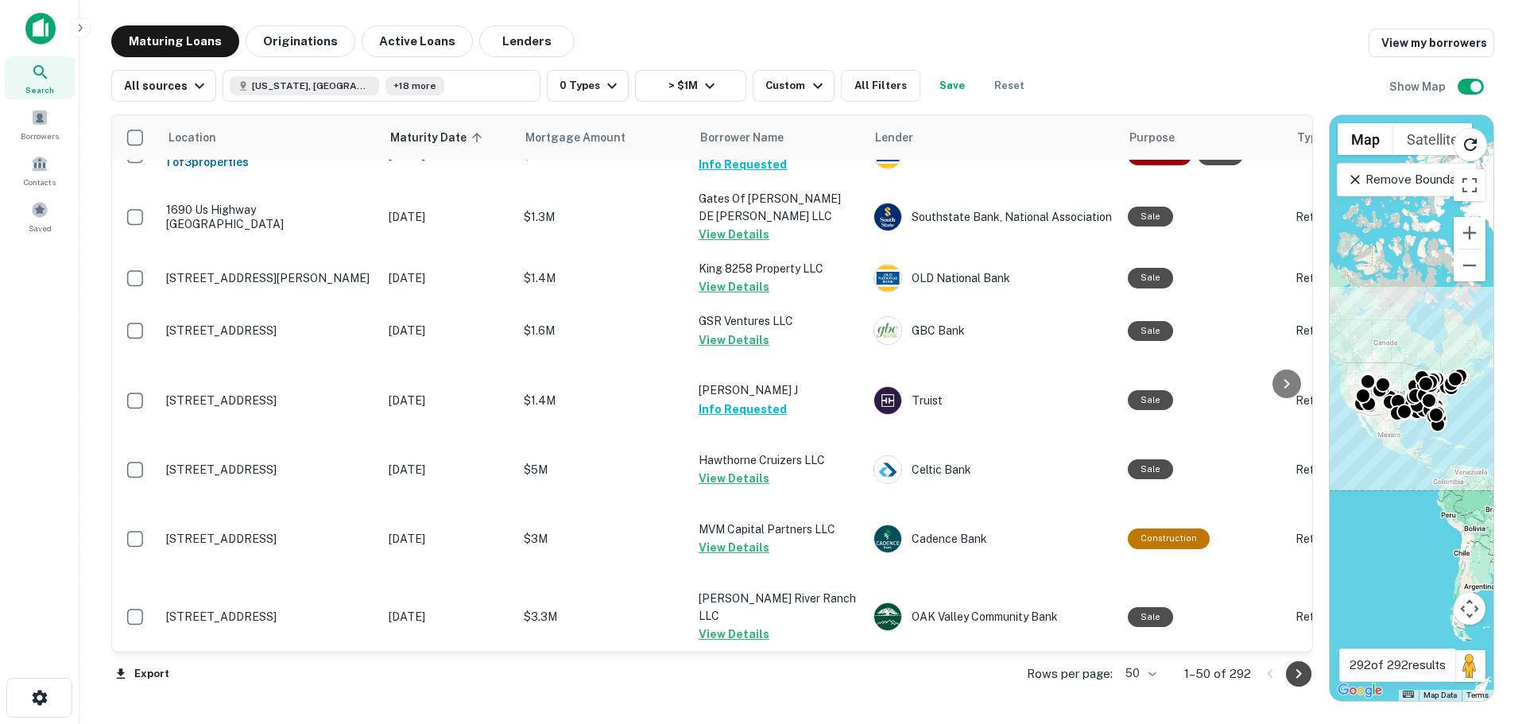
click at [1304, 680] on icon "Go to next page" at bounding box center [1298, 673] width 19 height 19
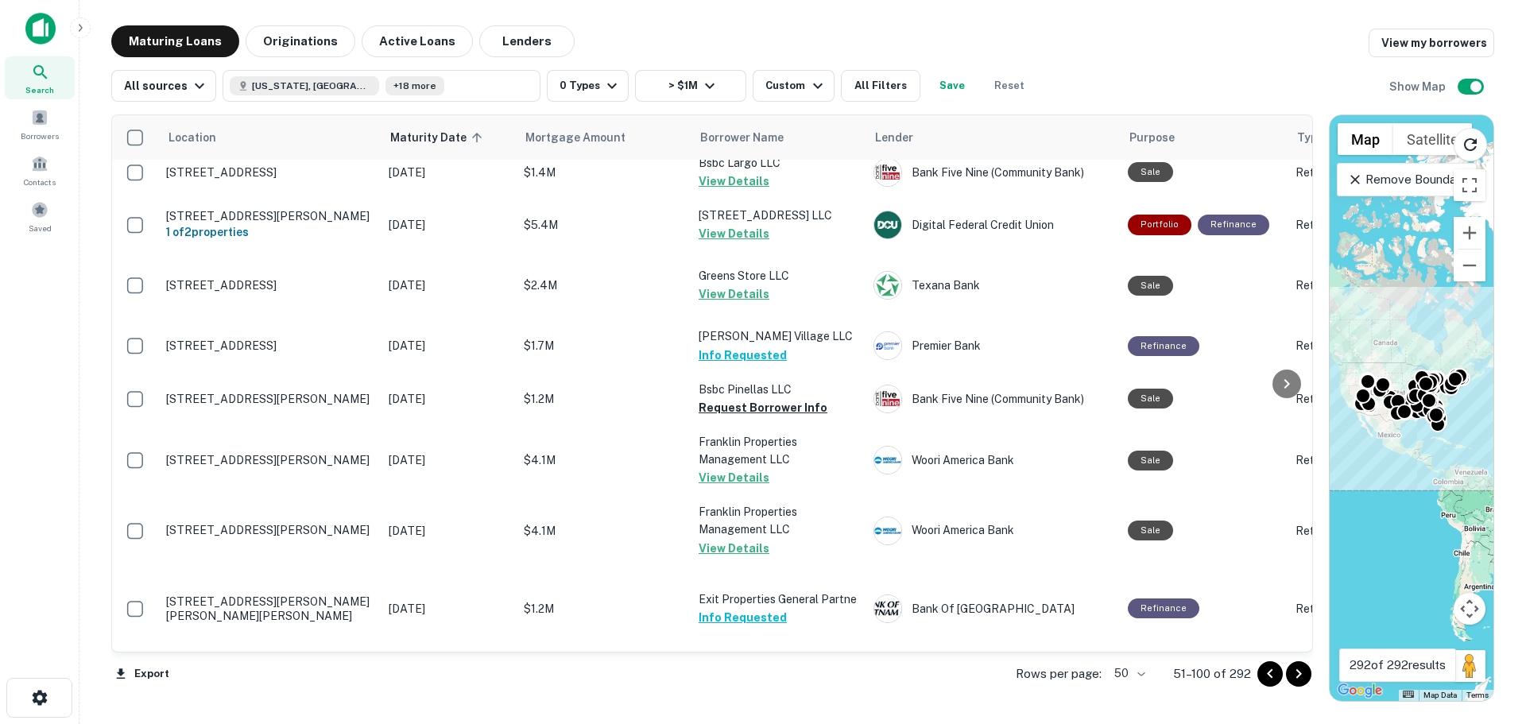
scroll to position [3387, 0]
drag, startPoint x: 671, startPoint y: 274, endPoint x: 666, endPoint y: 132, distance: 142.3
click at [666, 132] on div "Mortgage Amount" at bounding box center [603, 137] width 156 height 19
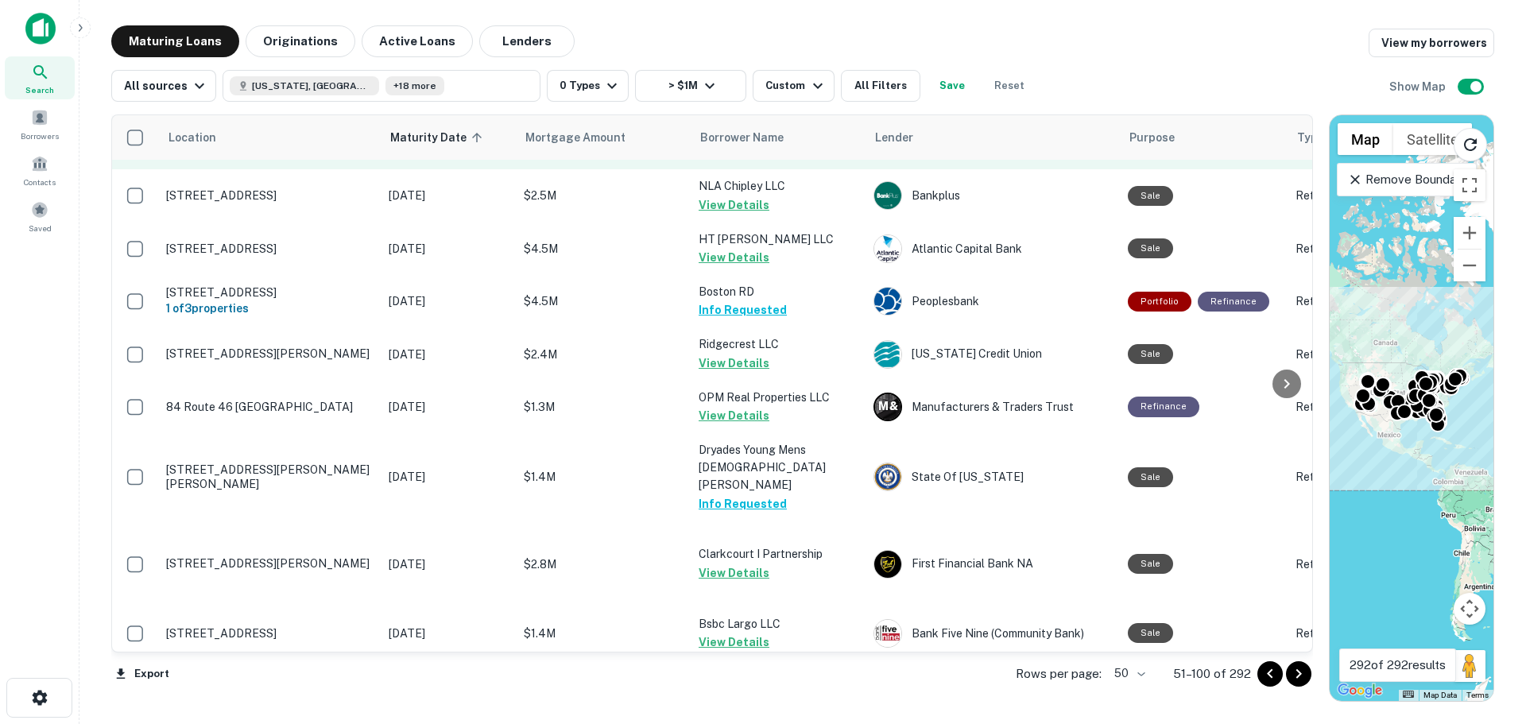
scroll to position [2195, 0]
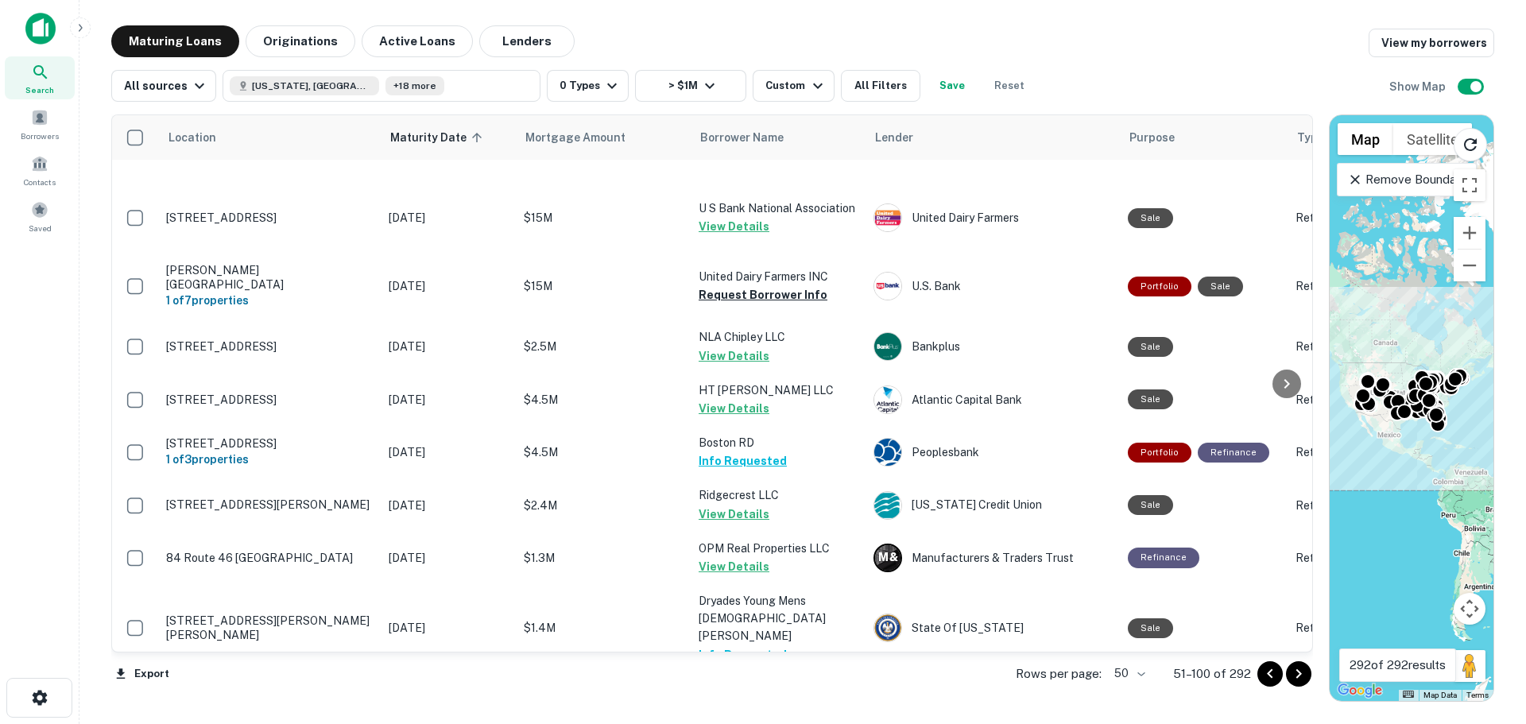
click at [762, 90] on button "Request Borrower Info" at bounding box center [763, 80] width 129 height 19
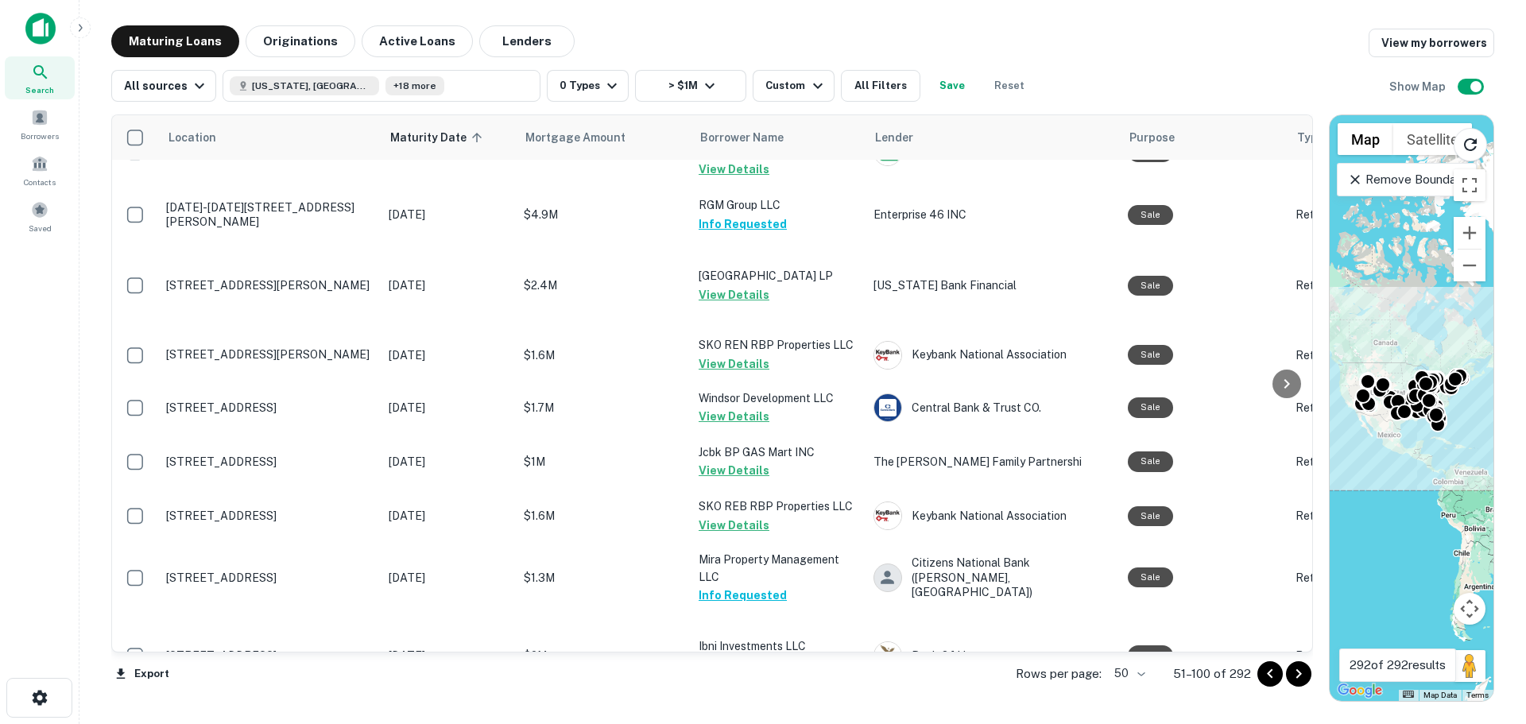
scroll to position [0, 0]
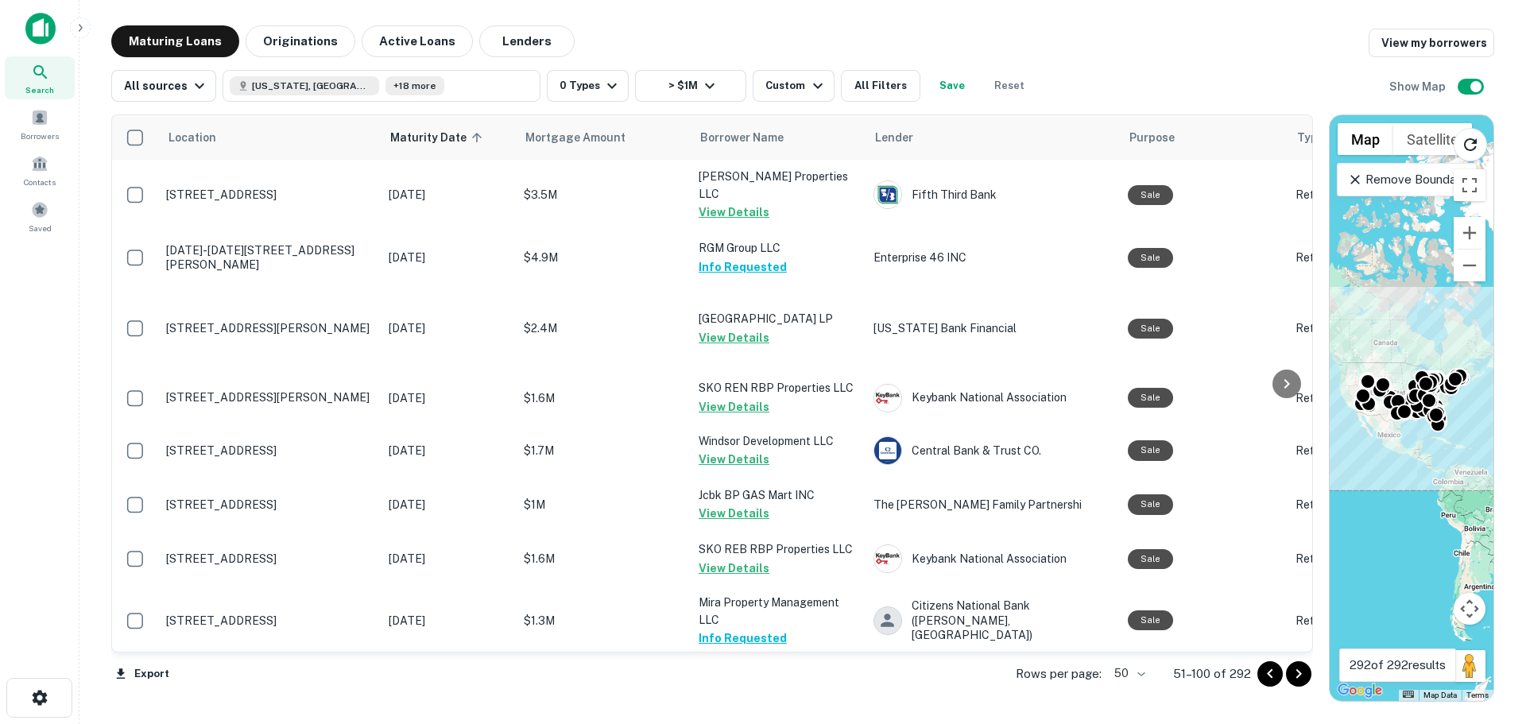
click at [1302, 677] on icon "Go to next page" at bounding box center [1298, 673] width 19 height 19
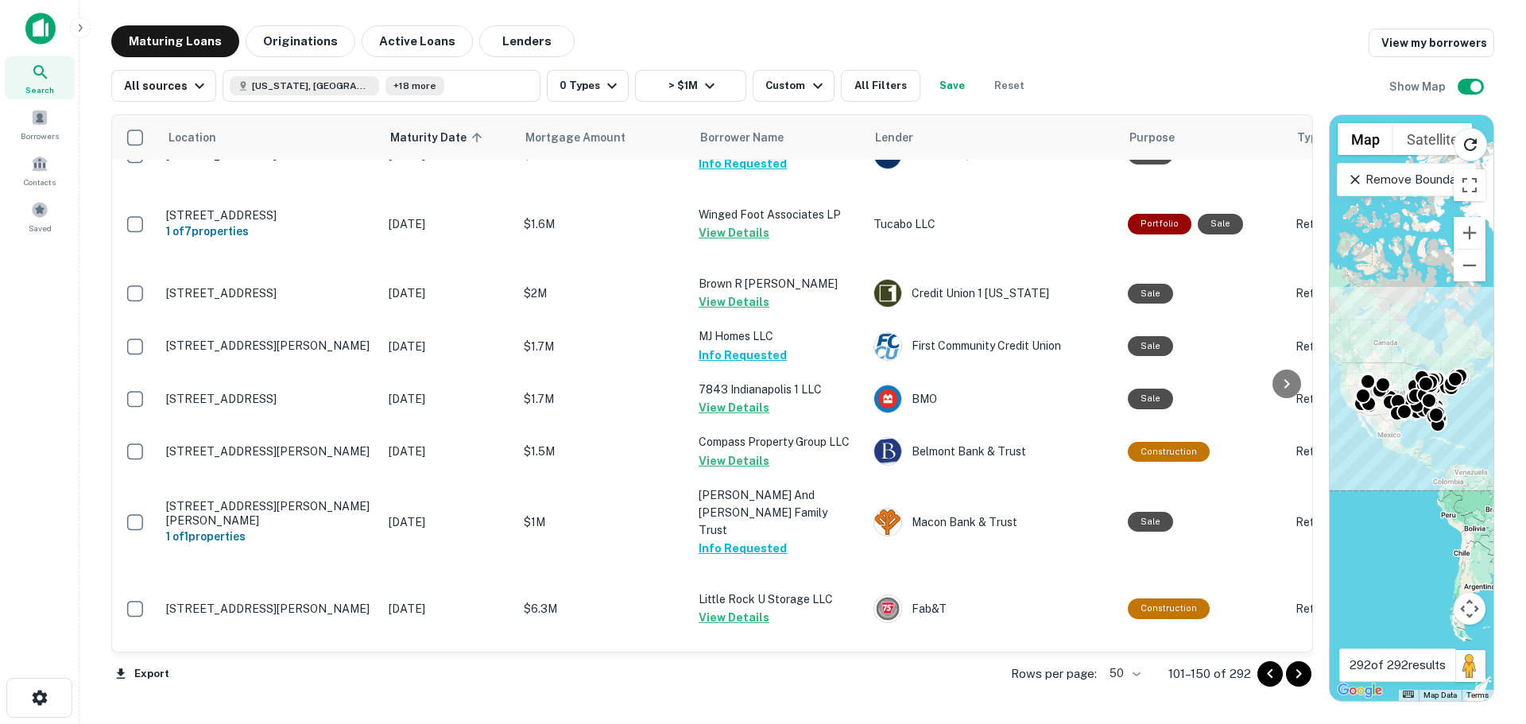
scroll to position [3232, 0]
click at [1298, 669] on icon "Go to next page" at bounding box center [1298, 673] width 19 height 19
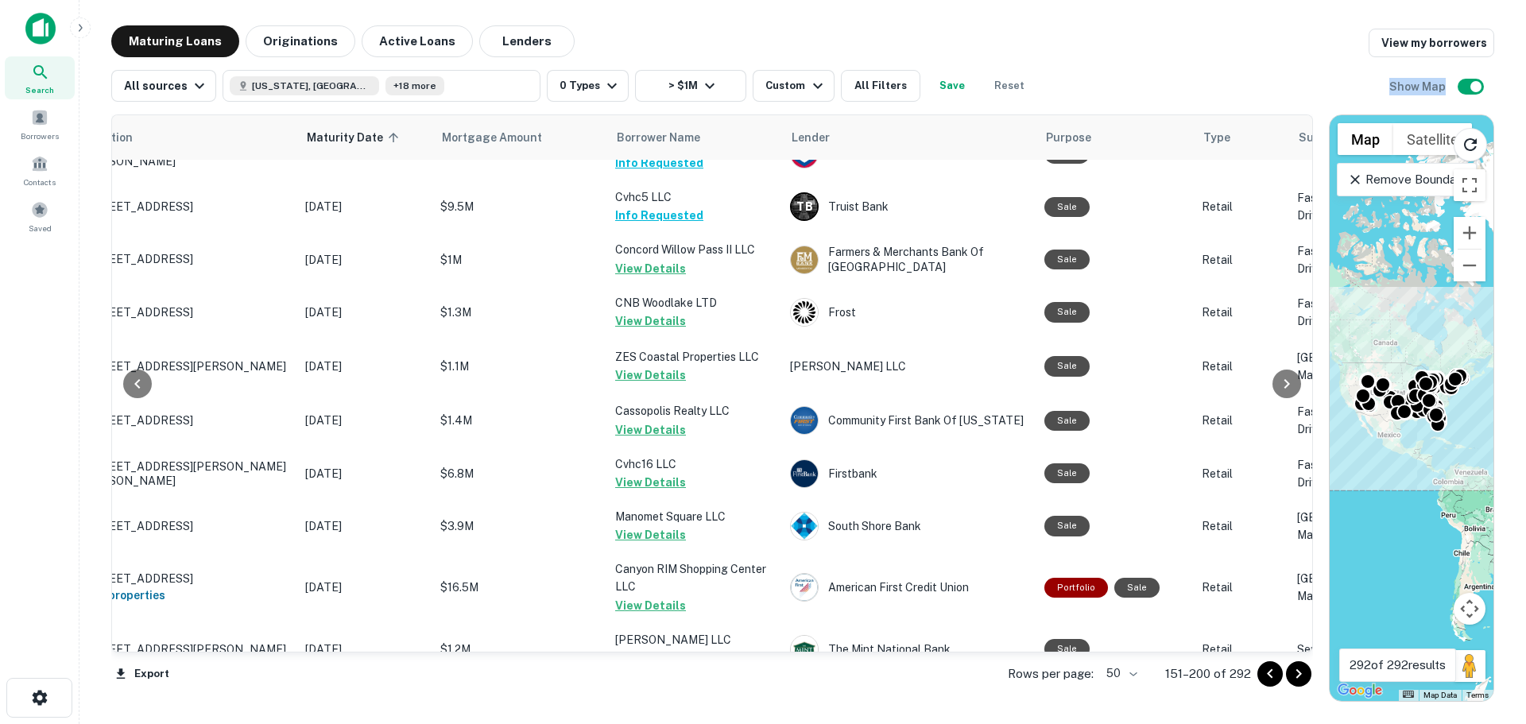
scroll to position [0, 83]
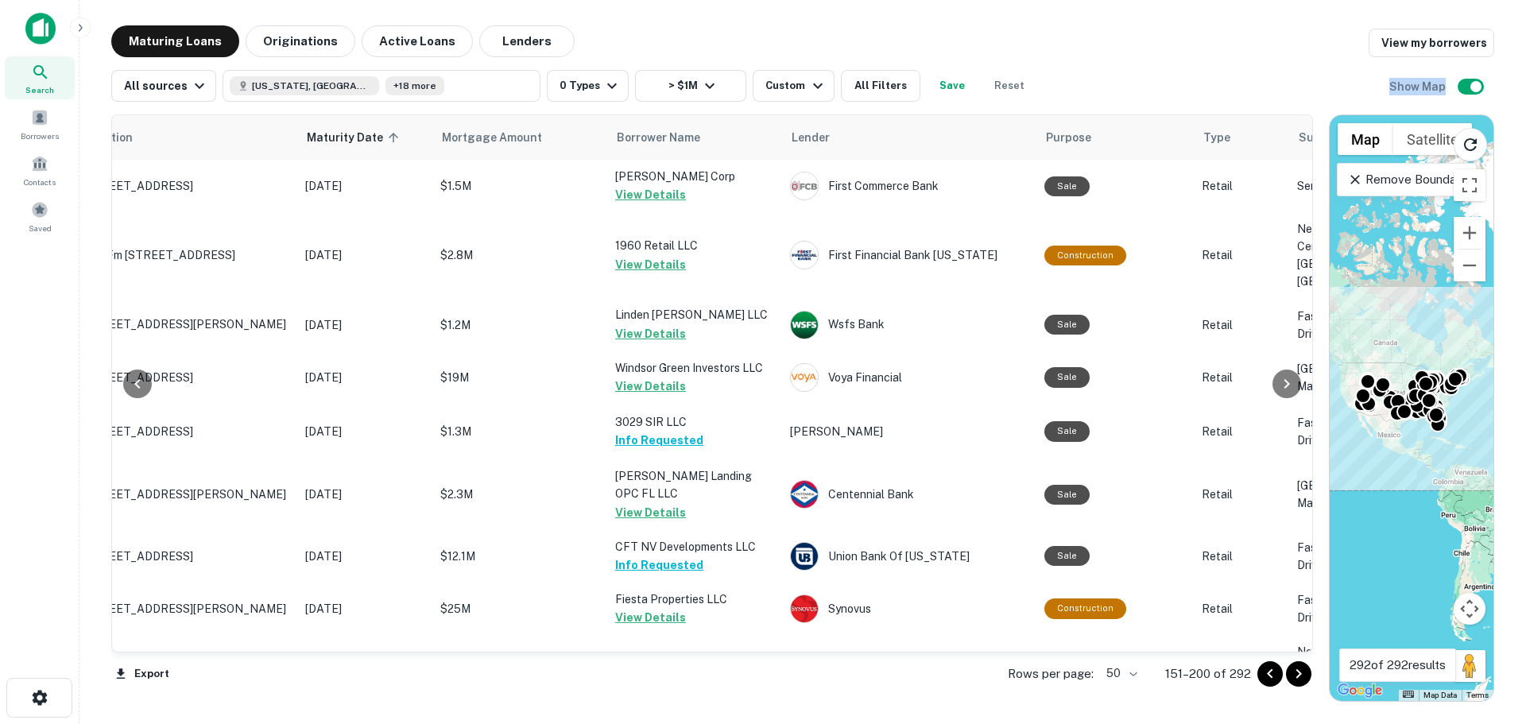
drag, startPoint x: 1300, startPoint y: 583, endPoint x: 1265, endPoint y: 9, distance: 575.6
click at [1265, 9] on main "Maturing Loans Originations Active Loans Lenders View my borrowers All sources …" at bounding box center [802, 362] width 1446 height 724
click at [1072, 14] on main "Maturing Loans Originations Active Loans Lenders View my borrowers All sources …" at bounding box center [802, 362] width 1446 height 724
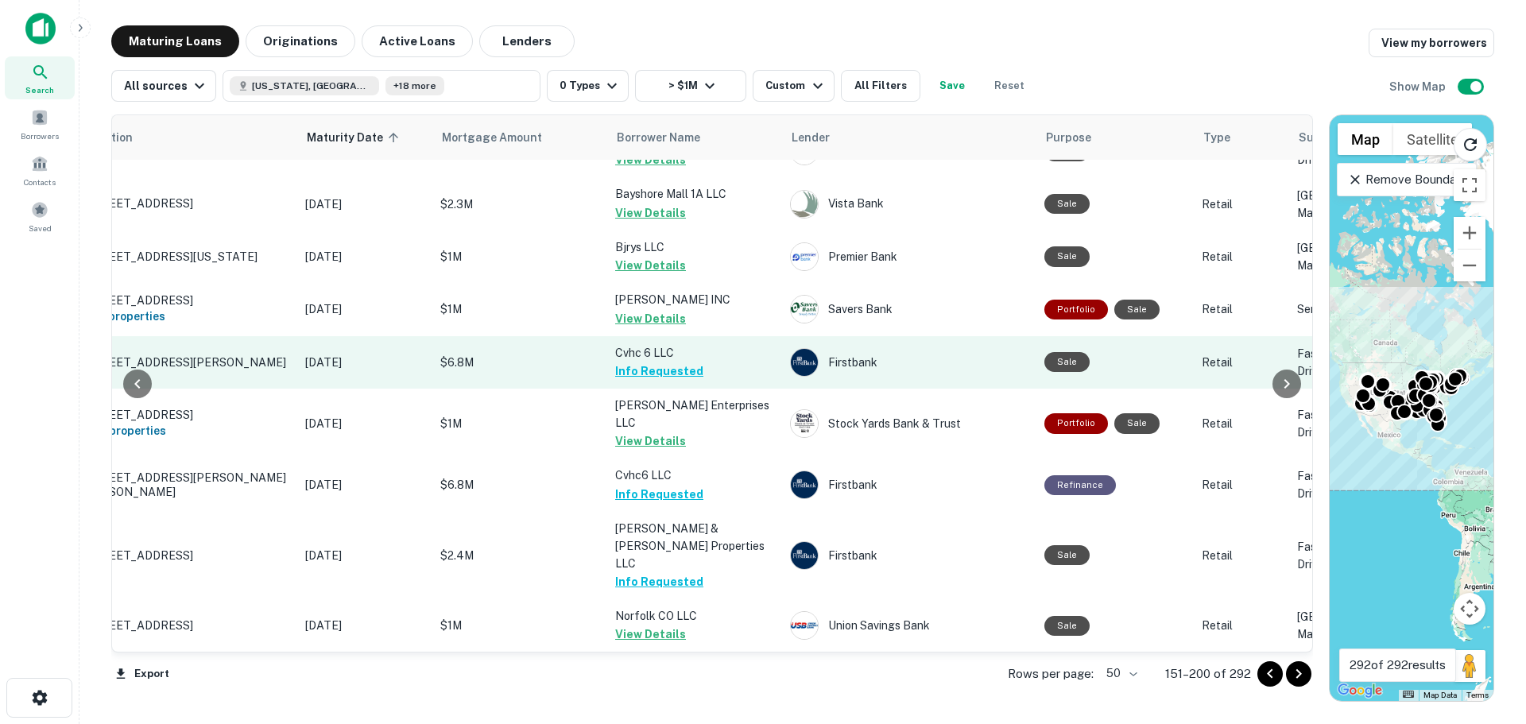
scroll to position [3146, 83]
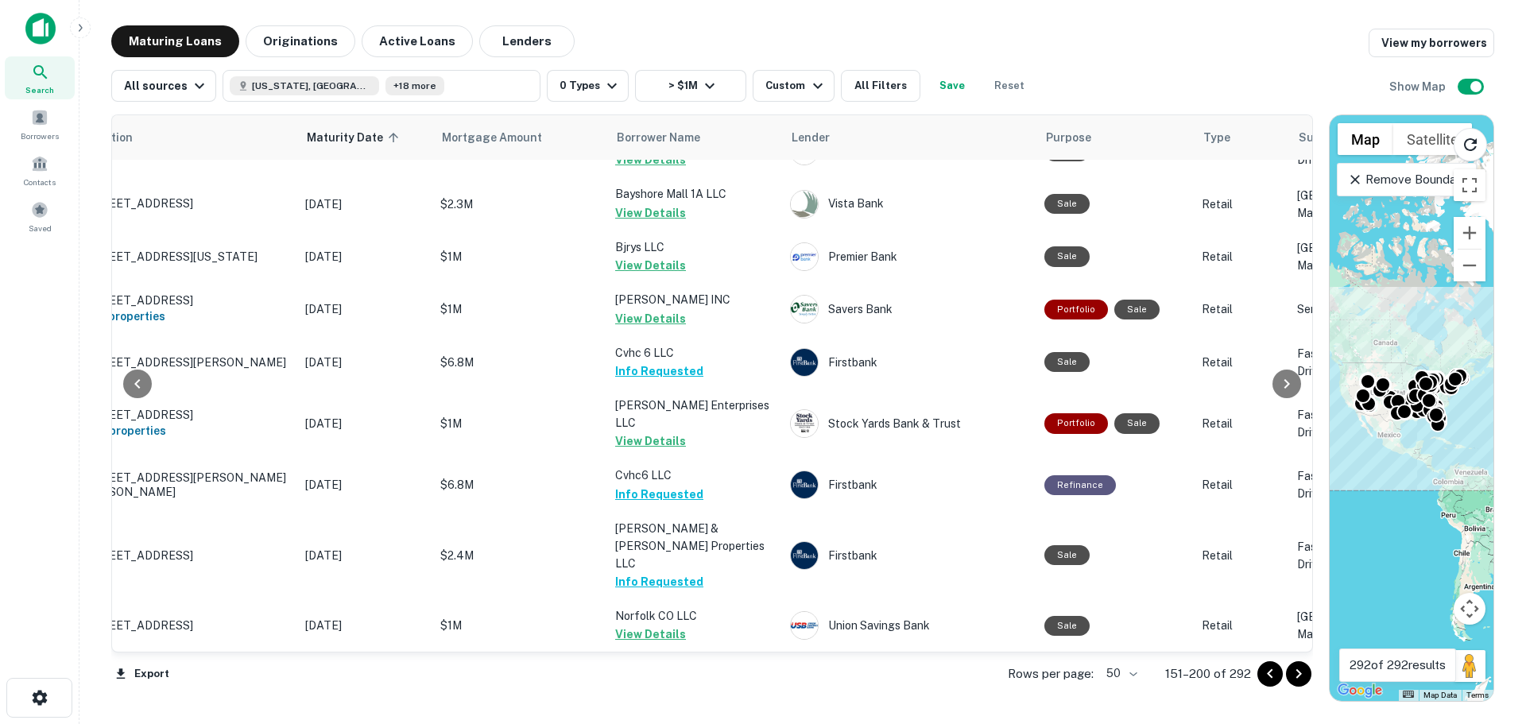
click at [1308, 673] on button "Go to next page" at bounding box center [1298, 673] width 25 height 25
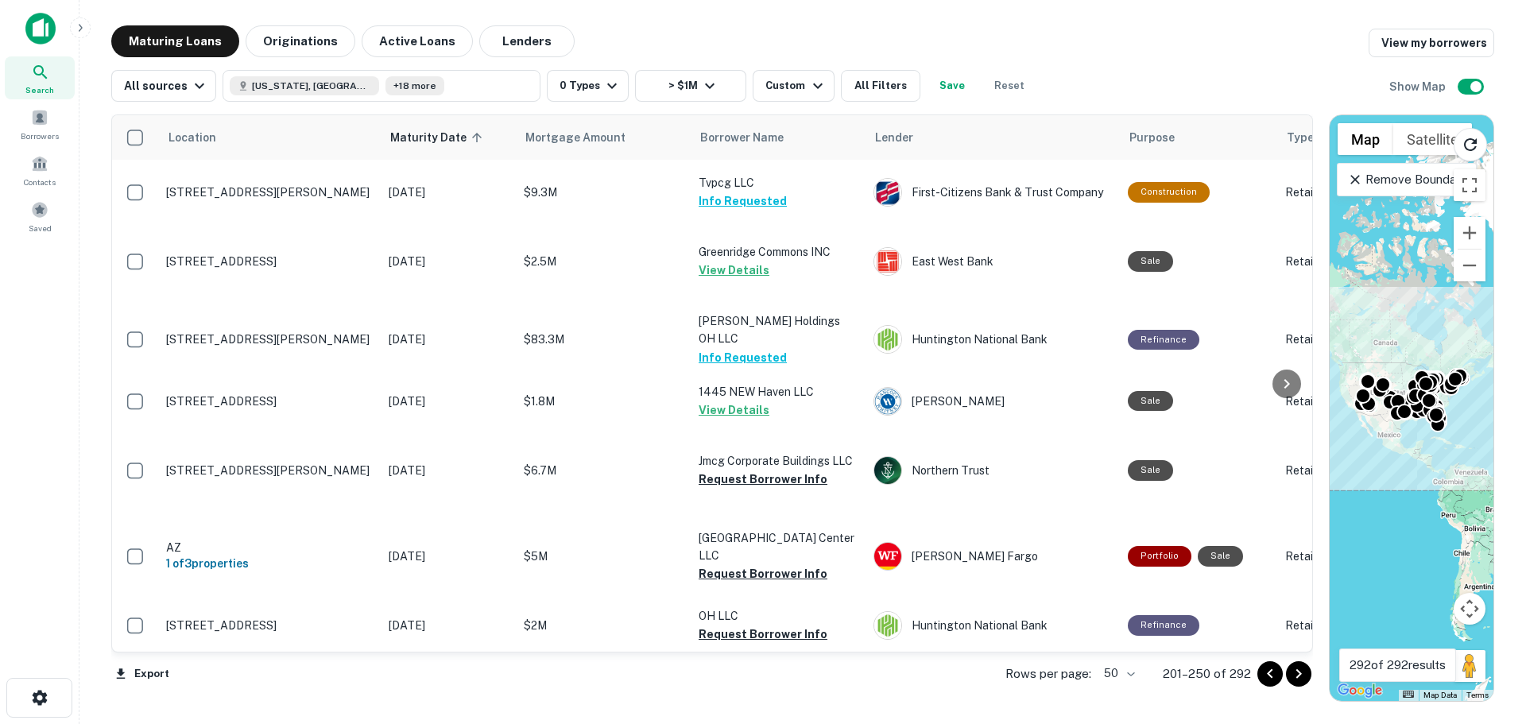
scroll to position [3099, 0]
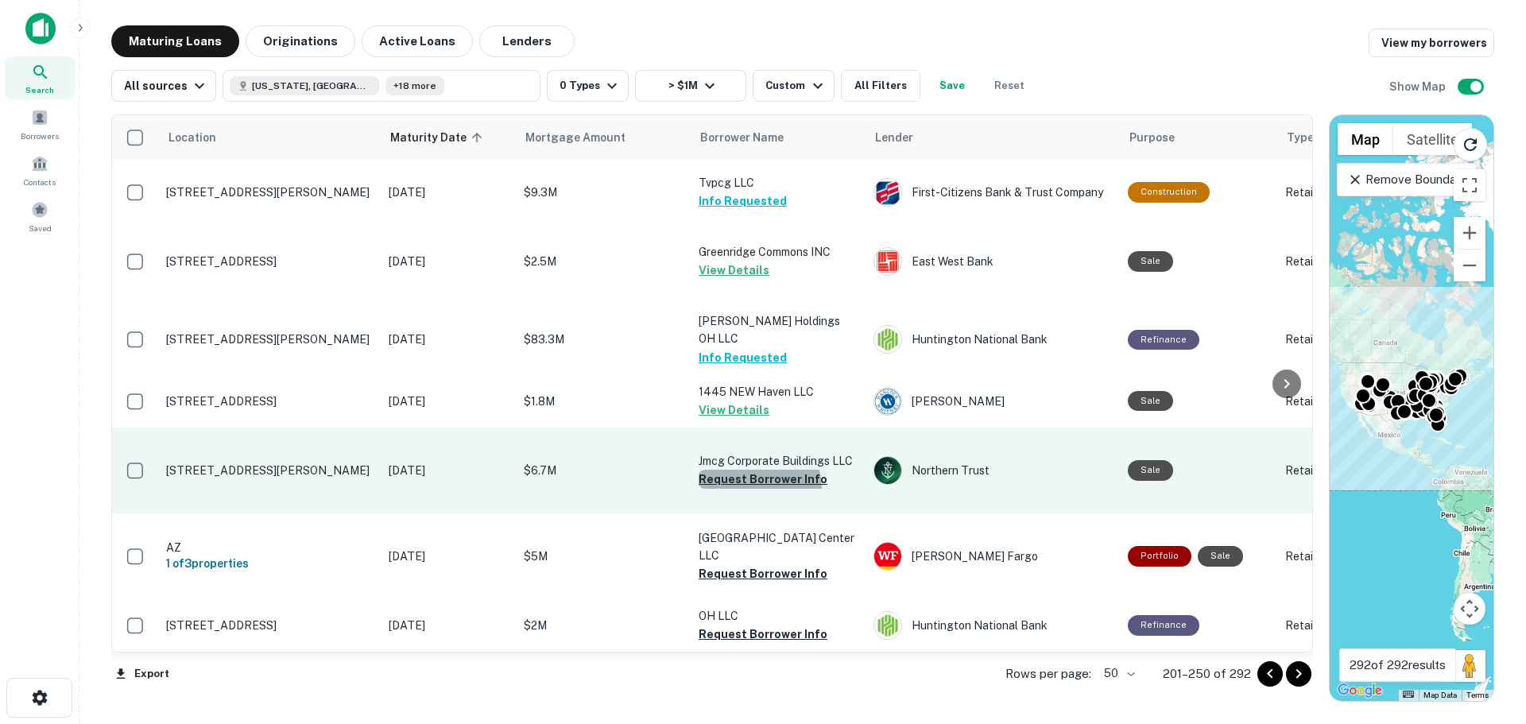
click at [753, 489] on button "Request Borrower Info" at bounding box center [763, 479] width 129 height 19
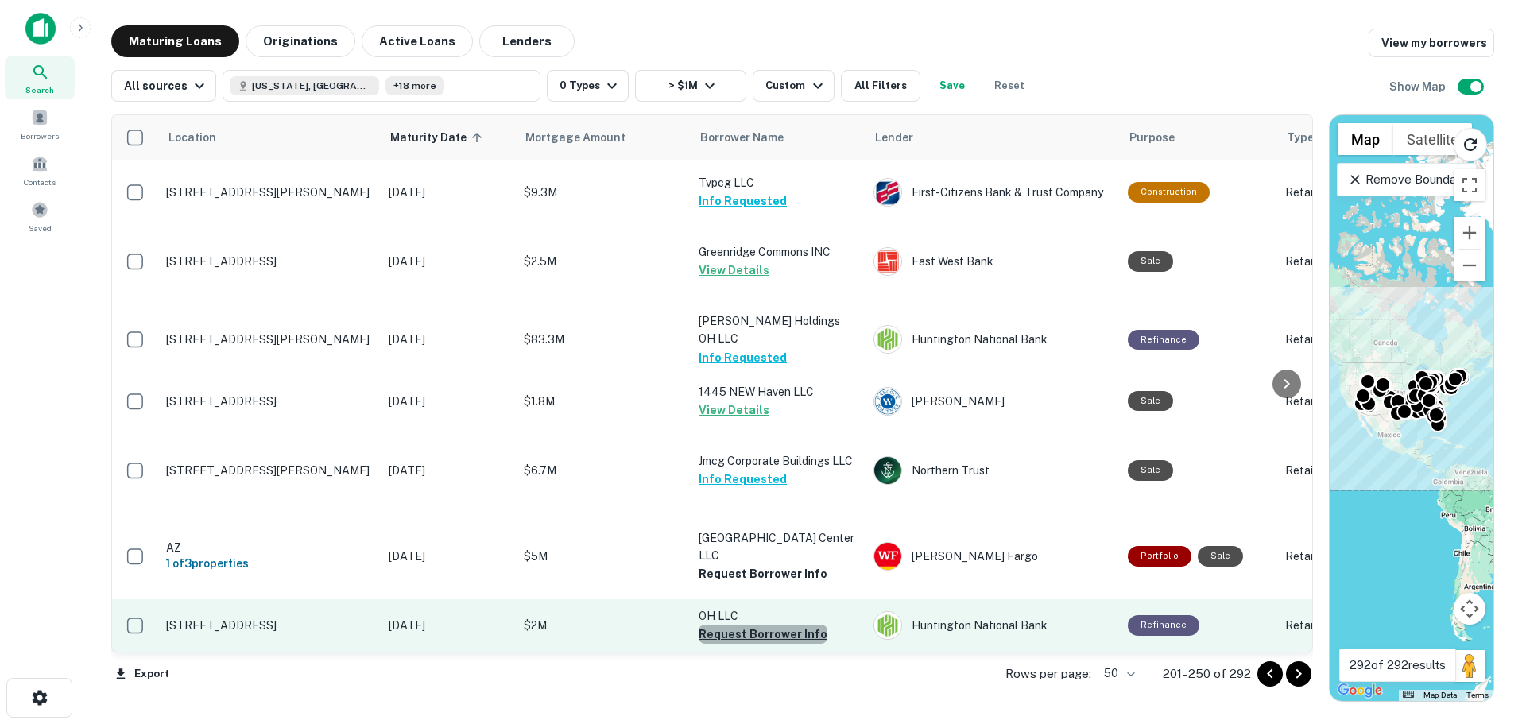
click at [780, 625] on button "Request Borrower Info" at bounding box center [763, 634] width 129 height 19
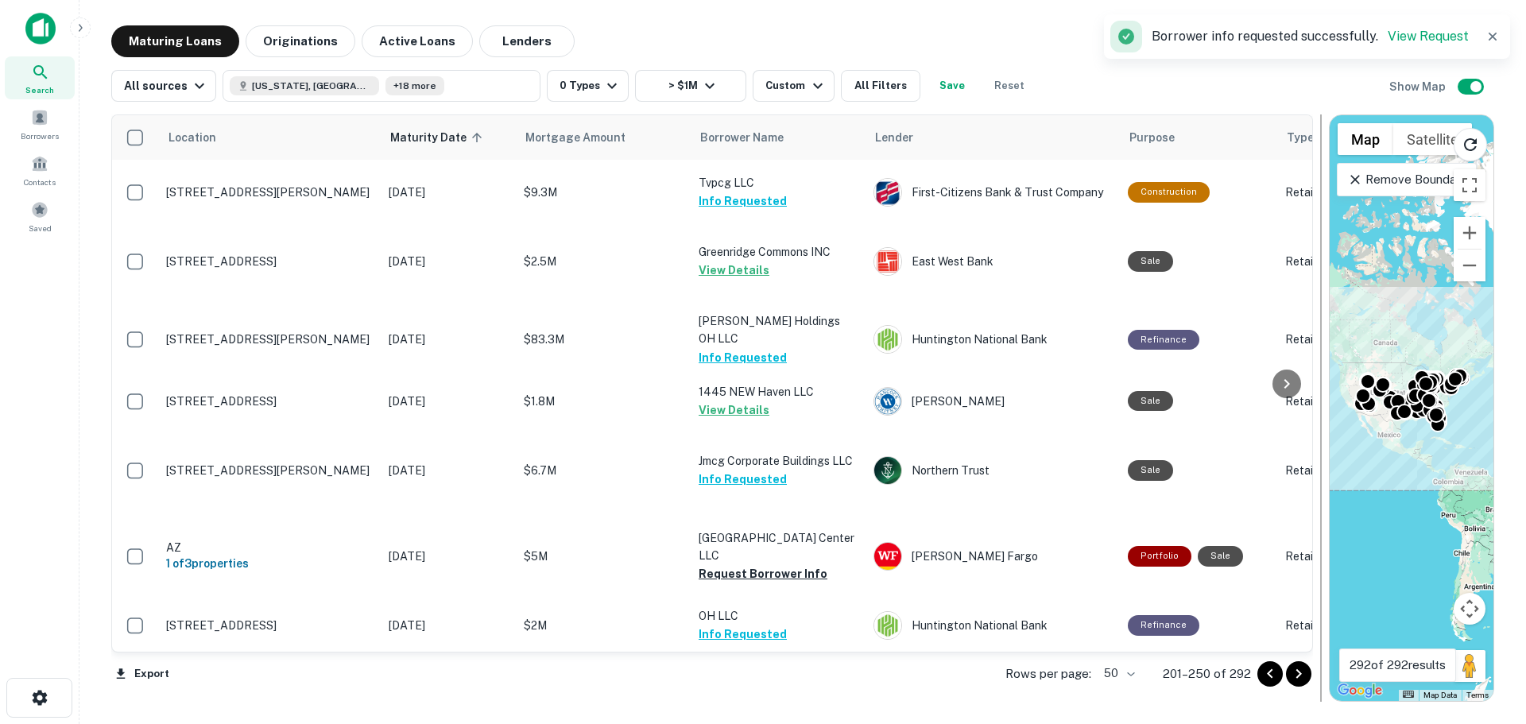
click at [1317, 670] on div at bounding box center [1321, 407] width 16 height 587
click at [1304, 672] on icon "Go to next page" at bounding box center [1298, 673] width 19 height 19
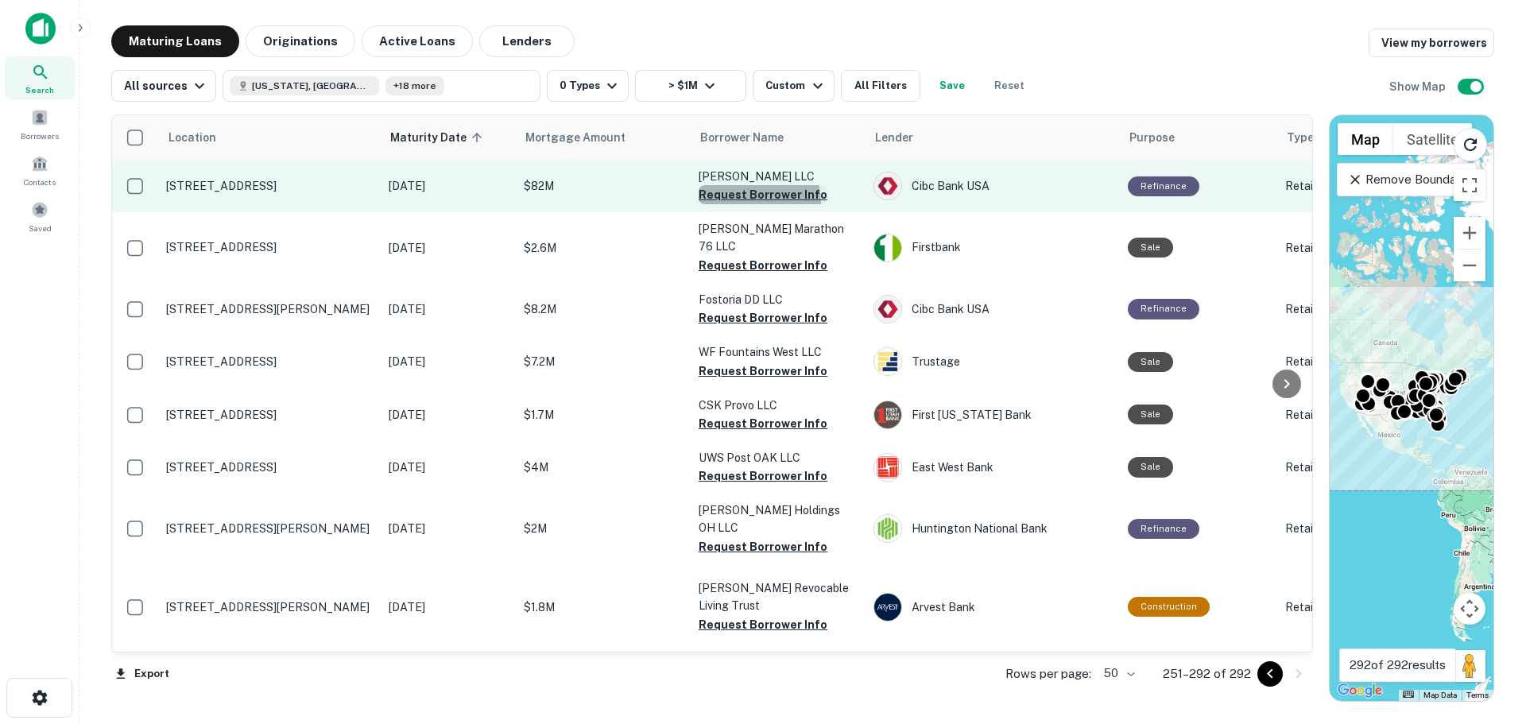
click at [730, 204] on button "Request Borrower Info" at bounding box center [763, 194] width 129 height 19
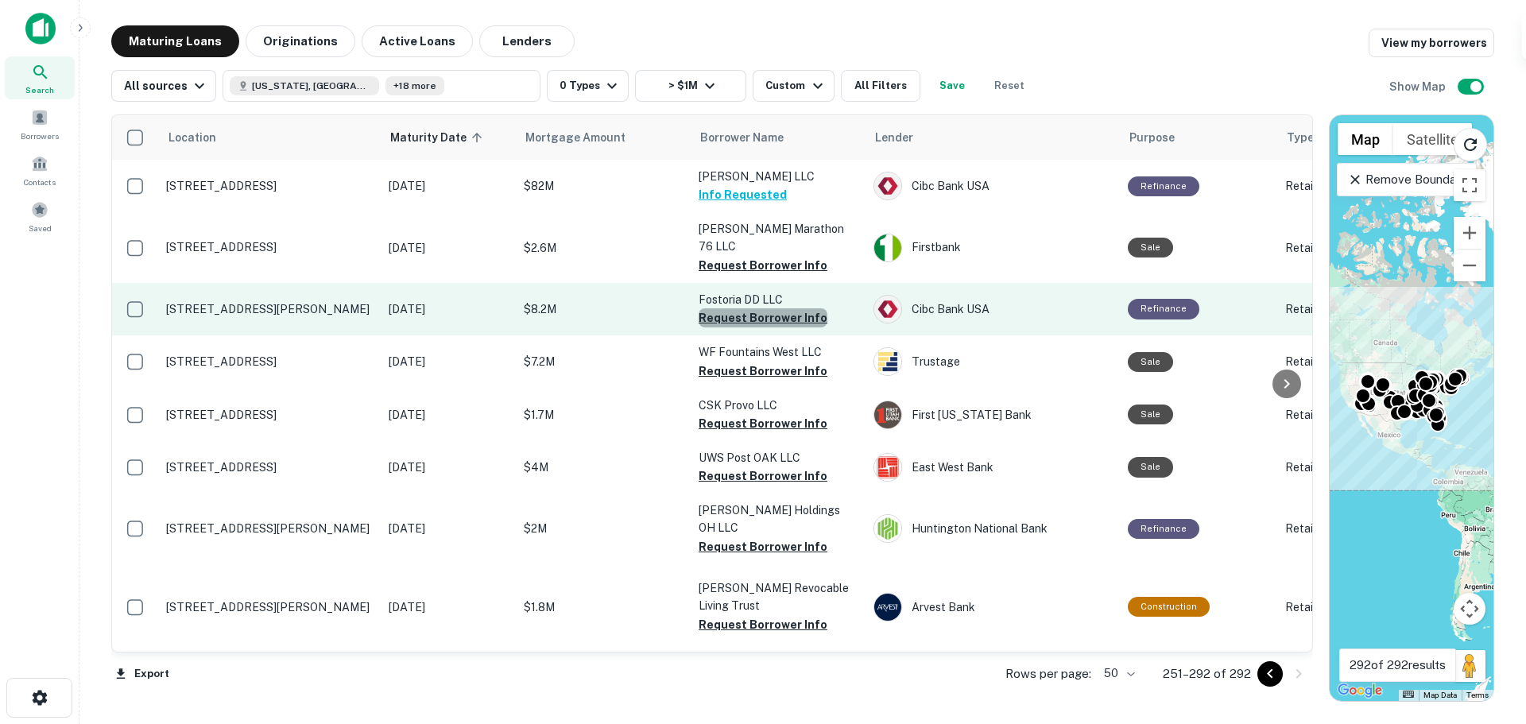
click at [790, 327] on button "Request Borrower Info" at bounding box center [763, 317] width 129 height 19
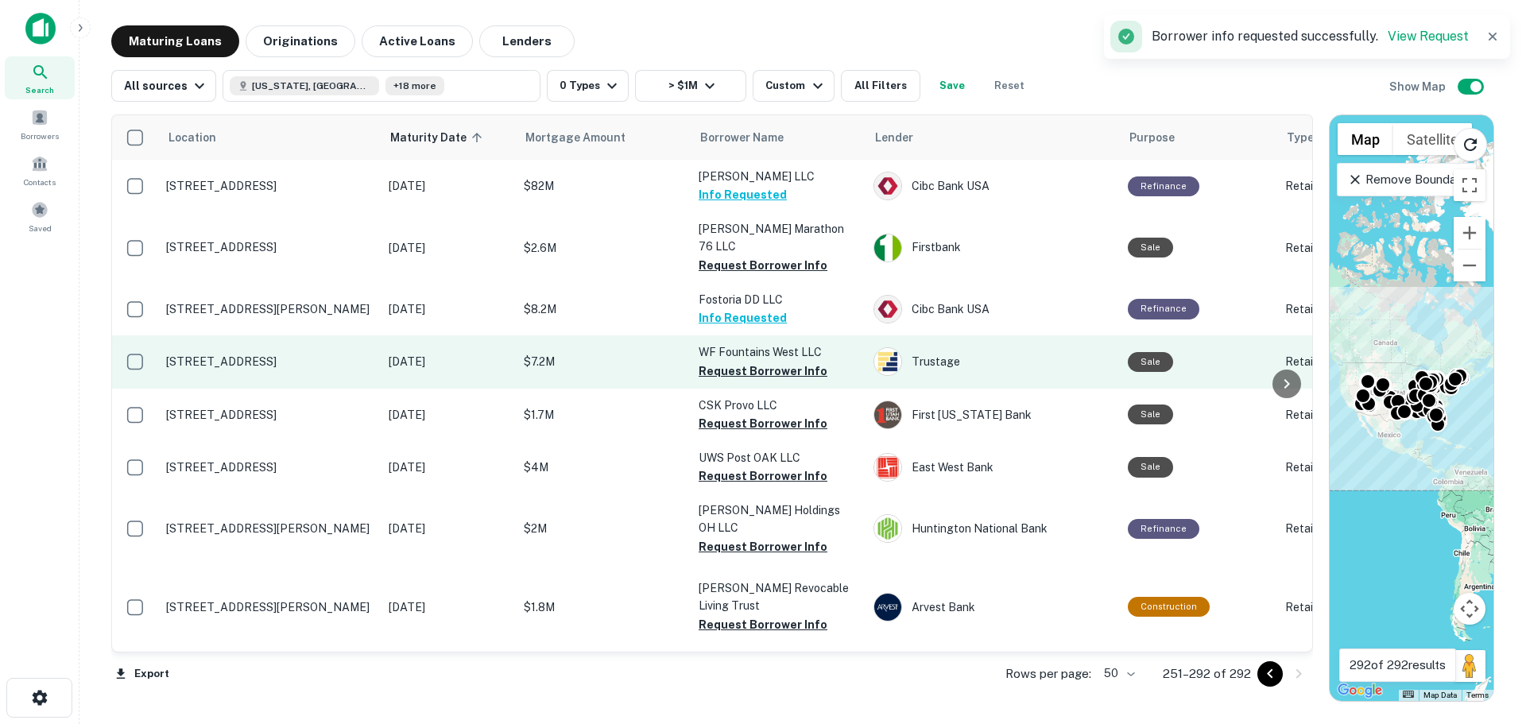
click at [791, 361] on p "WF Fountains West LLC" at bounding box center [778, 351] width 159 height 17
click at [789, 381] on button "Request Borrower Info" at bounding box center [763, 371] width 129 height 19
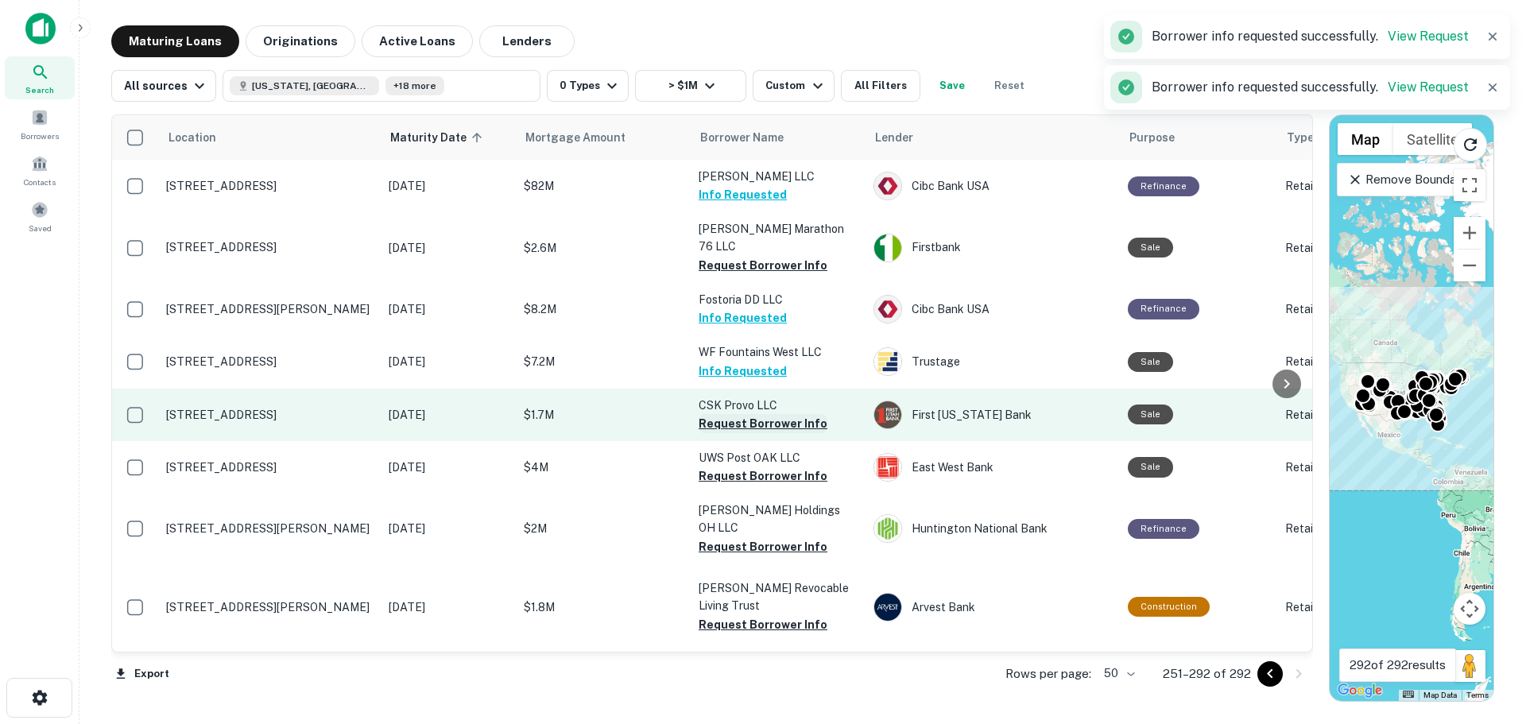
click at [812, 433] on button "Request Borrower Info" at bounding box center [763, 423] width 129 height 19
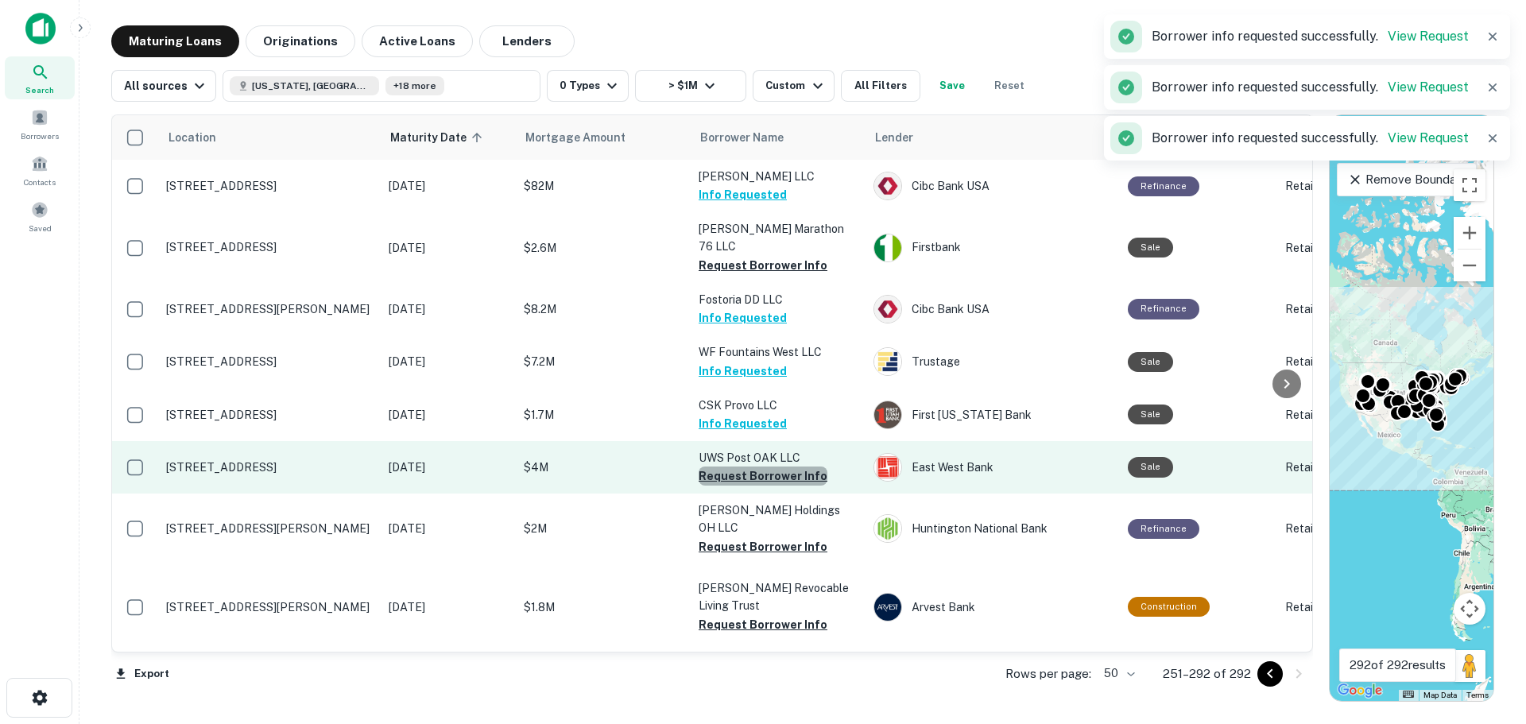
click at [815, 486] on button "Request Borrower Info" at bounding box center [763, 475] width 129 height 19
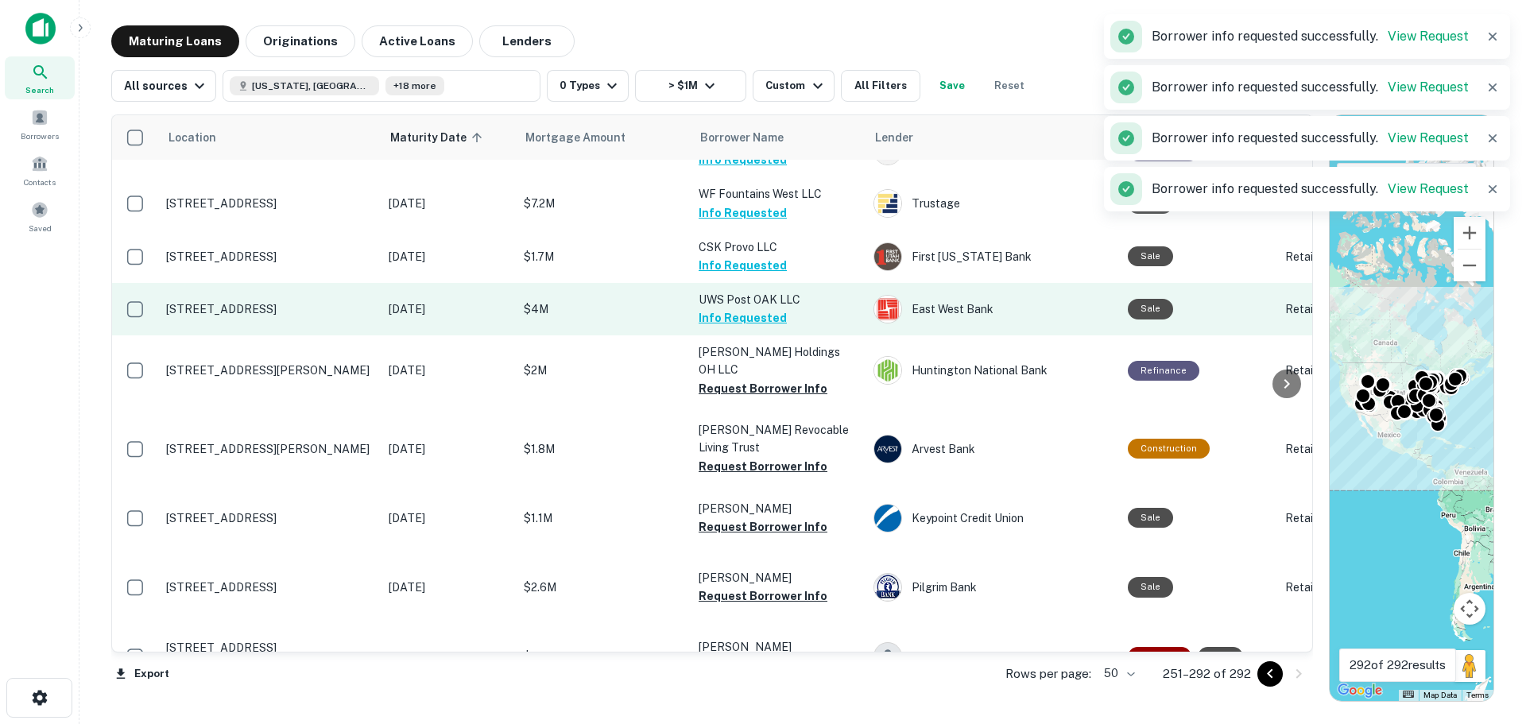
scroll to position [159, 0]
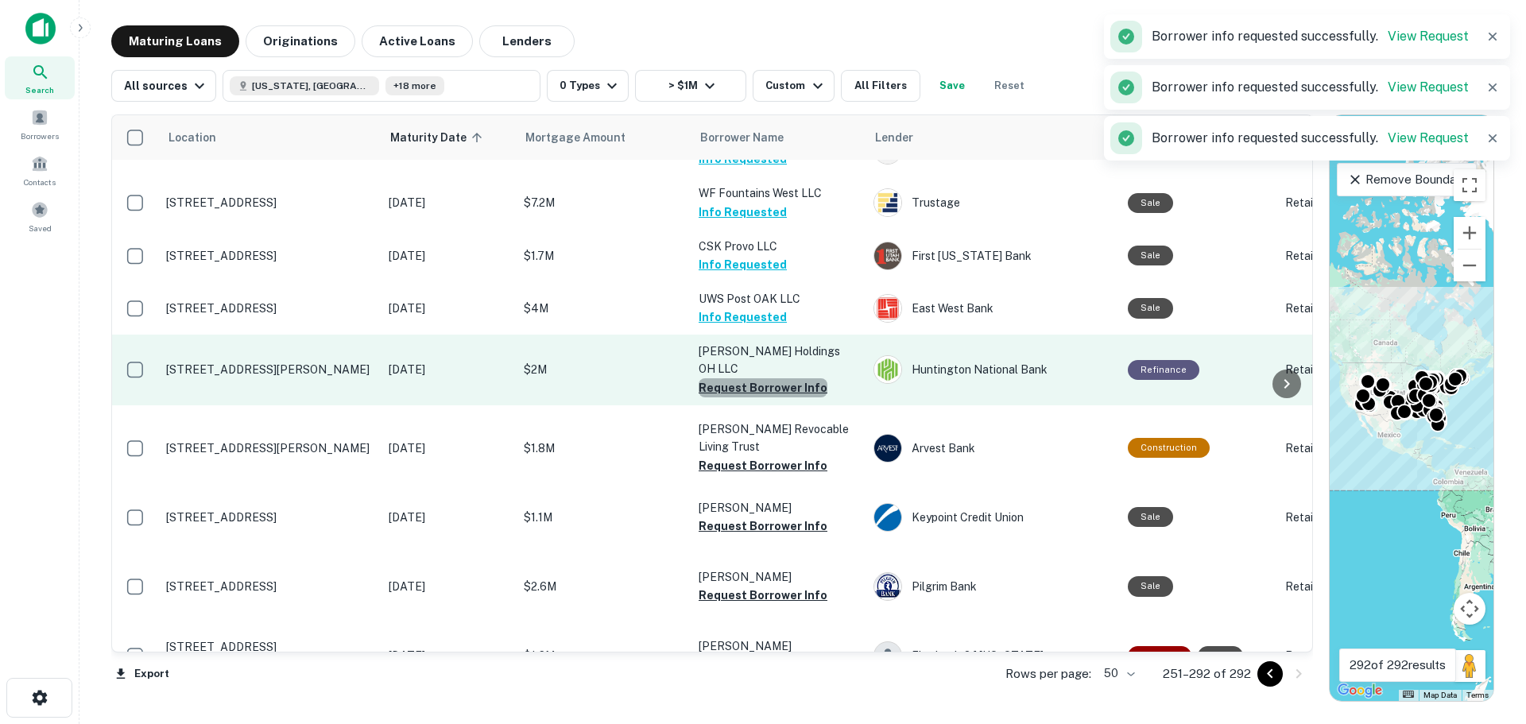
click at [795, 397] on button "Request Borrower Info" at bounding box center [763, 387] width 129 height 19
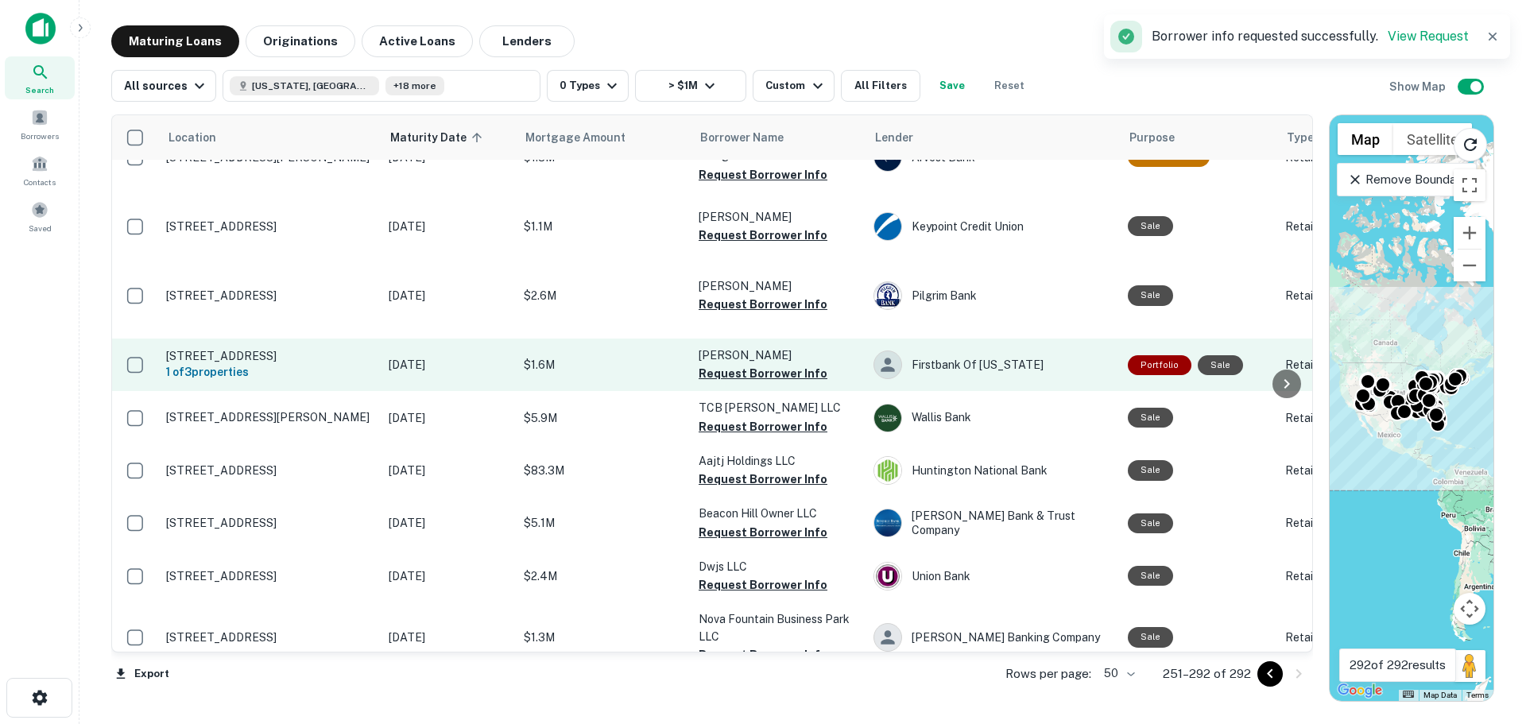
scroll to position [477, 0]
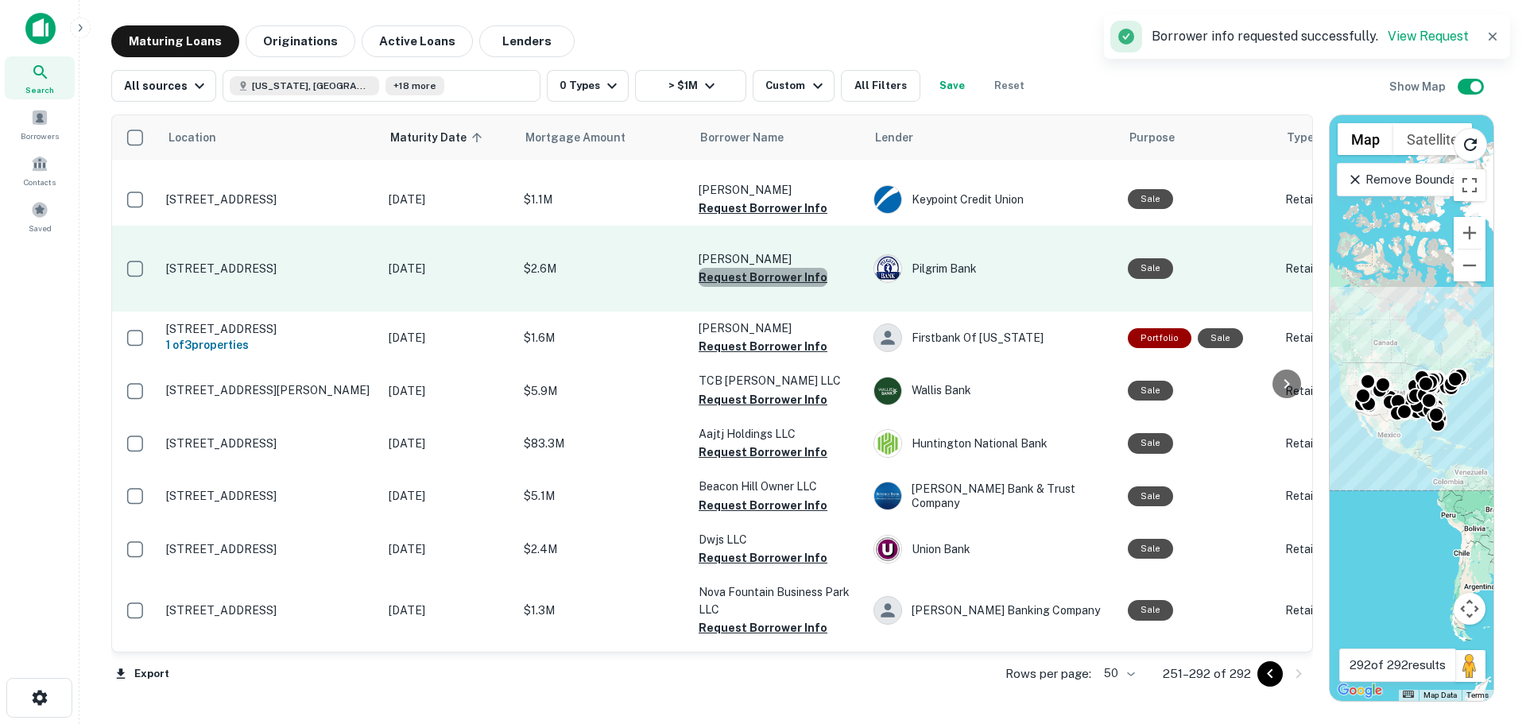
click at [782, 287] on button "Request Borrower Info" at bounding box center [763, 277] width 129 height 19
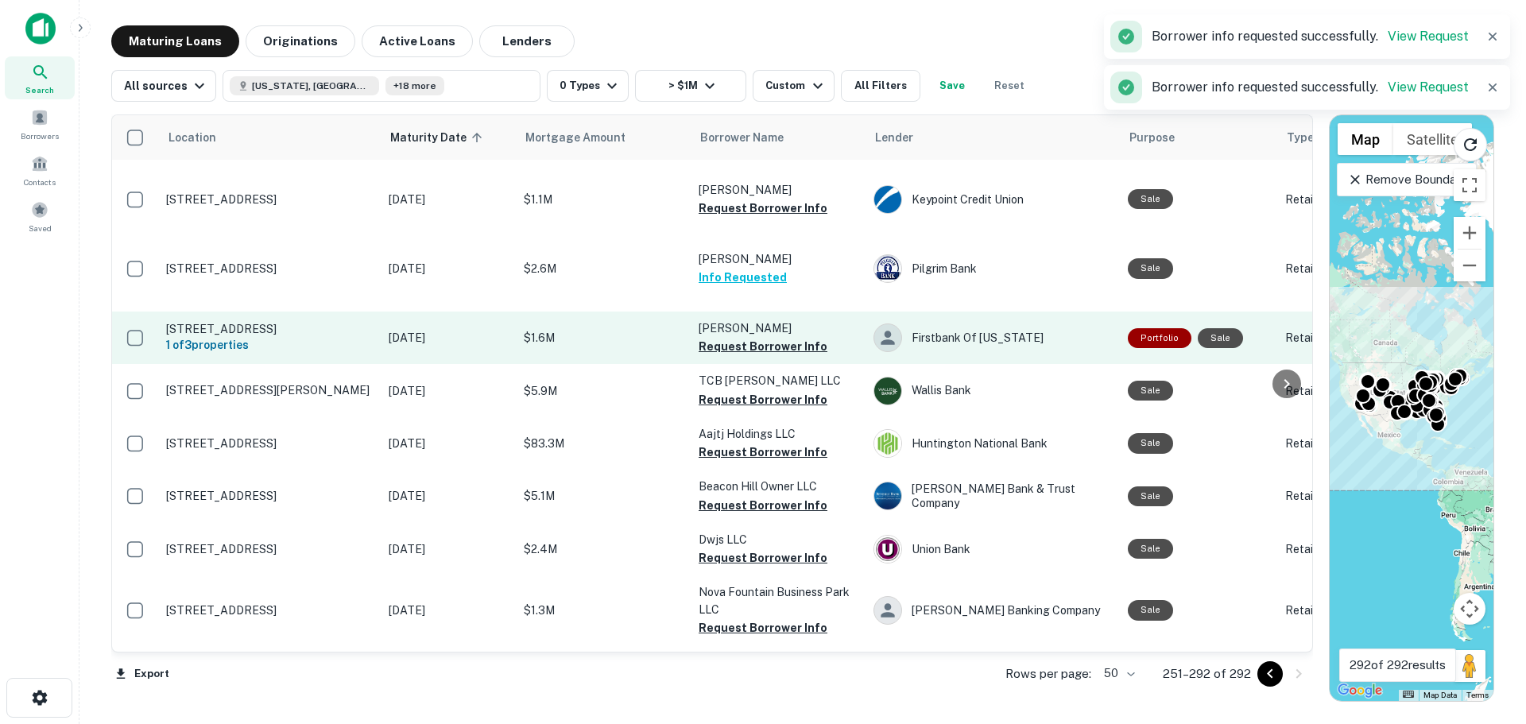
click at [780, 337] on p "[PERSON_NAME]" at bounding box center [778, 327] width 159 height 17
click at [791, 356] on button "Request Borrower Info" at bounding box center [763, 346] width 129 height 19
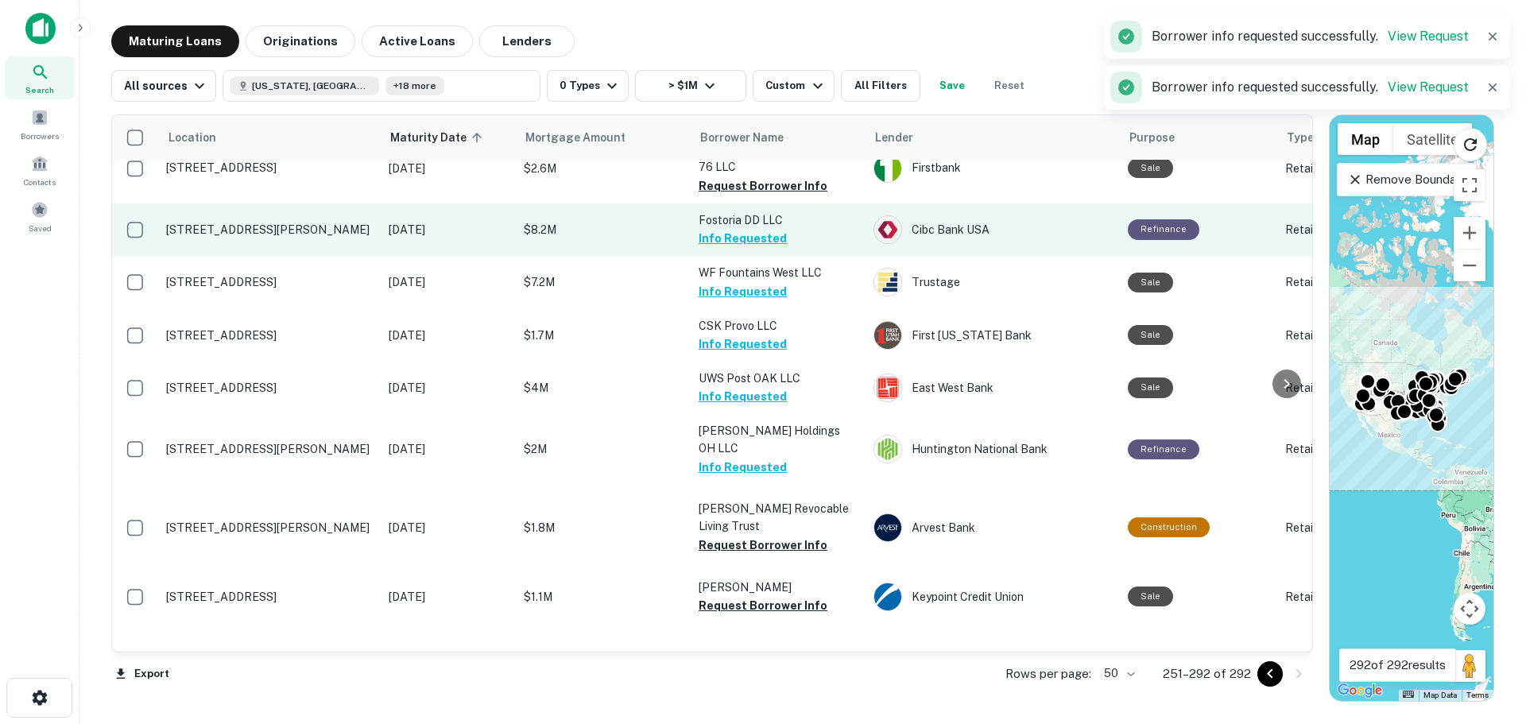
scroll to position [0, 0]
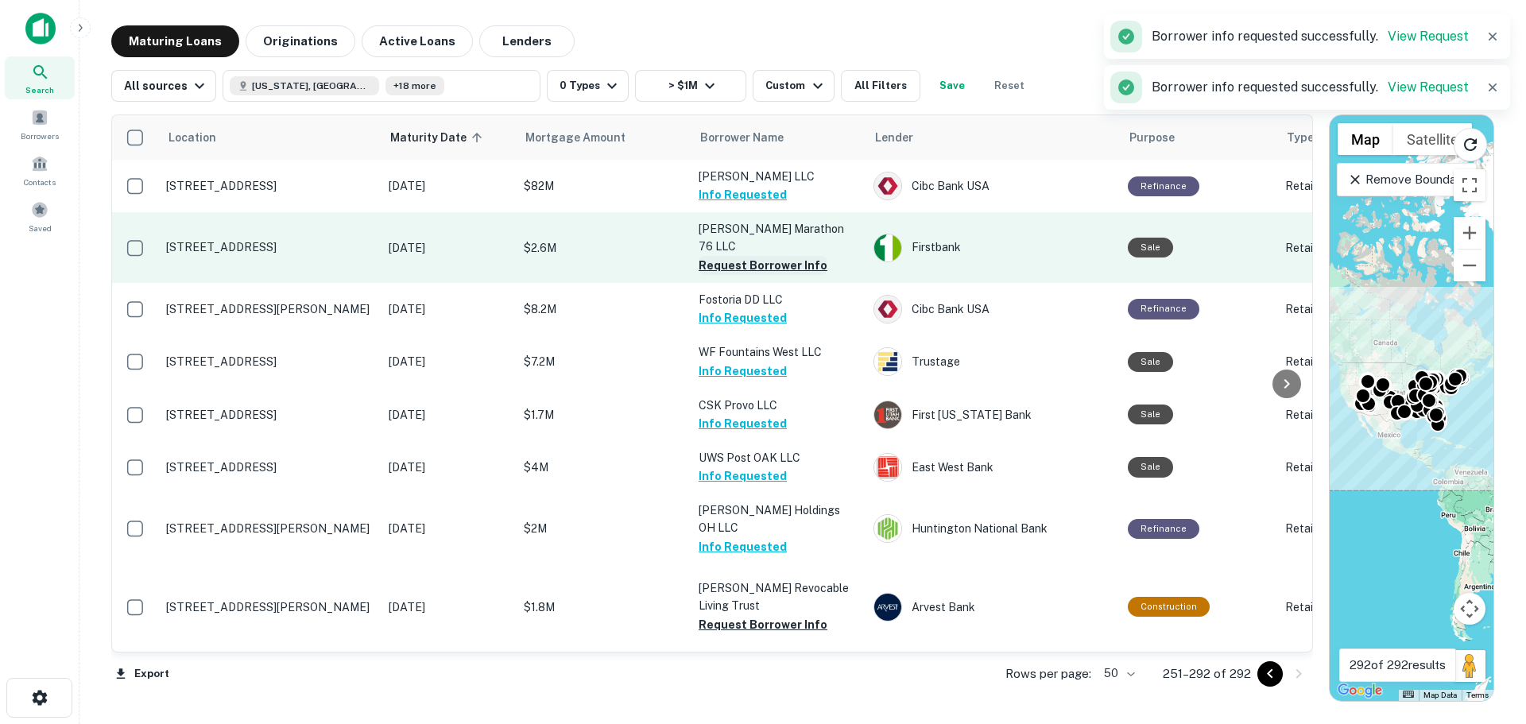
click at [801, 275] on button "Request Borrower Info" at bounding box center [763, 265] width 129 height 19
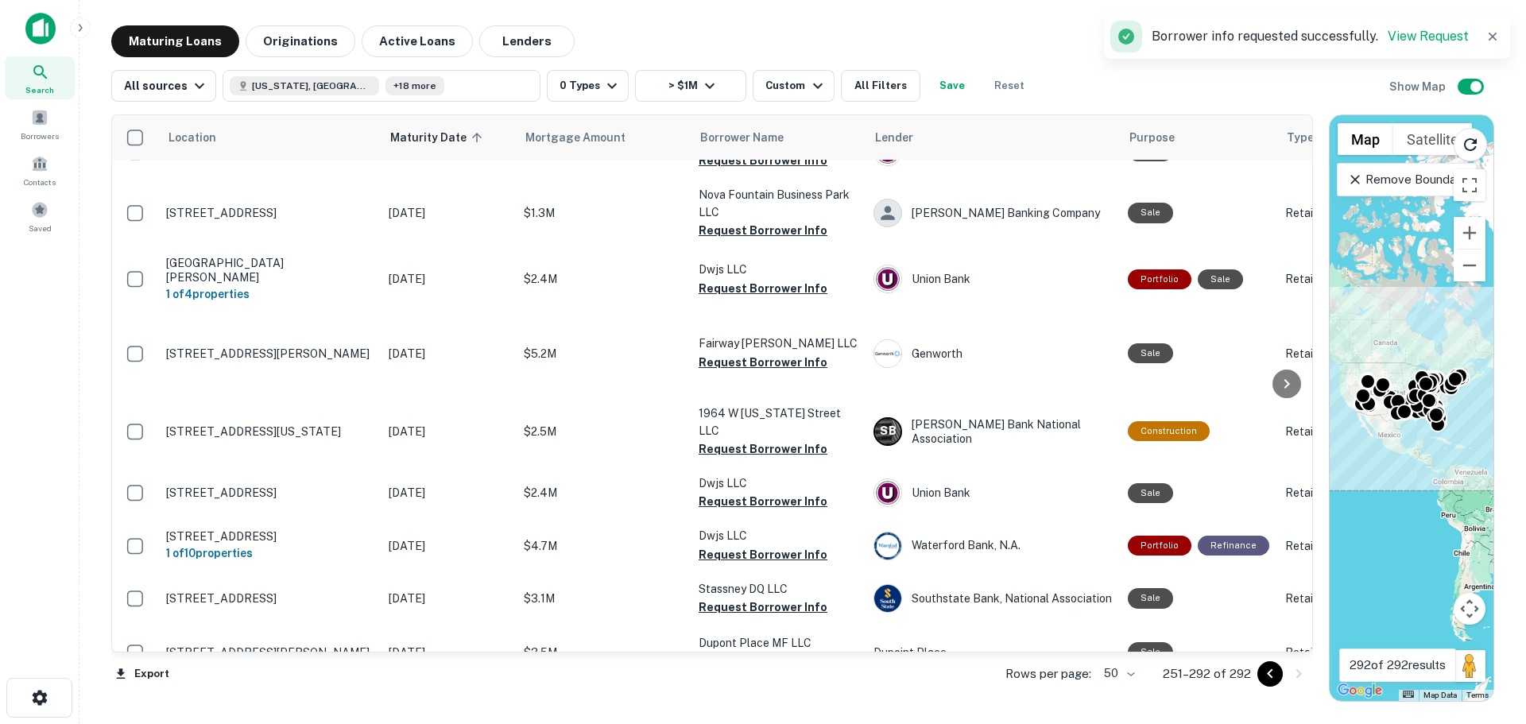
scroll to position [1033, 0]
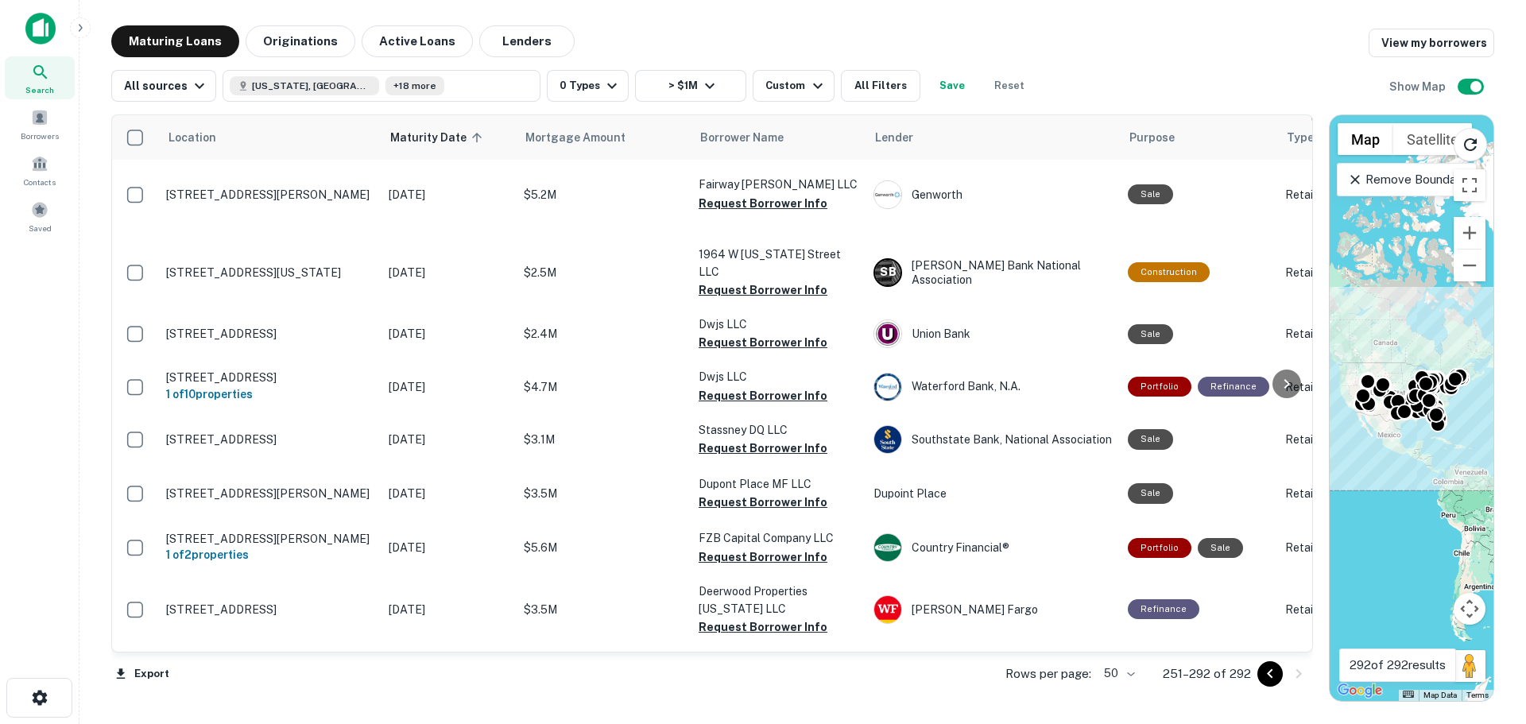
click at [780, 139] on button "Request Borrower Info" at bounding box center [763, 129] width 129 height 19
click at [54, 117] on div "Borrowers" at bounding box center [40, 124] width 70 height 43
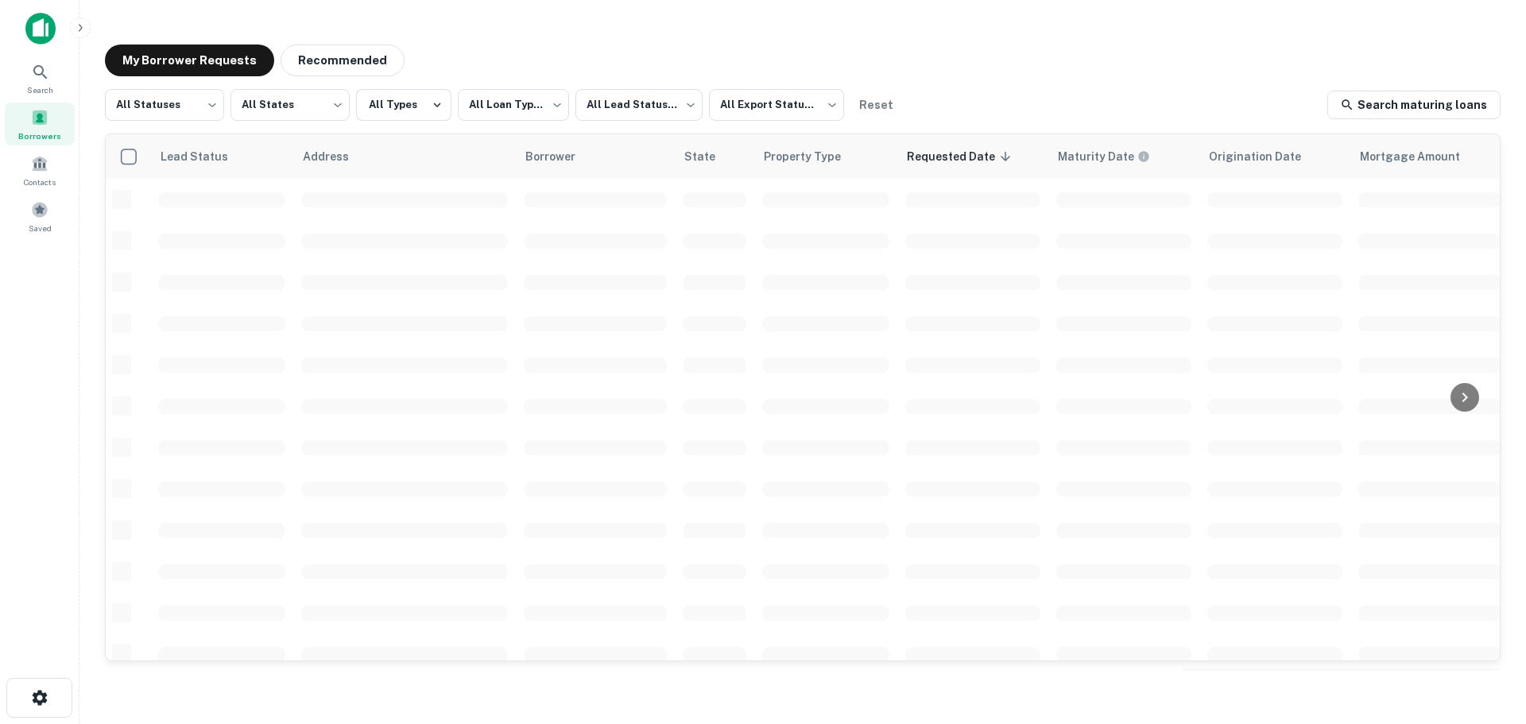
scroll to position [563, 0]
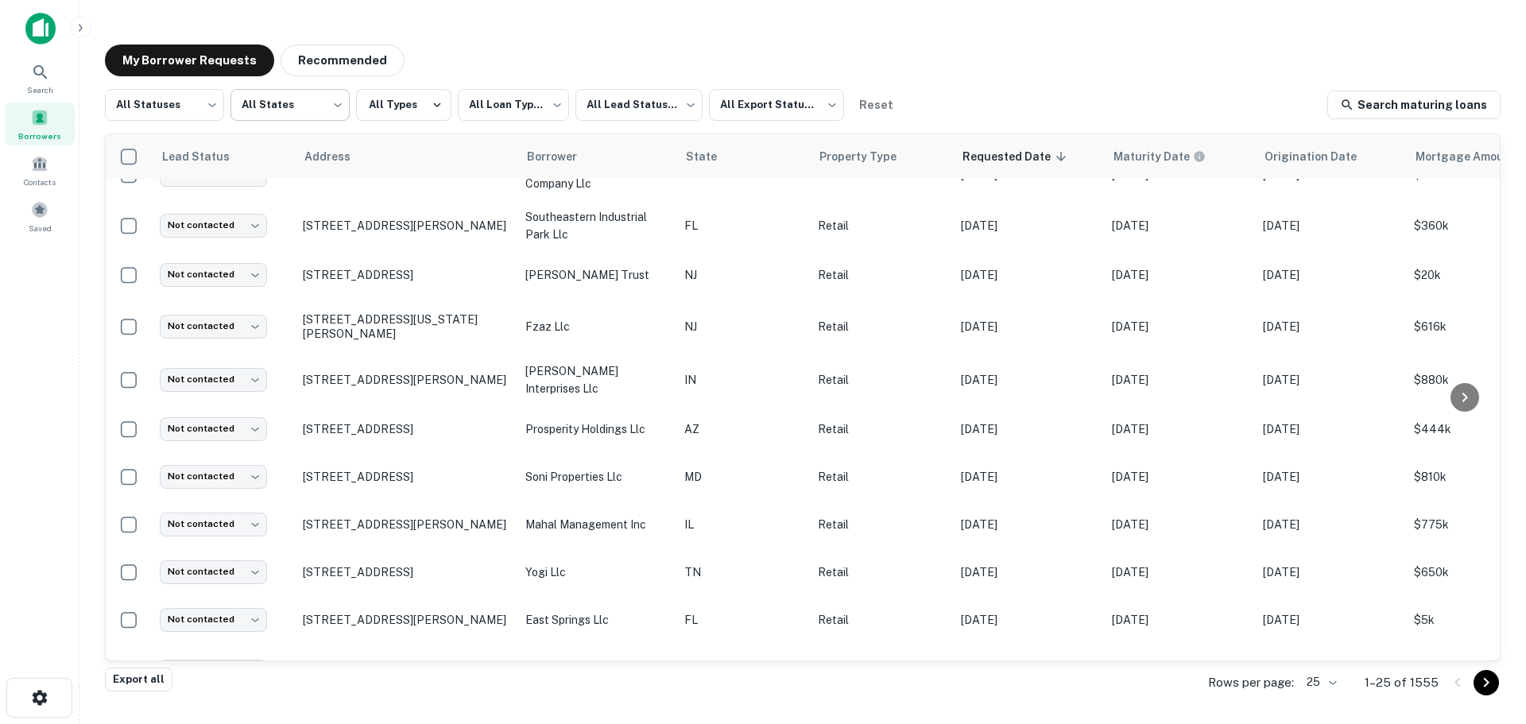
click at [291, 104] on body "**********" at bounding box center [763, 362] width 1526 height 724
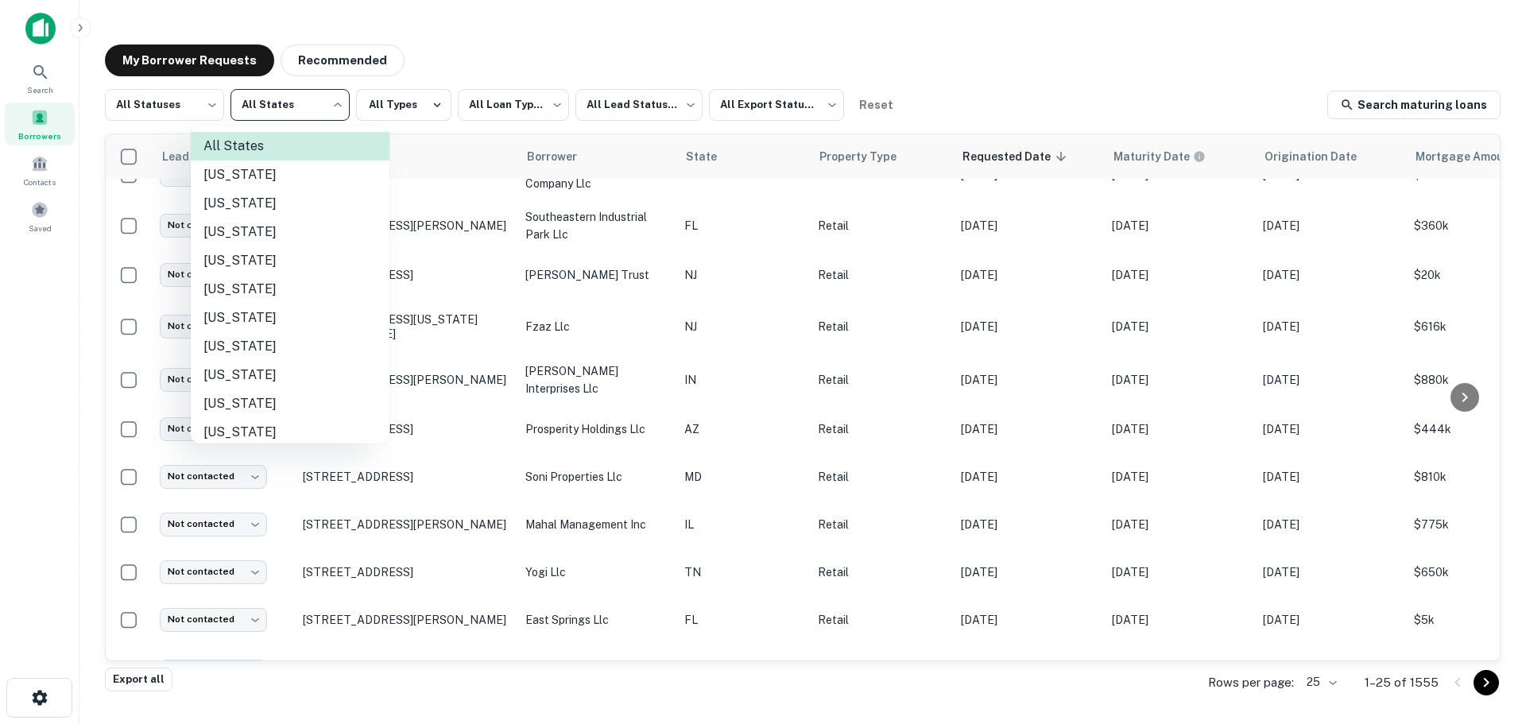
click at [516, 102] on div at bounding box center [763, 362] width 1526 height 724
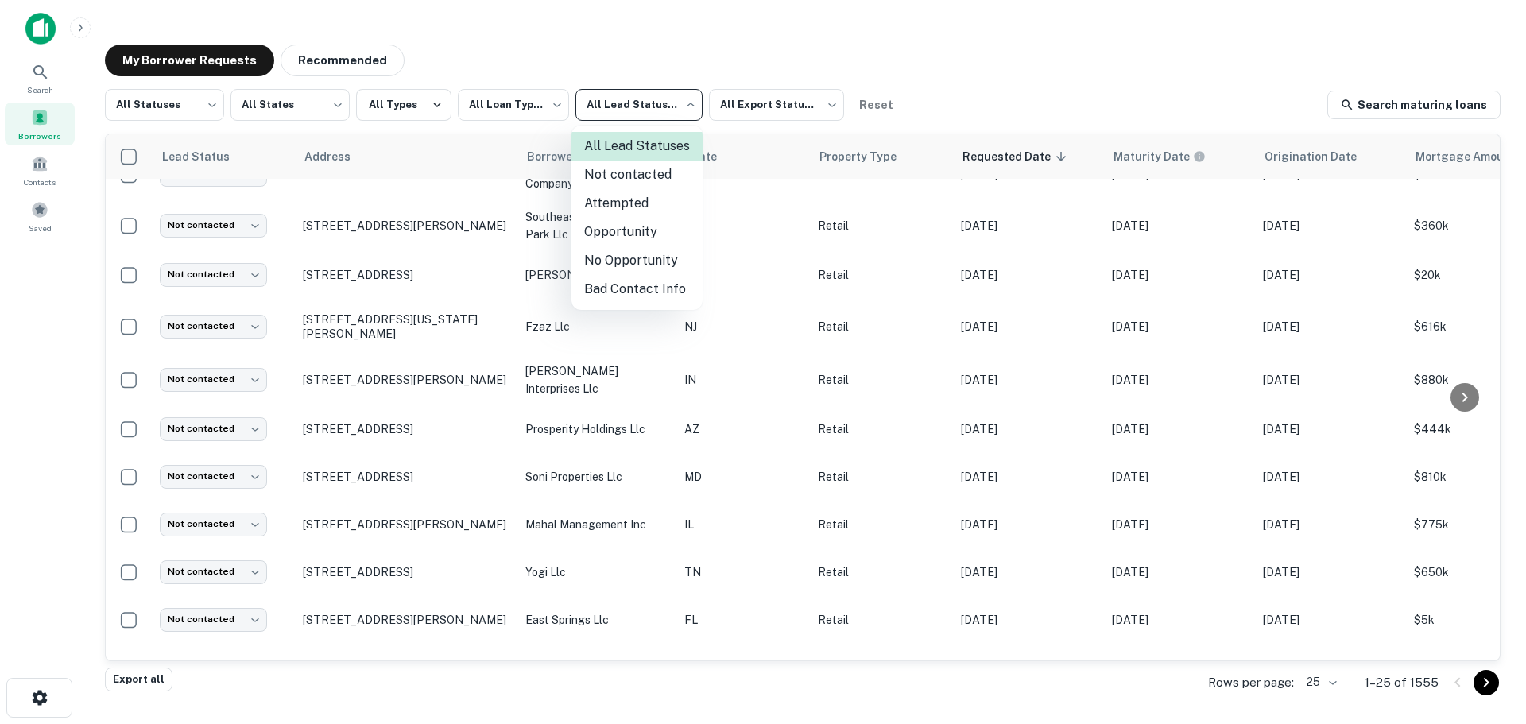
click at [654, 111] on body "**********" at bounding box center [763, 362] width 1526 height 724
click at [661, 169] on li "Not contacted" at bounding box center [636, 175] width 131 height 29
type input "****"
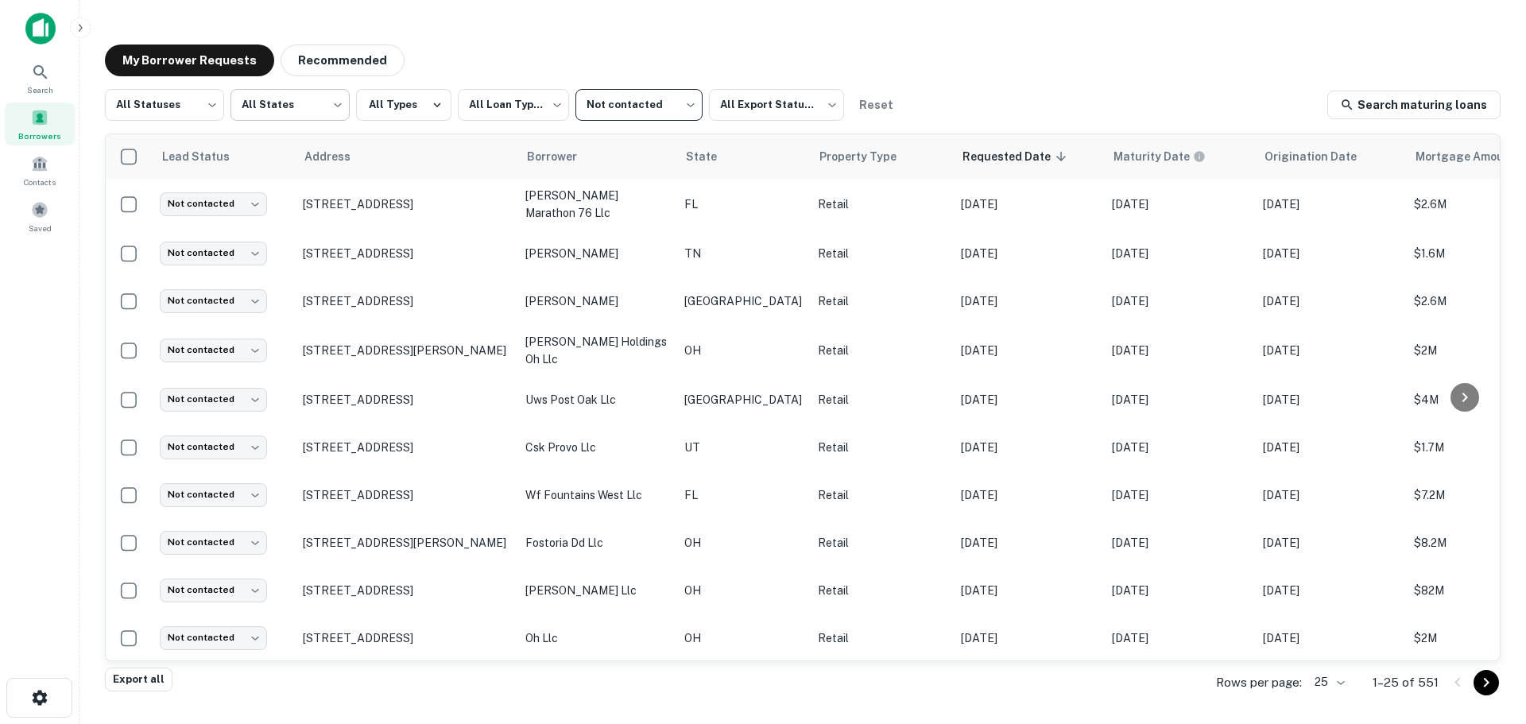
click at [233, 118] on body "**********" at bounding box center [763, 362] width 1526 height 724
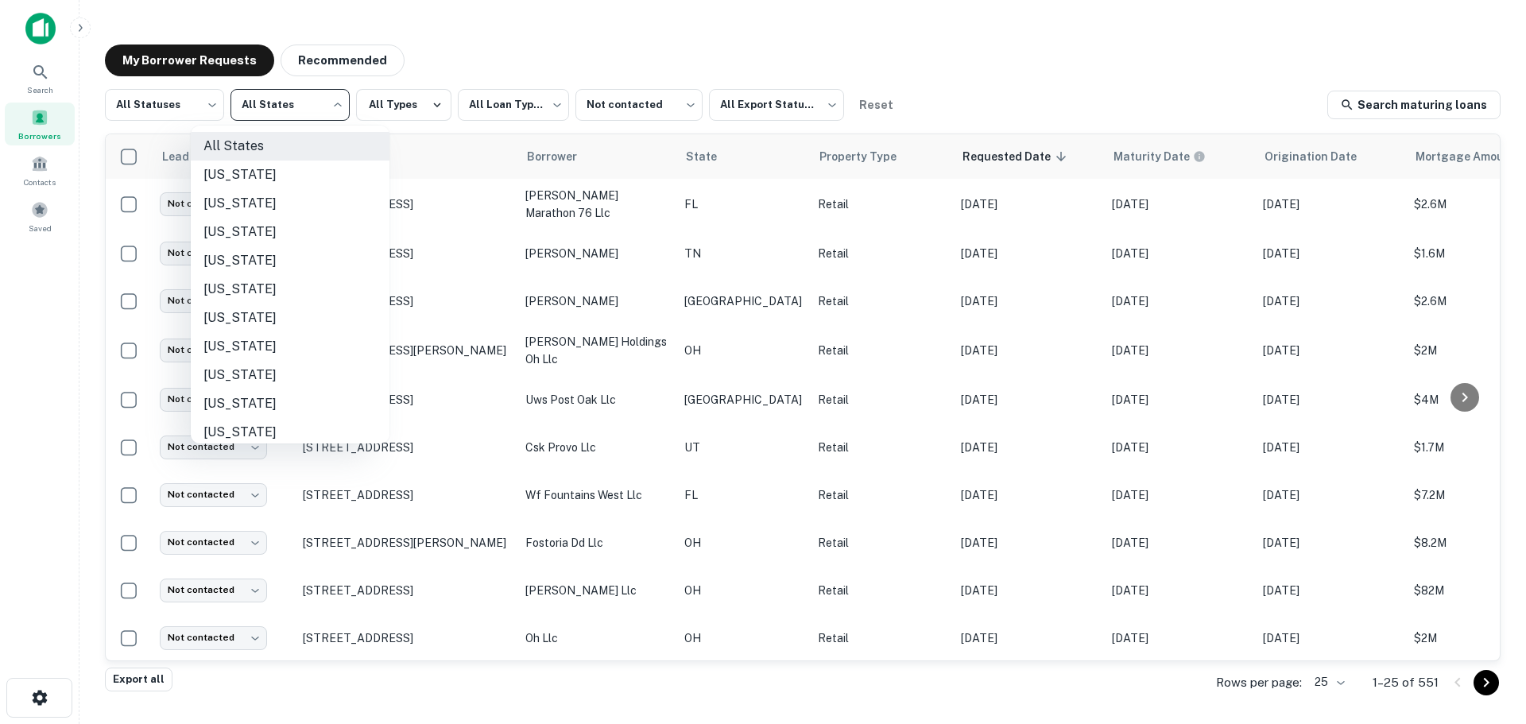
click at [157, 107] on div at bounding box center [763, 362] width 1526 height 724
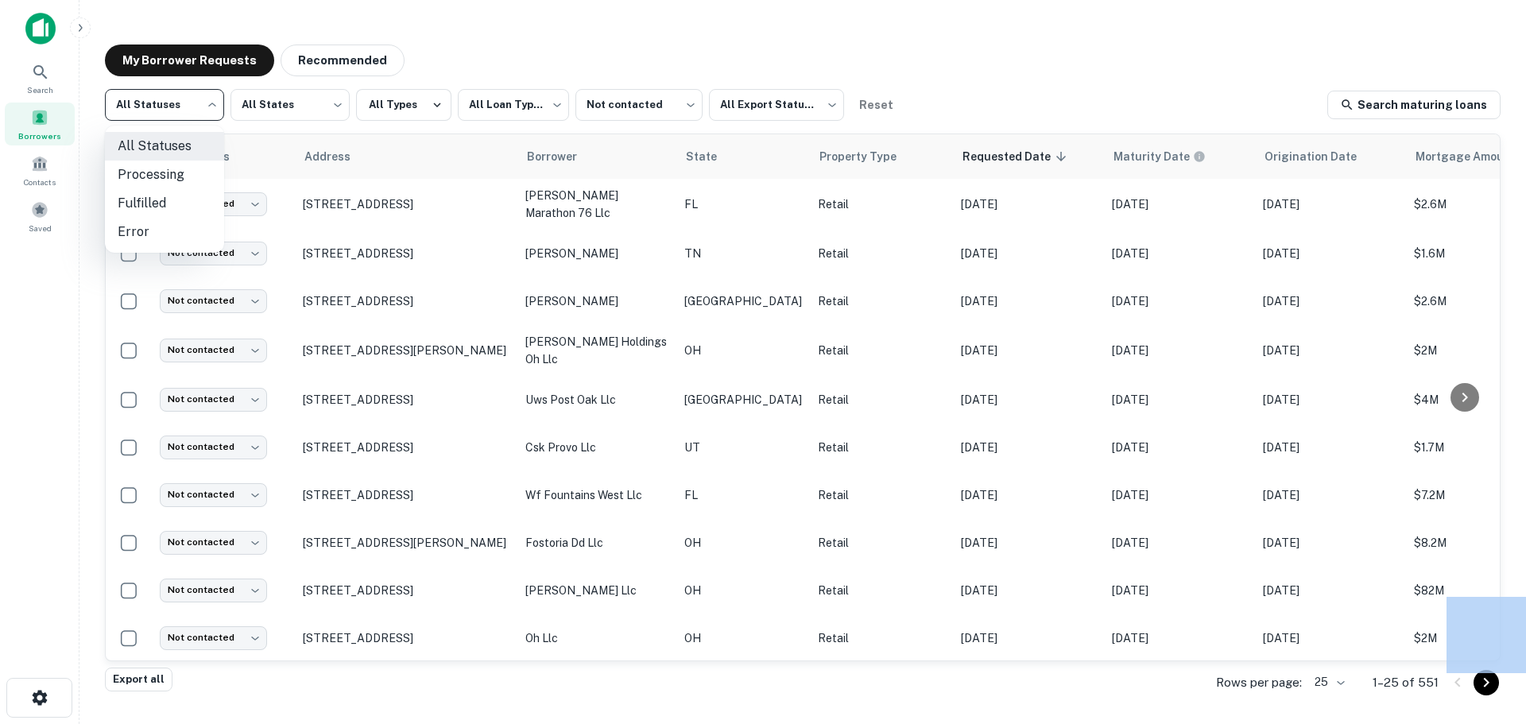
click at [158, 106] on body "**********" at bounding box center [763, 362] width 1526 height 724
click at [162, 199] on li "Fulfilled" at bounding box center [164, 203] width 119 height 29
type input "*********"
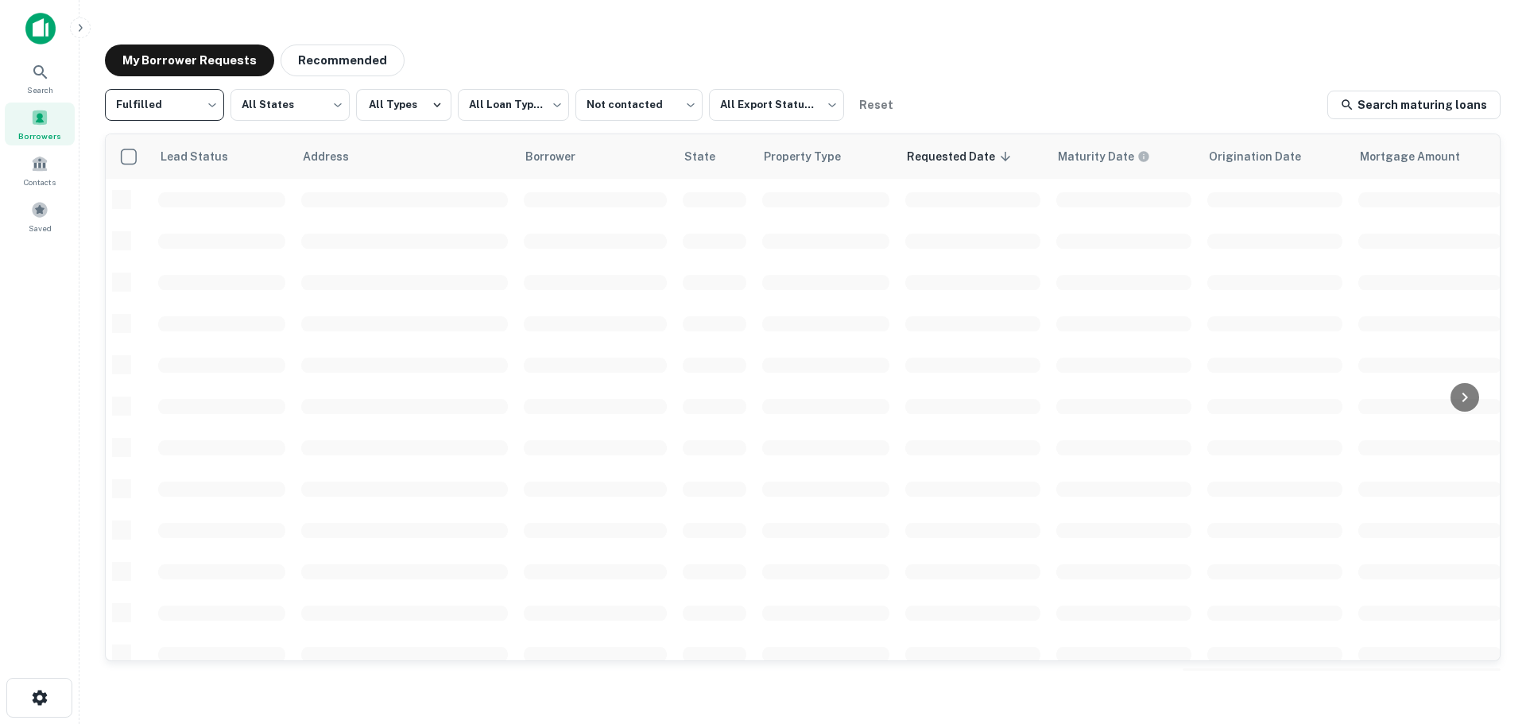
click at [1271, 74] on div "My Borrower Requests Recommended" at bounding box center [802, 61] width 1395 height 32
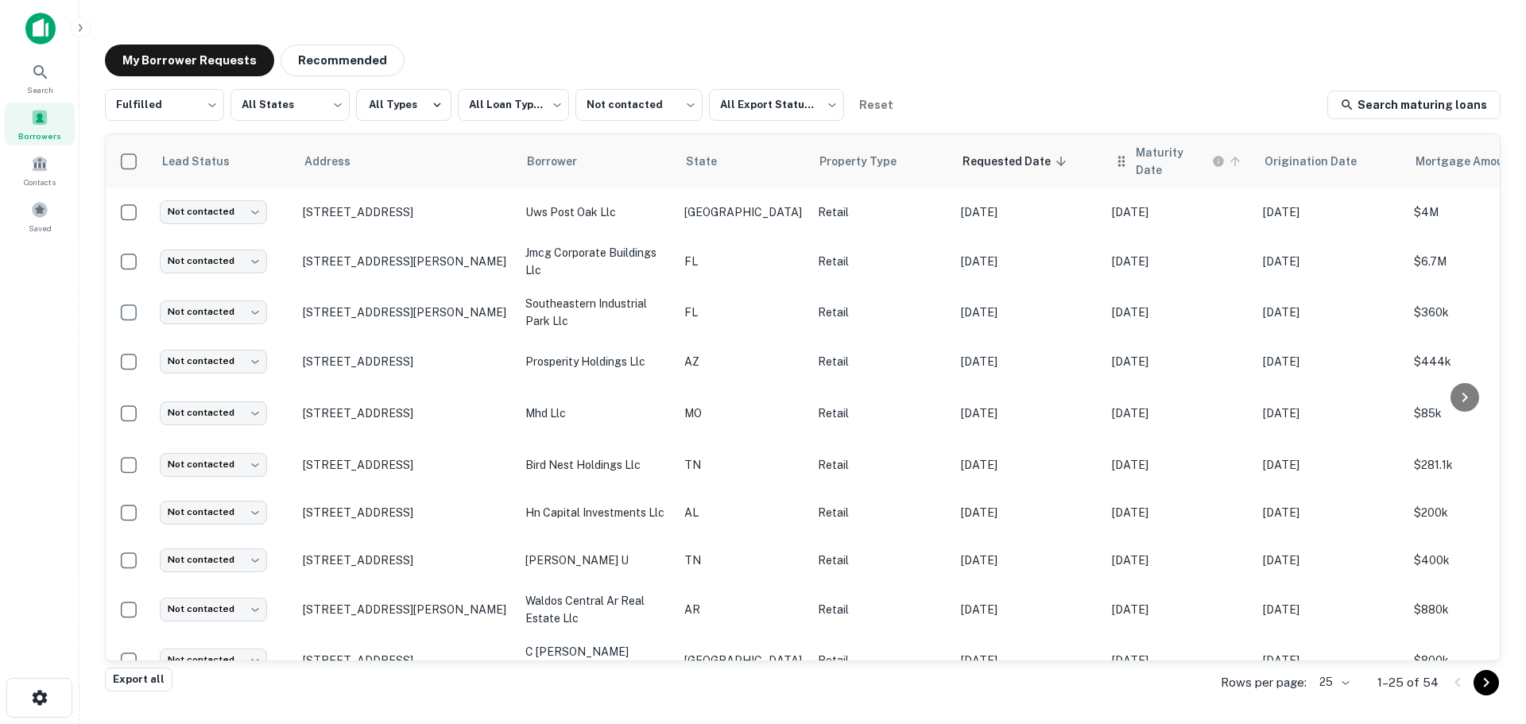
click at [1228, 154] on icon at bounding box center [1235, 161] width 14 height 14
